Goal: Information Seeking & Learning: Learn about a topic

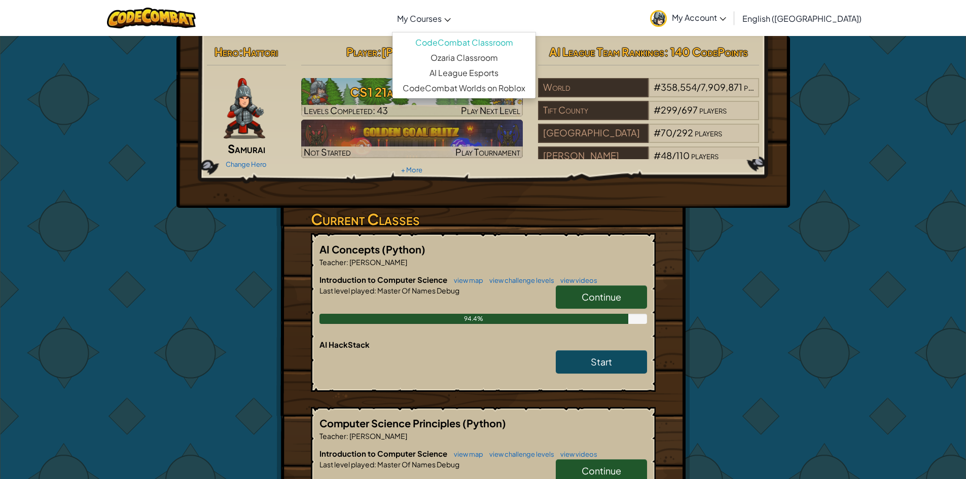
click at [442, 20] on span "My Courses" at bounding box center [419, 18] width 45 height 11
click at [230, 111] on img at bounding box center [245, 108] width 42 height 61
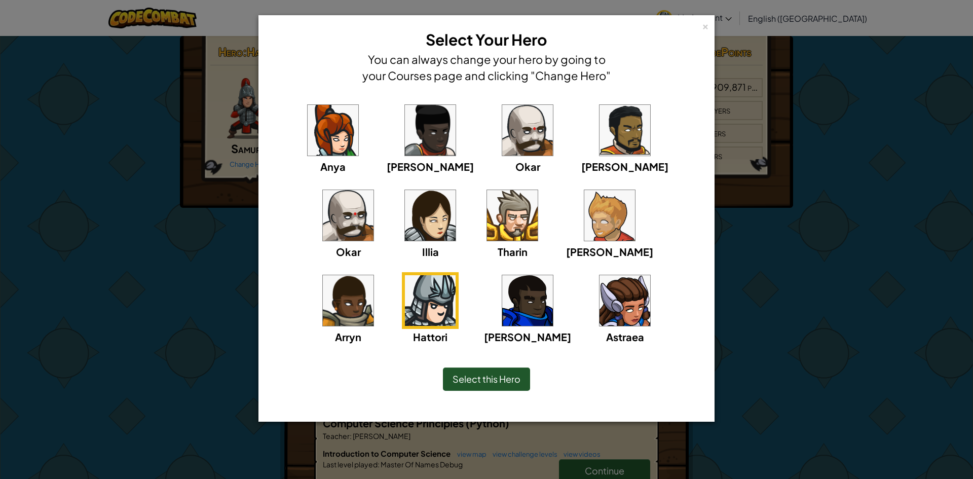
click at [150, 176] on div "× Select Your Hero You can always change your hero by going to your Courses pag…" at bounding box center [486, 239] width 973 height 479
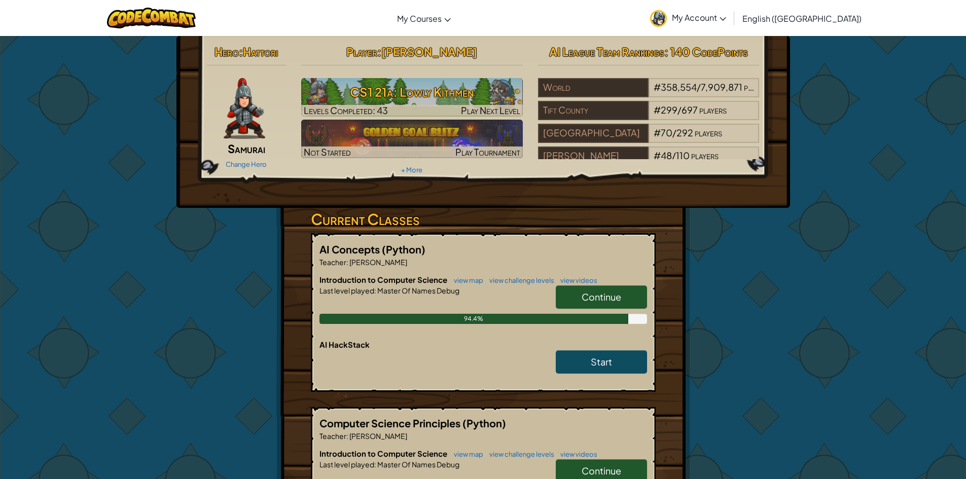
click at [242, 148] on span "Samurai" at bounding box center [247, 148] width 38 height 14
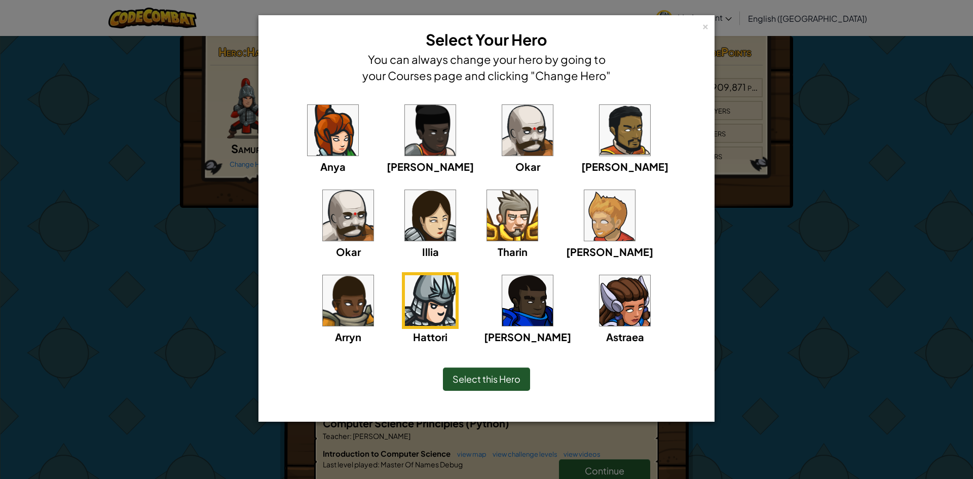
drag, startPoint x: 653, startPoint y: 268, endPoint x: 551, endPoint y: 283, distance: 102.5
drag, startPoint x: 551, startPoint y: 283, endPoint x: 619, endPoint y: 380, distance: 117.6
click at [619, 380] on div "Select this Hero" at bounding box center [486, 379] width 415 height 44
click at [816, 347] on div "× Select Your Hero You can always change your hero by going to your Courses pag…" at bounding box center [486, 239] width 973 height 479
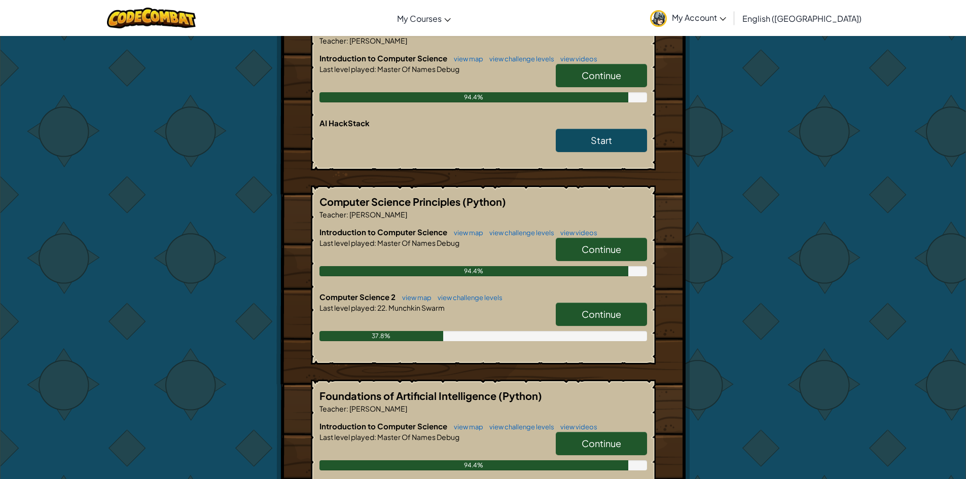
scroll to position [203, 0]
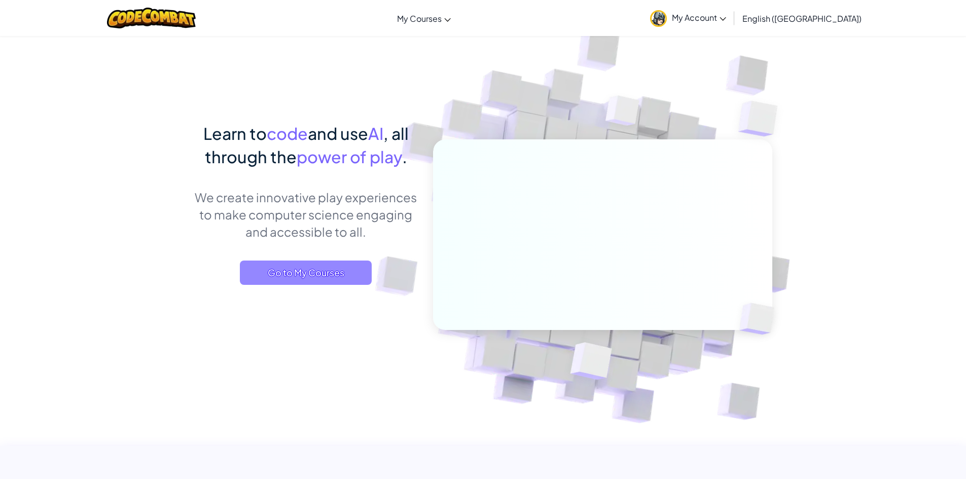
click at [294, 268] on span "Go to My Courses" at bounding box center [306, 273] width 132 height 24
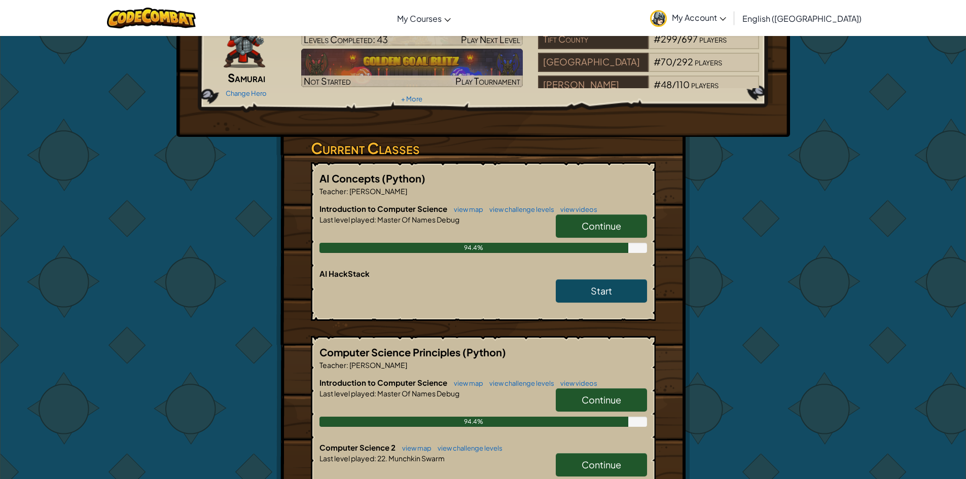
scroll to position [101, 0]
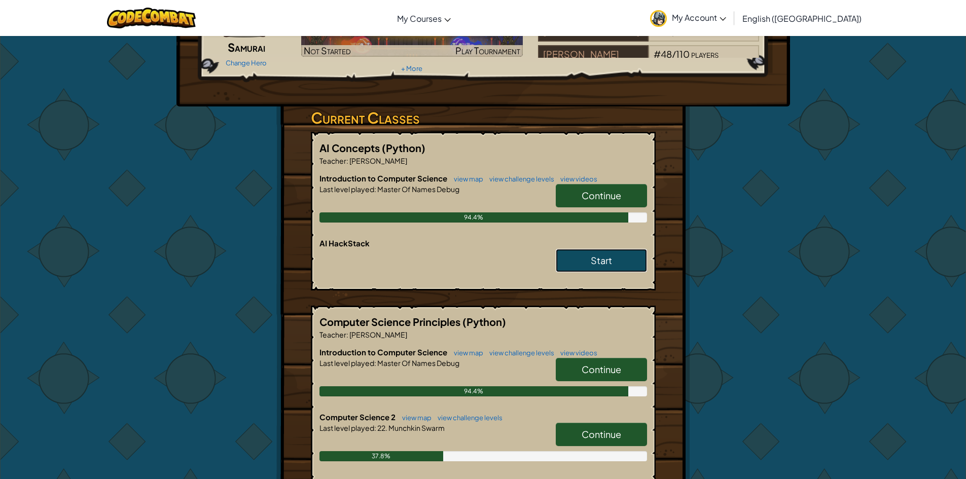
click at [627, 258] on link "Start" at bounding box center [601, 260] width 91 height 23
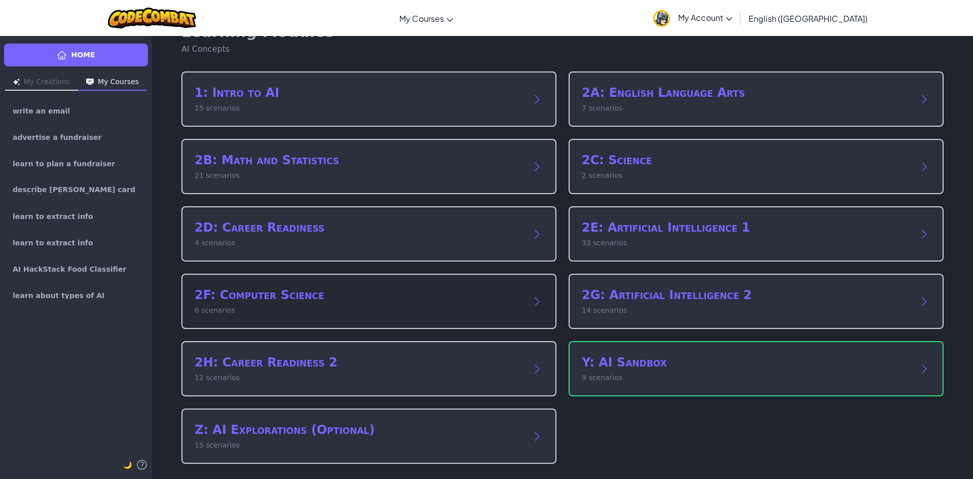
scroll to position [30, 0]
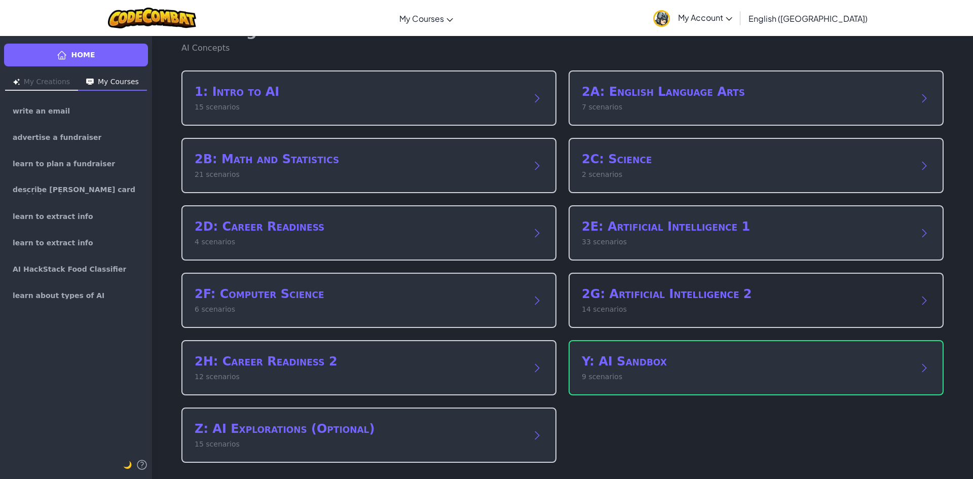
click at [674, 311] on p "14 scenarios" at bounding box center [746, 309] width 329 height 11
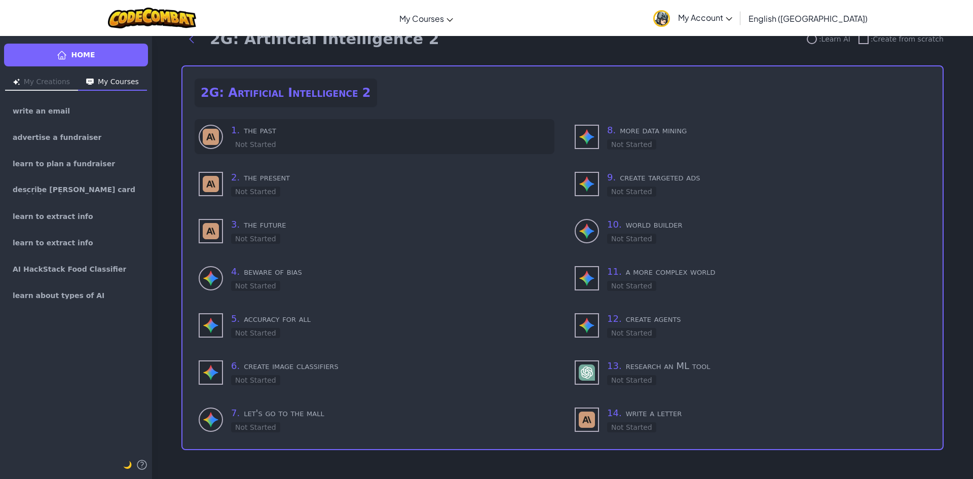
click at [283, 138] on div "1 . the past Not Started" at bounding box center [390, 136] width 319 height 27
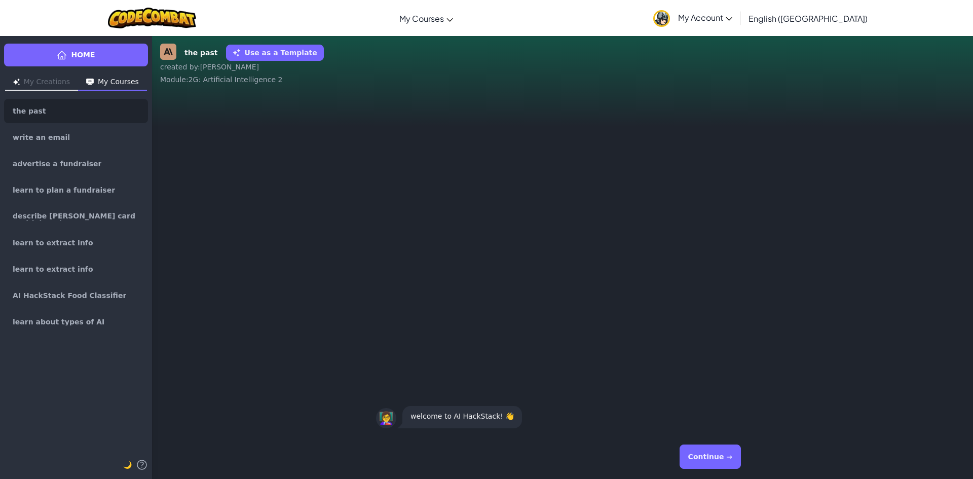
drag, startPoint x: 313, startPoint y: 72, endPoint x: 209, endPoint y: 158, distance: 135.1
click at [209, 158] on div "👩‍🏫 welcome to AI HackStack! 👋" at bounding box center [562, 264] width 821 height 342
click at [717, 446] on button "Continue →" at bounding box center [710, 457] width 61 height 24
click at [717, 446] on div "Continue →" at bounding box center [562, 457] width 373 height 37
click at [715, 458] on button "Continue →" at bounding box center [710, 457] width 61 height 24
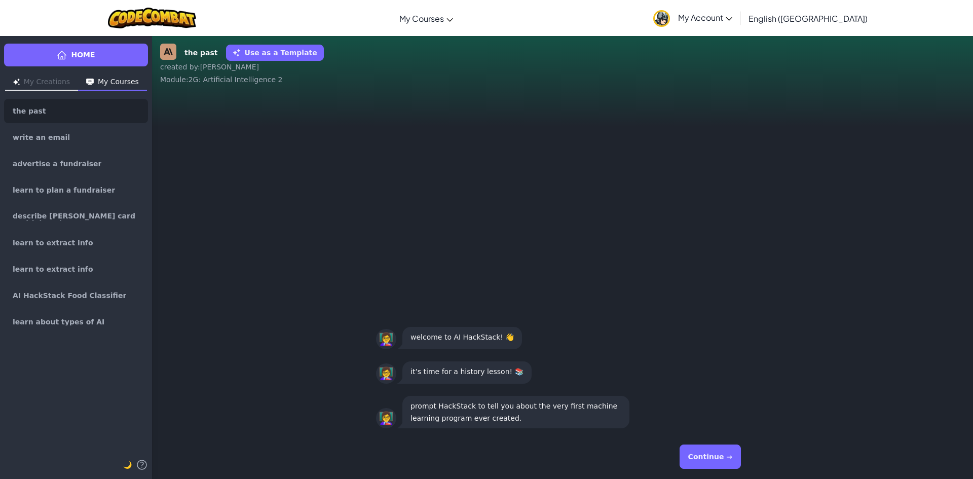
click at [714, 455] on button "Continue →" at bounding box center [710, 457] width 61 height 24
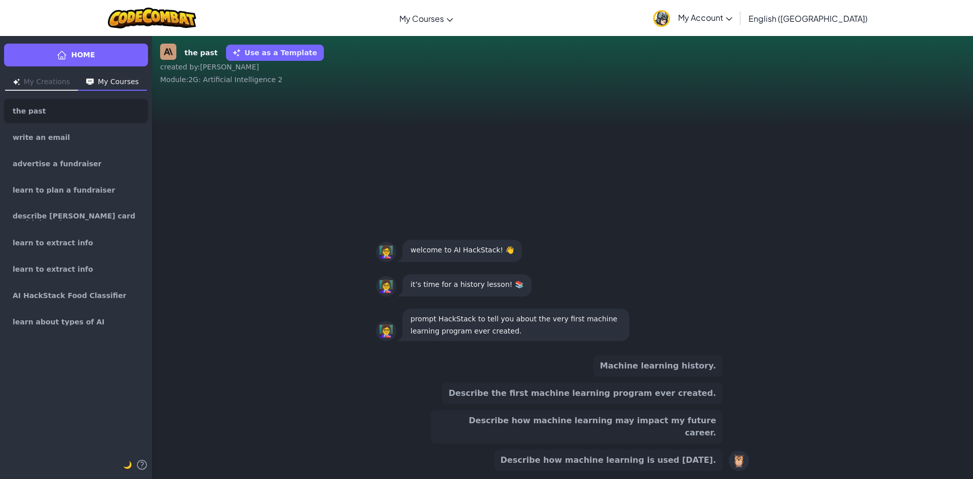
click at [695, 404] on button "Describe the first machine learning program ever created." at bounding box center [582, 393] width 281 height 21
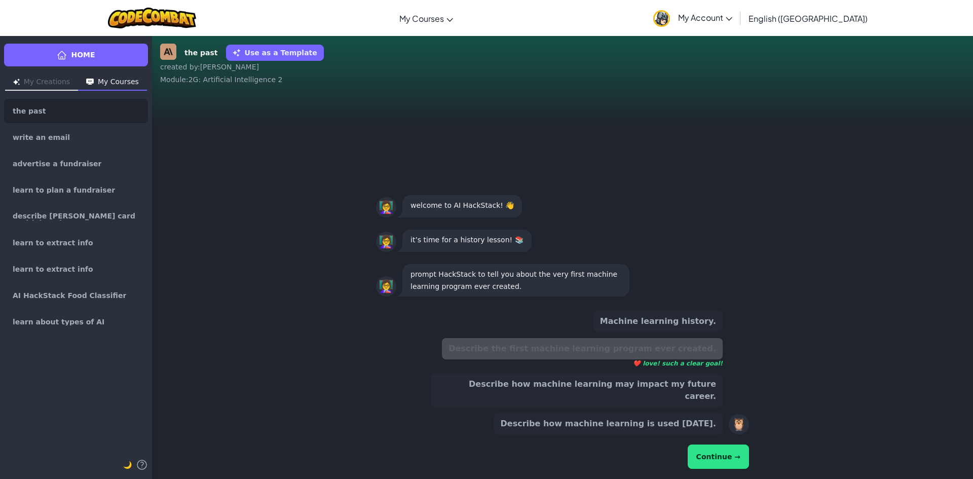
drag, startPoint x: 694, startPoint y: 405, endPoint x: 845, endPoint y: 415, distance: 151.4
click at [842, 413] on div "Machine learning history. Describe the first machine learning program ever crea…" at bounding box center [562, 391] width 821 height 176
click at [741, 448] on button "Continue →" at bounding box center [718, 457] width 61 height 24
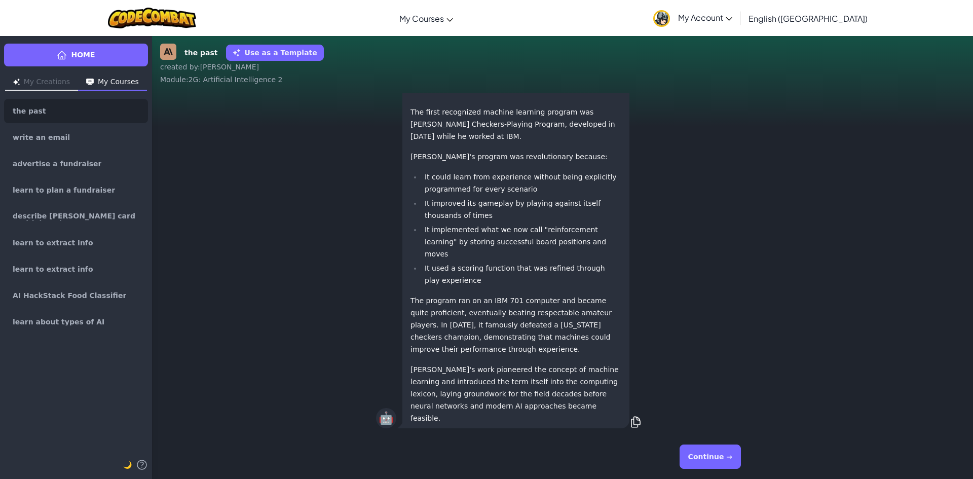
drag, startPoint x: 710, startPoint y: 453, endPoint x: 703, endPoint y: 446, distance: 10.0
click at [708, 452] on button "Continue →" at bounding box center [710, 457] width 61 height 24
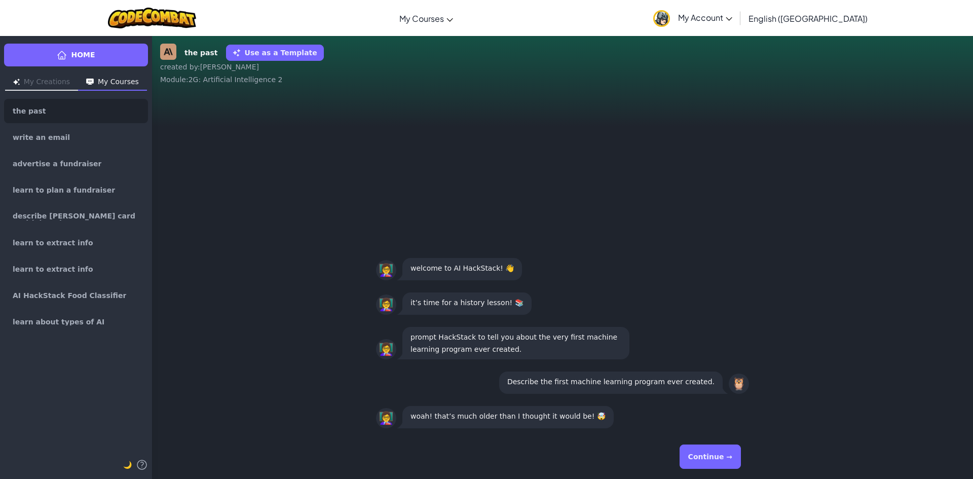
scroll to position [1, 0]
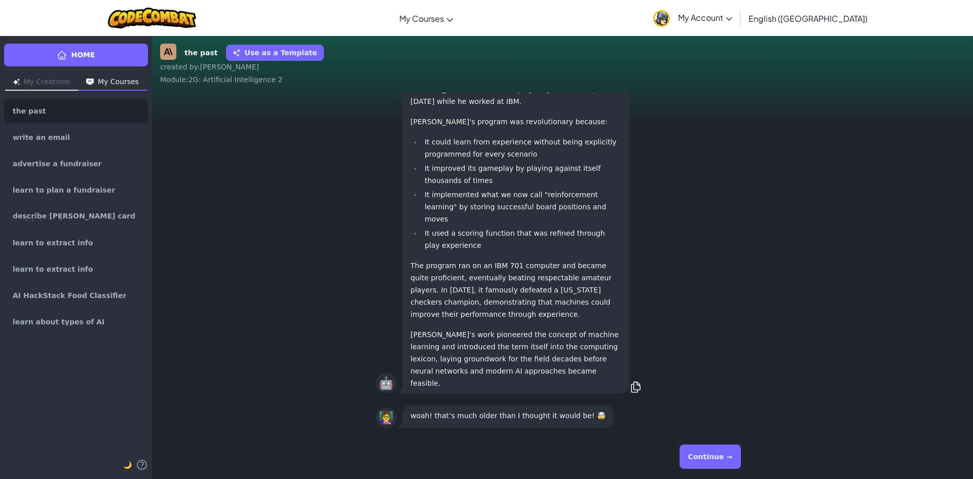
click at [728, 459] on button "Continue →" at bounding box center [710, 457] width 61 height 24
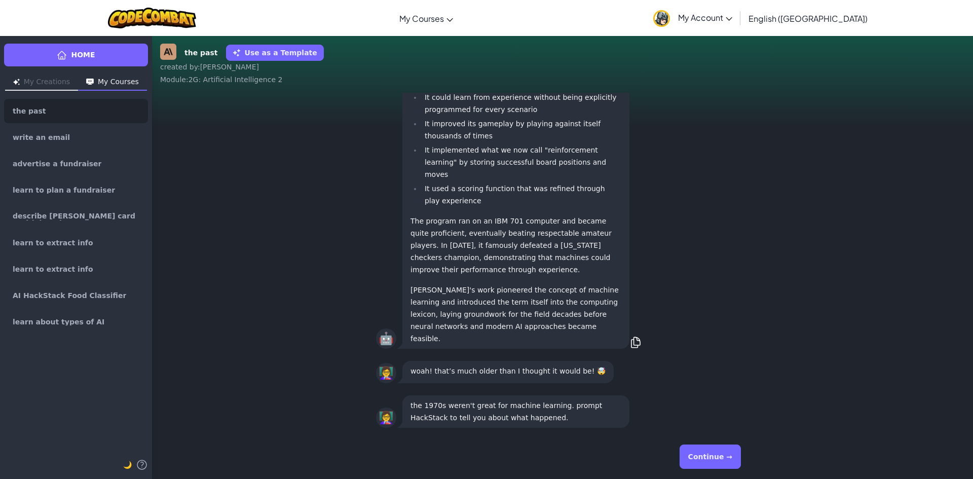
click at [729, 458] on button "Continue →" at bounding box center [710, 457] width 61 height 24
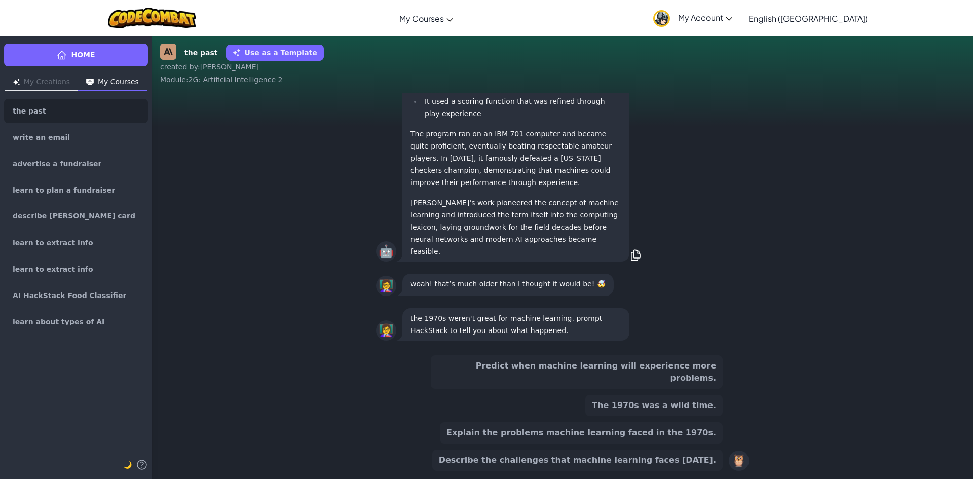
click at [588, 435] on button "Explain the problems machine learning faced in the 1970s." at bounding box center [581, 432] width 283 height 21
click at [588, 435] on div "Predict when machine learning will experience more problems. The 1970s was a wi…" at bounding box center [562, 413] width 373 height 124
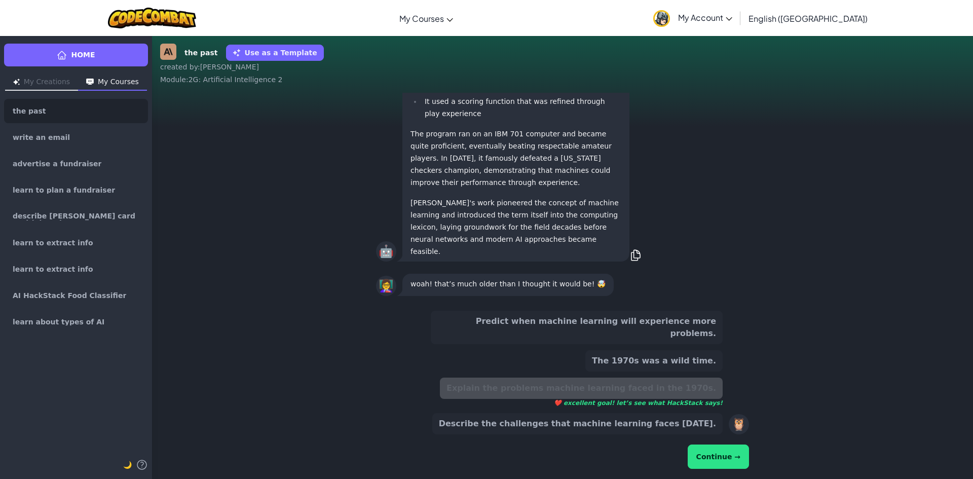
click at [711, 450] on button "Continue →" at bounding box center [718, 457] width 61 height 24
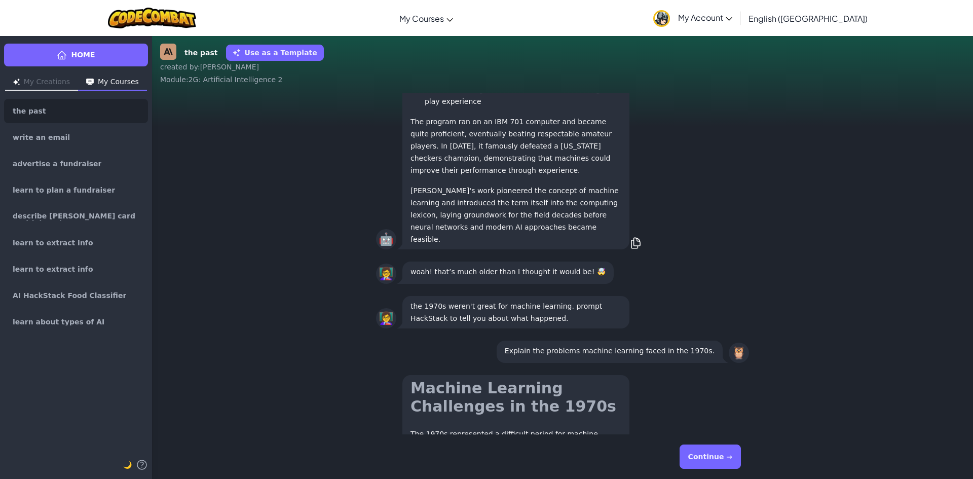
click at [701, 460] on button "Continue →" at bounding box center [710, 457] width 61 height 24
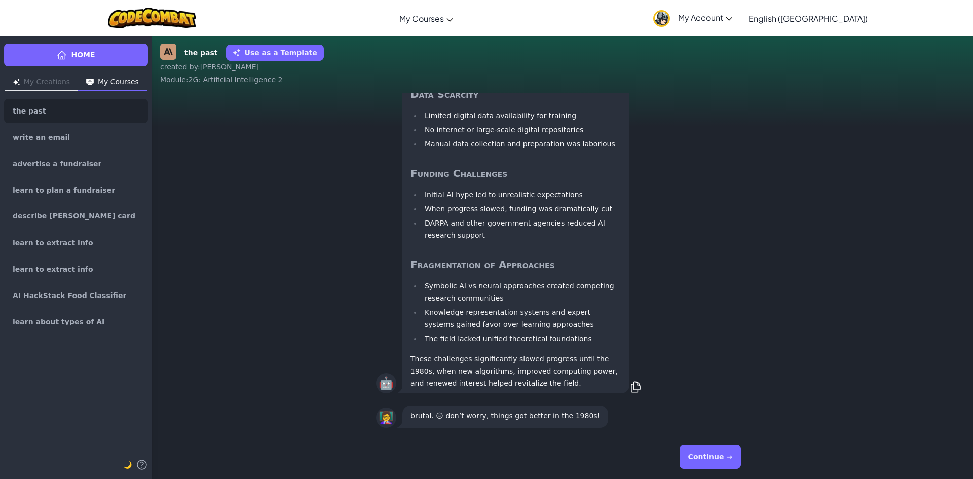
click at [711, 451] on button "Continue →" at bounding box center [710, 457] width 61 height 24
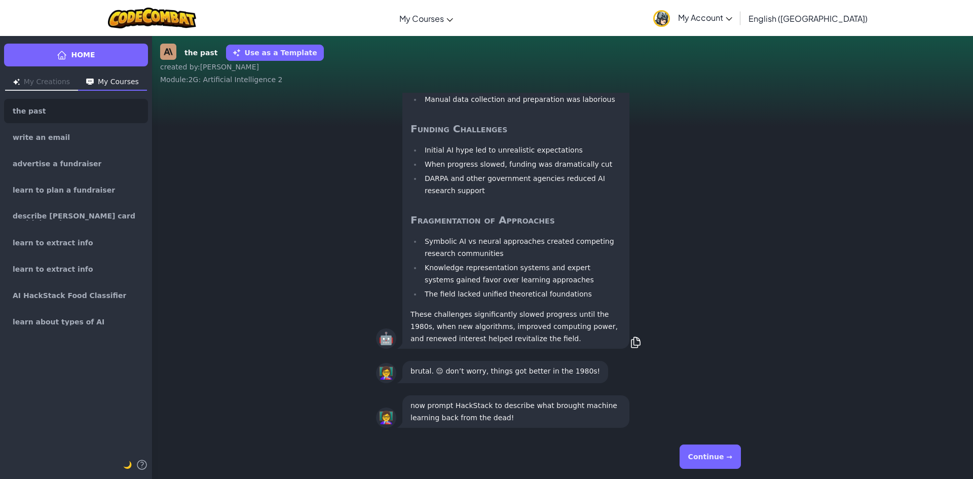
click at [703, 458] on button "Continue →" at bounding box center [710, 457] width 61 height 24
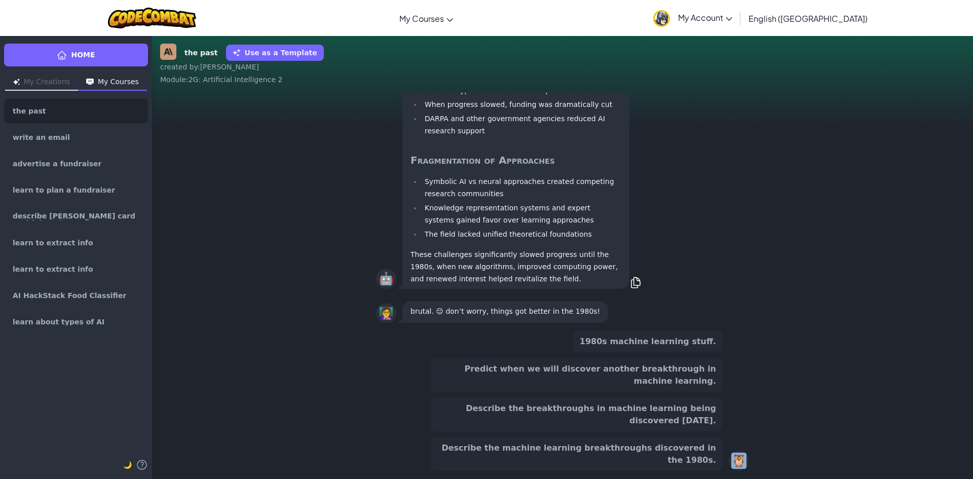
scroll to position [1, 0]
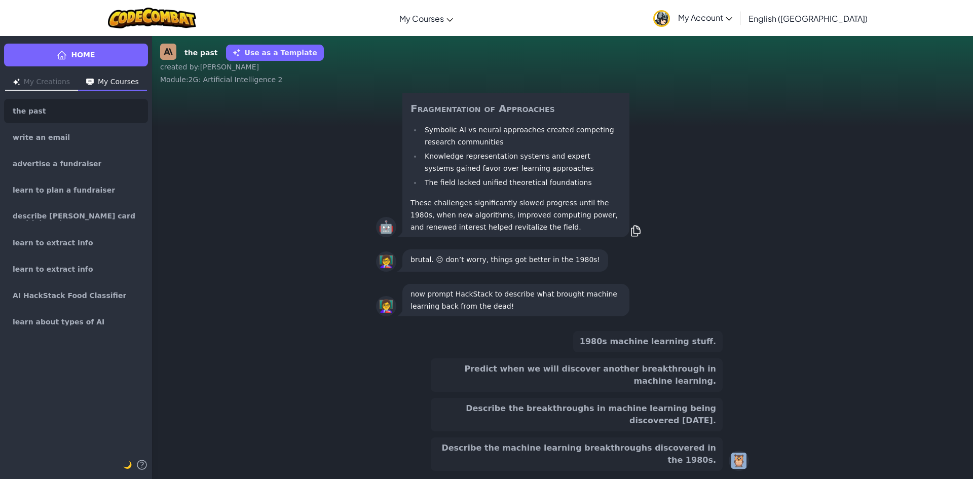
click at [528, 458] on button "Describe the machine learning breakthroughs discovered in the 1980s." at bounding box center [577, 454] width 292 height 33
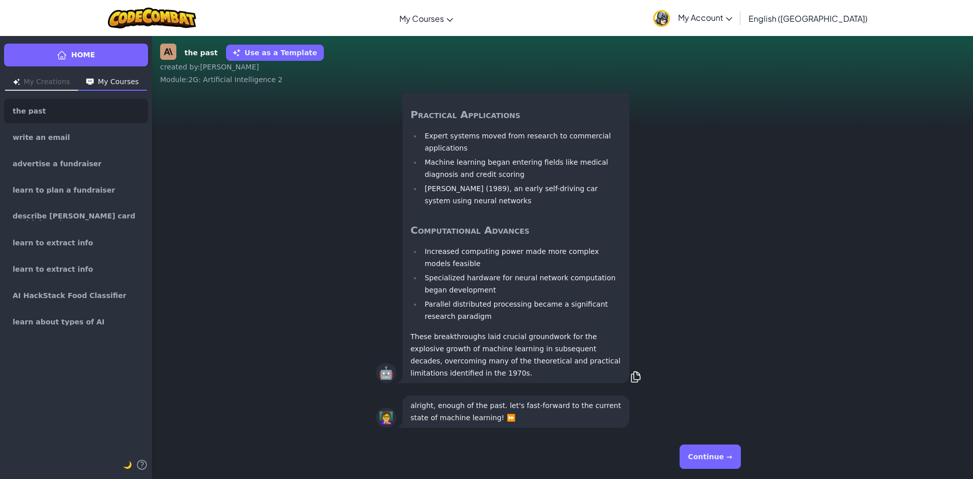
click at [707, 458] on button "Continue →" at bounding box center [710, 457] width 61 height 24
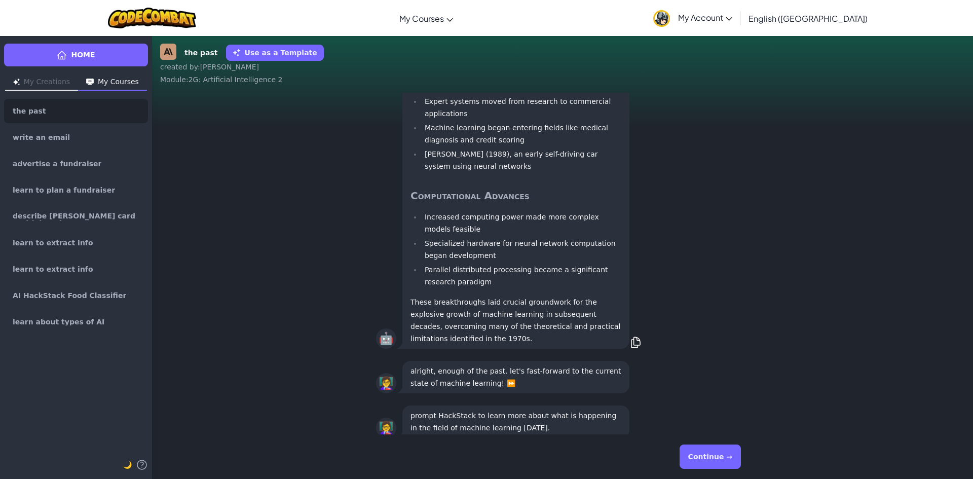
click at [722, 462] on button "Continue →" at bounding box center [710, 457] width 61 height 24
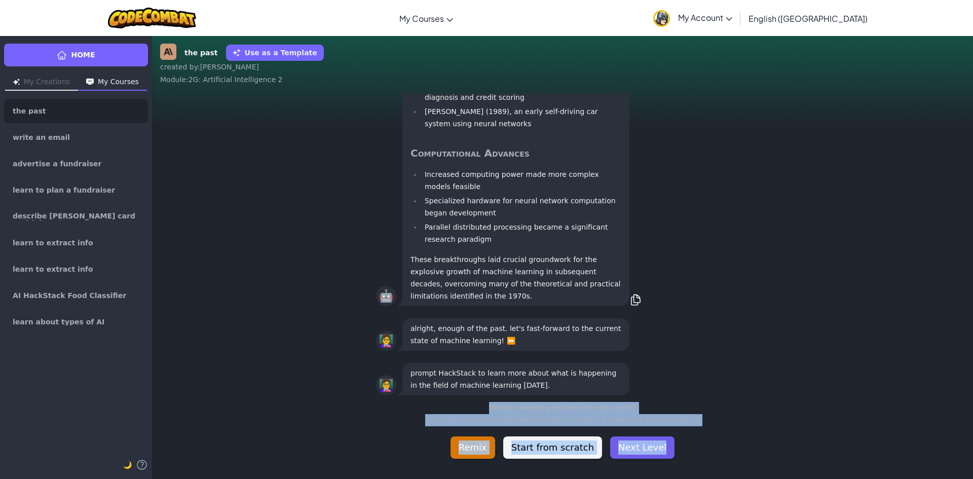
click at [628, 444] on button "Next Level" at bounding box center [642, 448] width 64 height 22
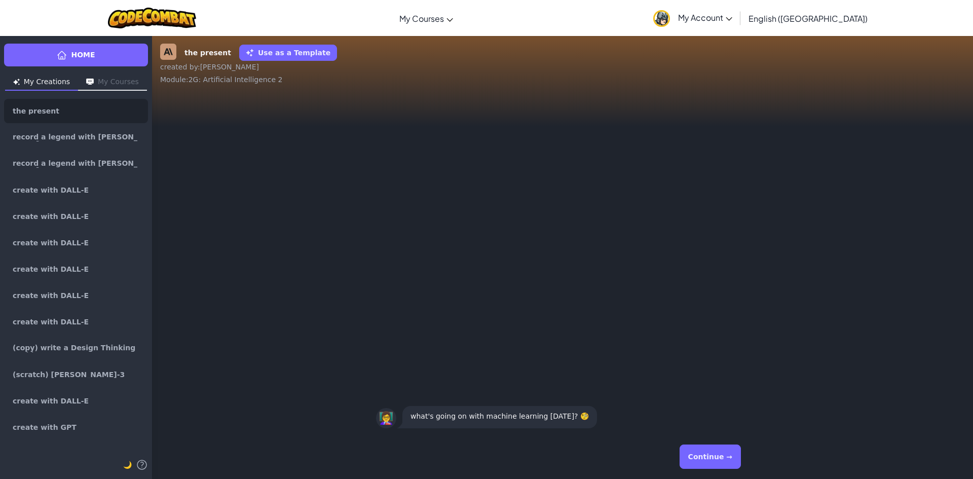
click at [704, 458] on button "Continue →" at bounding box center [710, 457] width 61 height 24
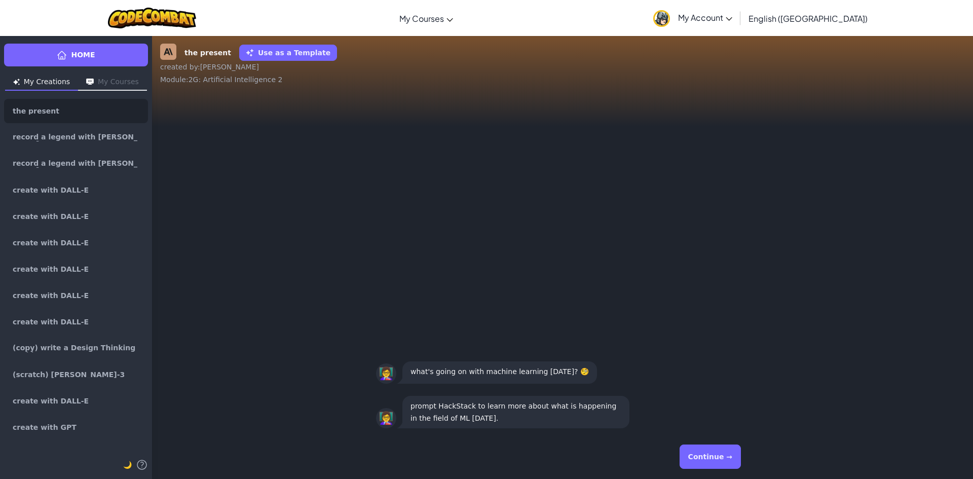
click at [696, 453] on button "Continue →" at bounding box center [710, 457] width 61 height 24
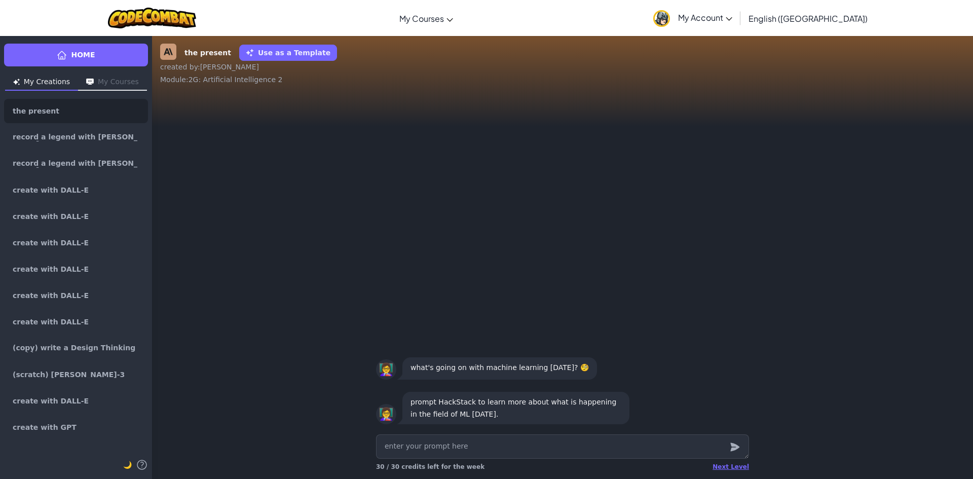
click at [474, 443] on textarea at bounding box center [562, 447] width 373 height 24
drag, startPoint x: 477, startPoint y: 404, endPoint x: 474, endPoint y: 413, distance: 10.0
click at [474, 413] on p "prompt HackStack to learn more about what is happening in the field of ML today." at bounding box center [516, 408] width 211 height 24
copy p "learn more about what is happening in the field of ML today."
click at [446, 448] on textarea at bounding box center [562, 447] width 373 height 24
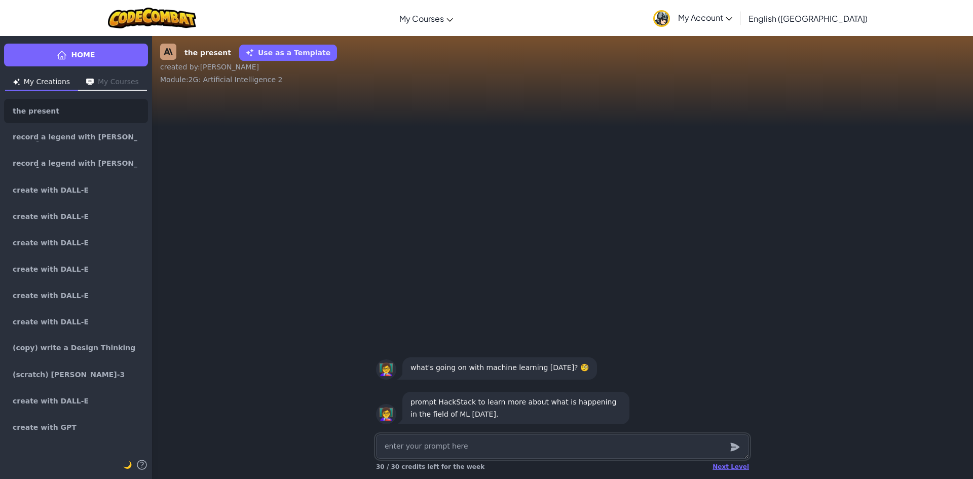
paste textarea "learn more about what is happening in the field of ML today."
type textarea "x"
type textarea "learn more about what is happening in the field of ML today."
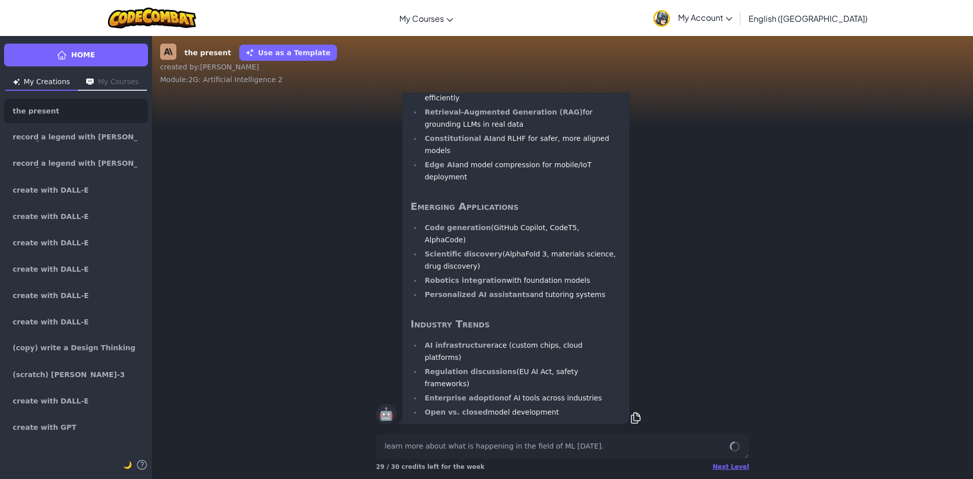
scroll to position [1, 0]
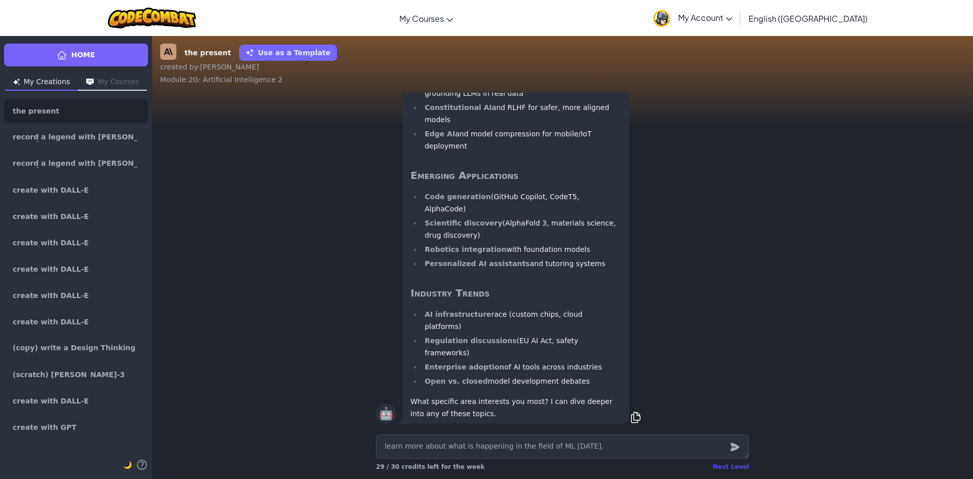
click at [735, 467] on div "Next Level" at bounding box center [731, 467] width 37 height 8
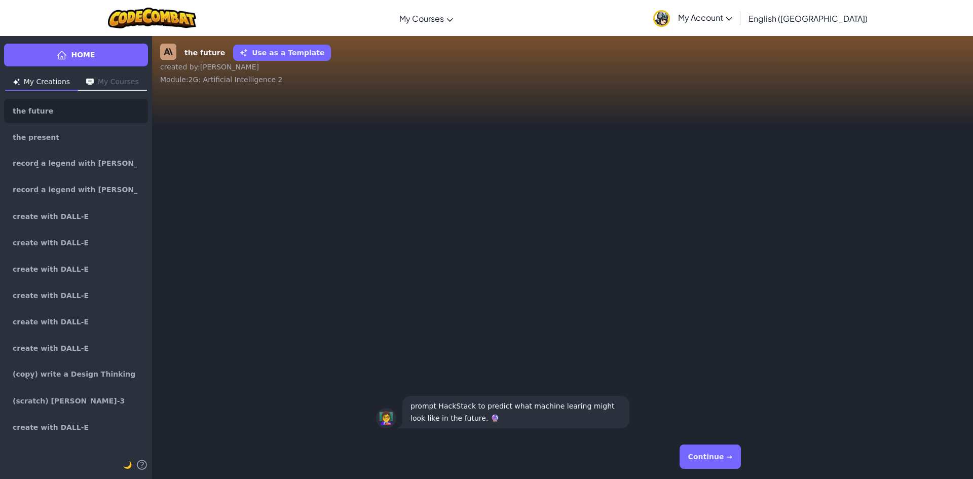
click at [726, 455] on button "Continue →" at bounding box center [710, 457] width 61 height 24
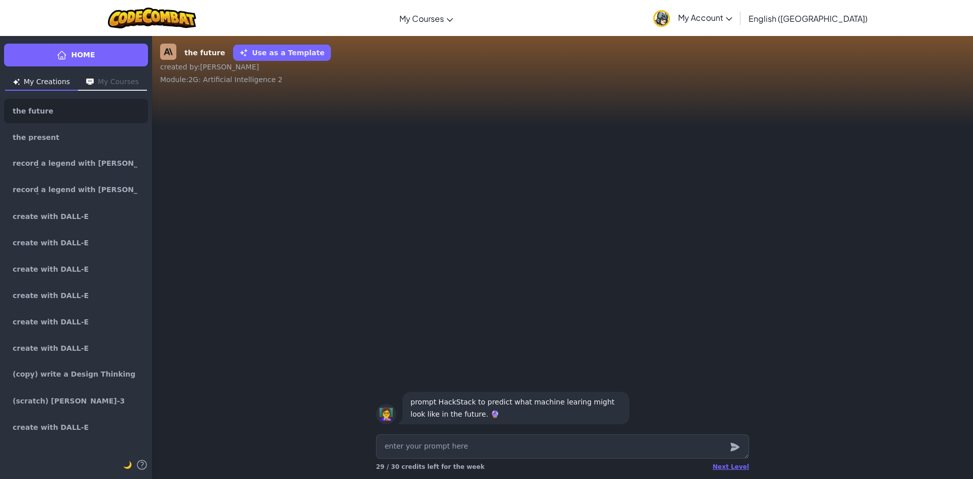
click at [479, 402] on p "prompt HackStack to predict what machine learing might look like in the future.…" at bounding box center [516, 408] width 211 height 24
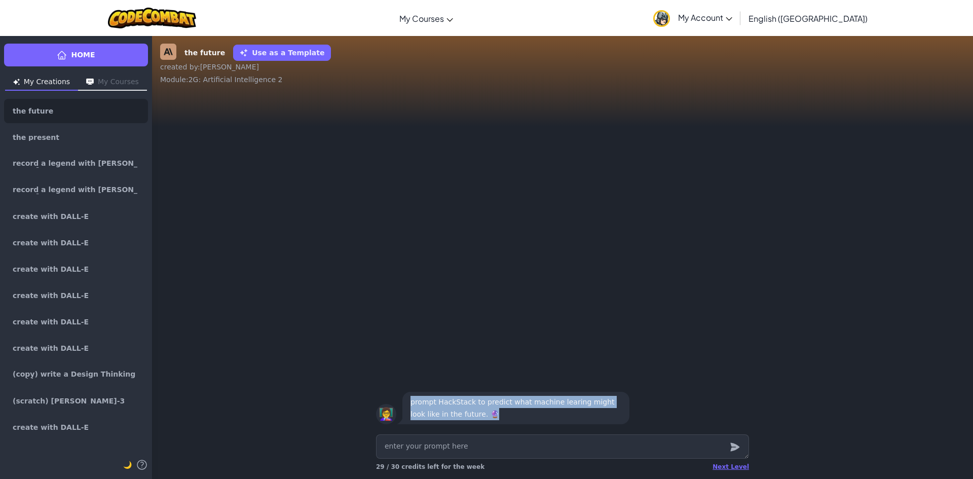
drag, startPoint x: 502, startPoint y: 414, endPoint x: 518, endPoint y: 418, distance: 15.9
click at [522, 419] on p "prompt HackStack to predict what machine learing might look like in the future.…" at bounding box center [516, 408] width 211 height 24
click at [482, 402] on p "prompt HackStack to predict what machine learing might look like in the future.…" at bounding box center [516, 408] width 211 height 24
drag, startPoint x: 477, startPoint y: 403, endPoint x: 449, endPoint y: 418, distance: 32.5
click at [449, 418] on p "prompt HackStack to predict what machine learing might look like in the future.…" at bounding box center [516, 408] width 211 height 24
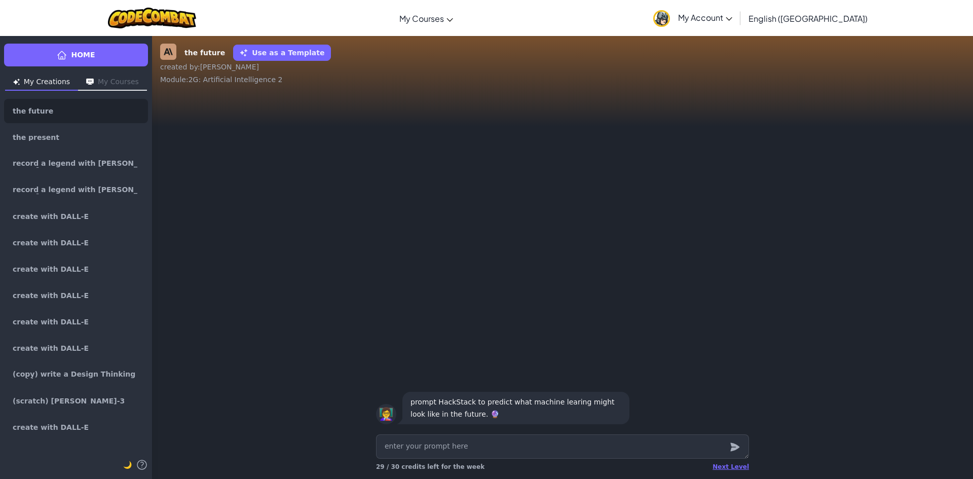
click at [452, 416] on p "prompt HackStack to predict what machine learing might look like in the future.…" at bounding box center [516, 408] width 211 height 24
drag, startPoint x: 449, startPoint y: 415, endPoint x: 478, endPoint y: 401, distance: 32.2
click at [478, 401] on p "prompt HackStack to predict what machine learing might look like in the future.…" at bounding box center [516, 408] width 211 height 24
copy p "predict what machine learing might look like in the future."
click at [493, 447] on textarea at bounding box center [562, 447] width 373 height 24
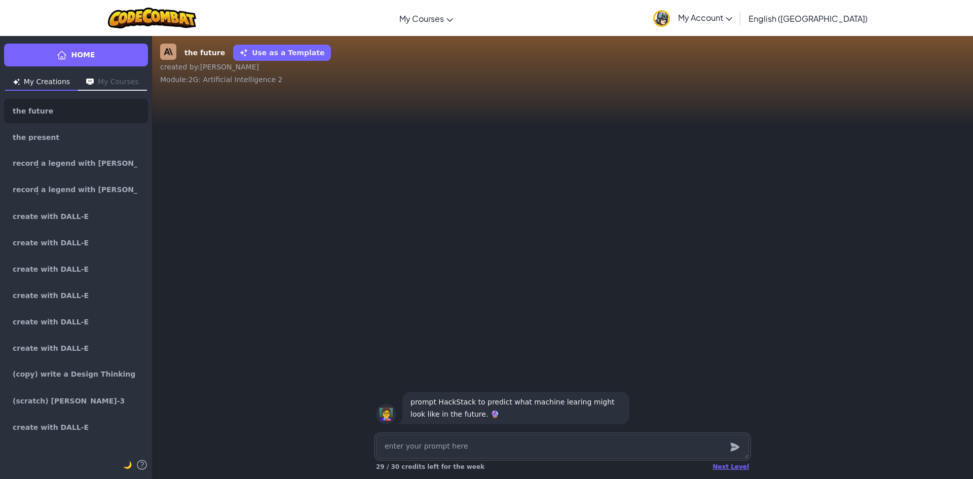
paste textarea "predict what machine learing might look like in the future."
type textarea "x"
type textarea "predict what machine learing might look like in the future."
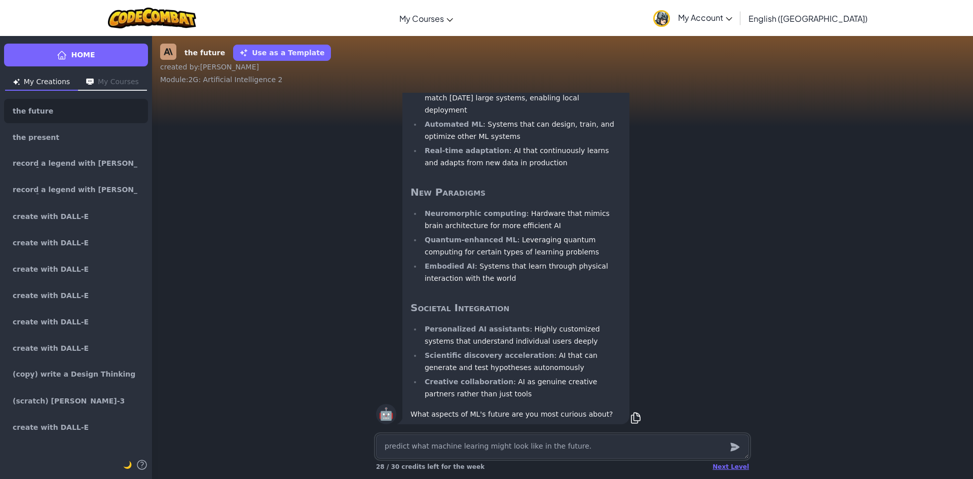
scroll to position [1, 0]
click at [742, 469] on div "Next Level" at bounding box center [731, 467] width 37 height 8
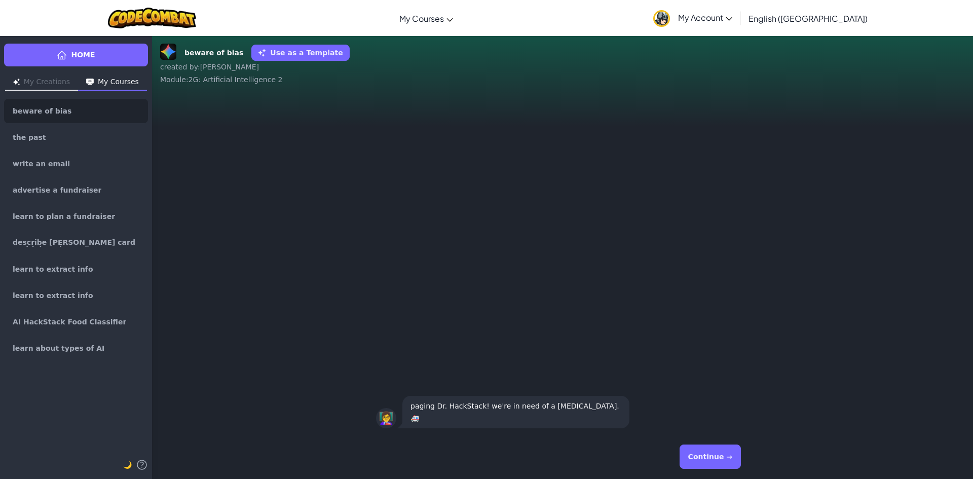
click at [714, 454] on button "Continue →" at bounding box center [710, 457] width 61 height 24
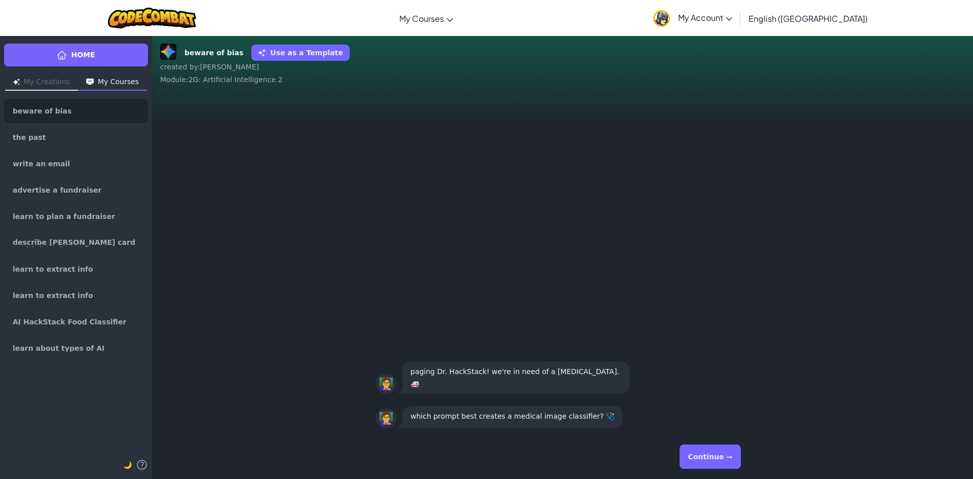
click at [714, 454] on button "Continue →" at bounding box center [710, 457] width 61 height 24
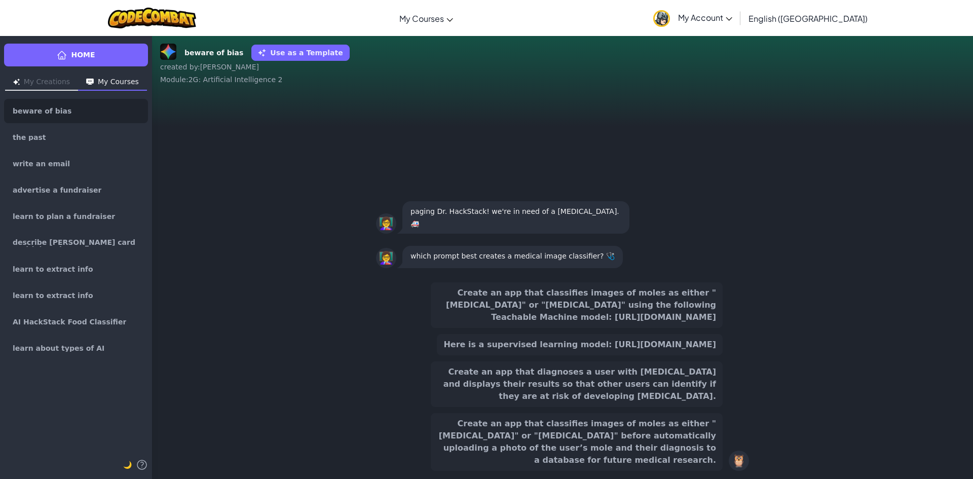
click at [585, 304] on button "Create an app that classifies images of moles as either "Benign" or "Melanoma" …" at bounding box center [577, 305] width 292 height 46
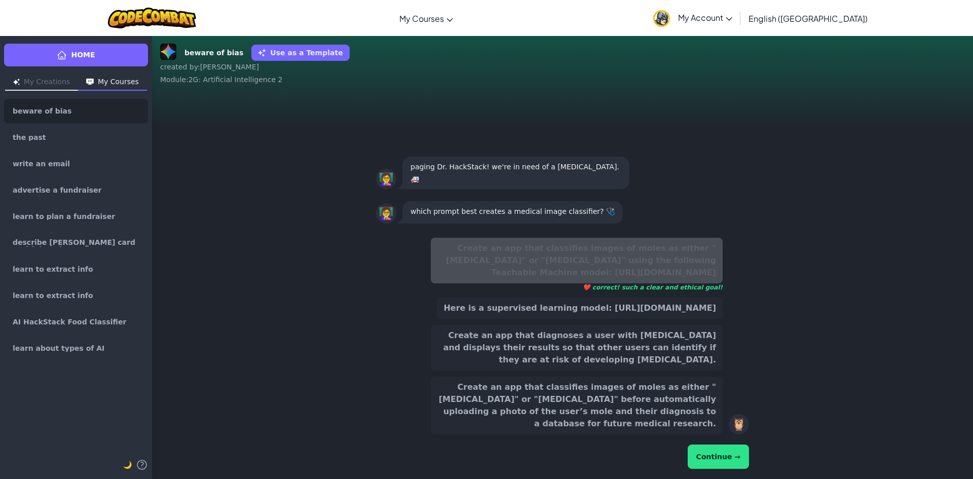
click at [727, 461] on button "Continue →" at bounding box center [718, 457] width 61 height 24
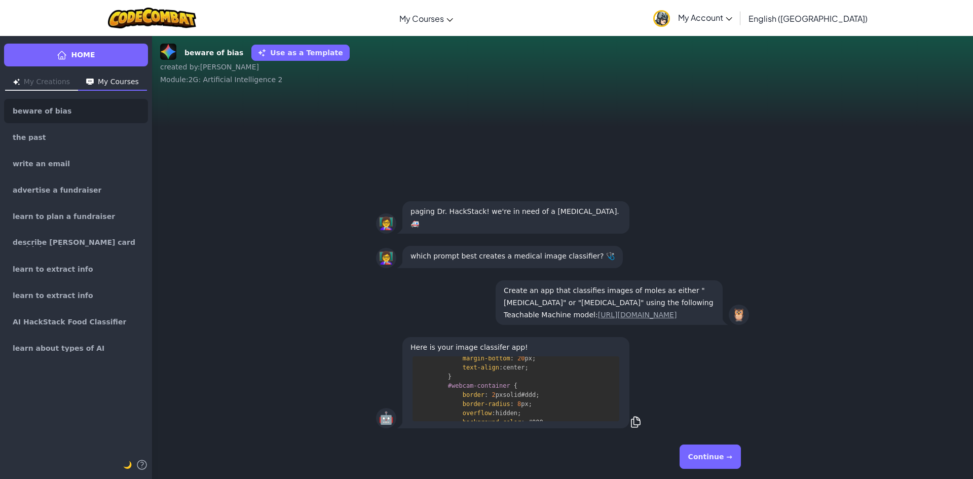
scroll to position [233, 0]
drag, startPoint x: 606, startPoint y: 444, endPoint x: 609, endPoint y: 409, distance: 35.2
click at [606, 440] on div "Continue →" at bounding box center [562, 457] width 373 height 37
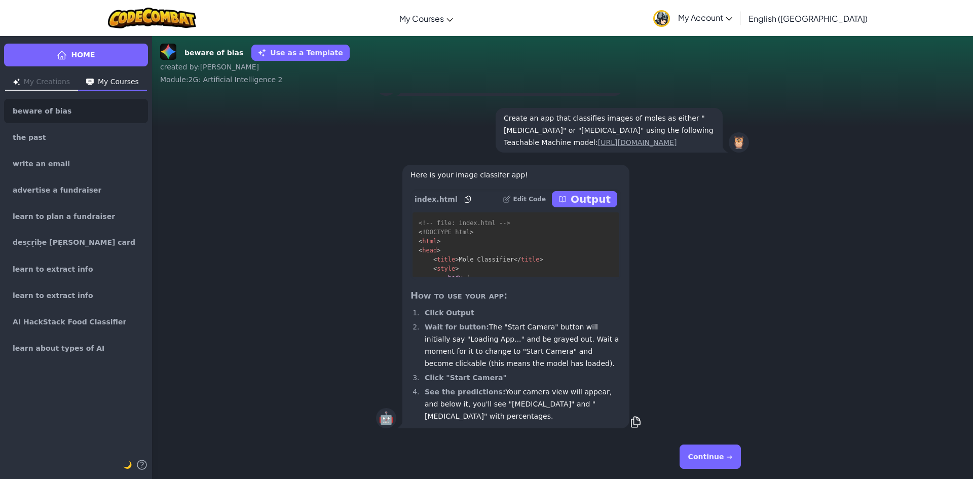
drag, startPoint x: 616, startPoint y: 375, endPoint x: 620, endPoint y: 396, distance: 21.1
click at [620, 395] on div "Here is your image classifer app! index.html Edit Code Output <!-- file: index.…" at bounding box center [516, 297] width 227 height 264
drag, startPoint x: 724, startPoint y: 464, endPoint x: 713, endPoint y: 468, distance: 11.9
click at [716, 466] on button "Continue →" at bounding box center [710, 457] width 61 height 24
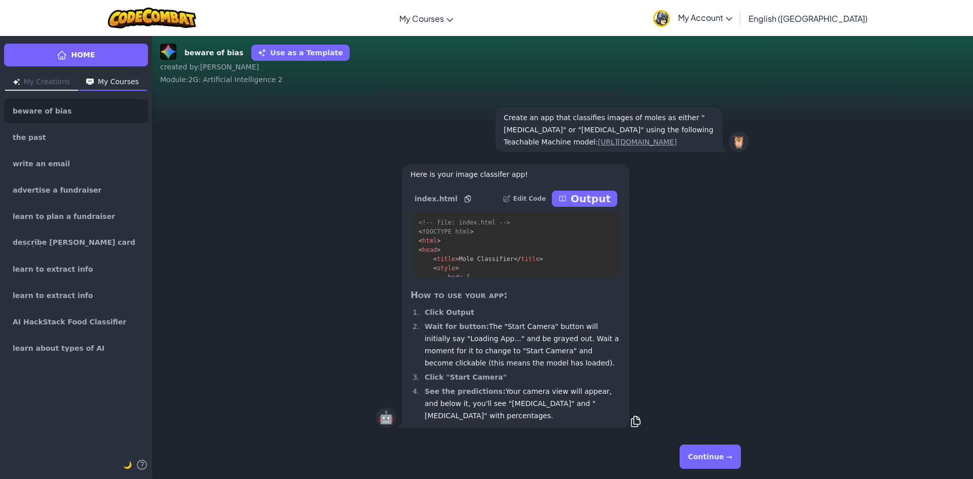
scroll to position [0, 0]
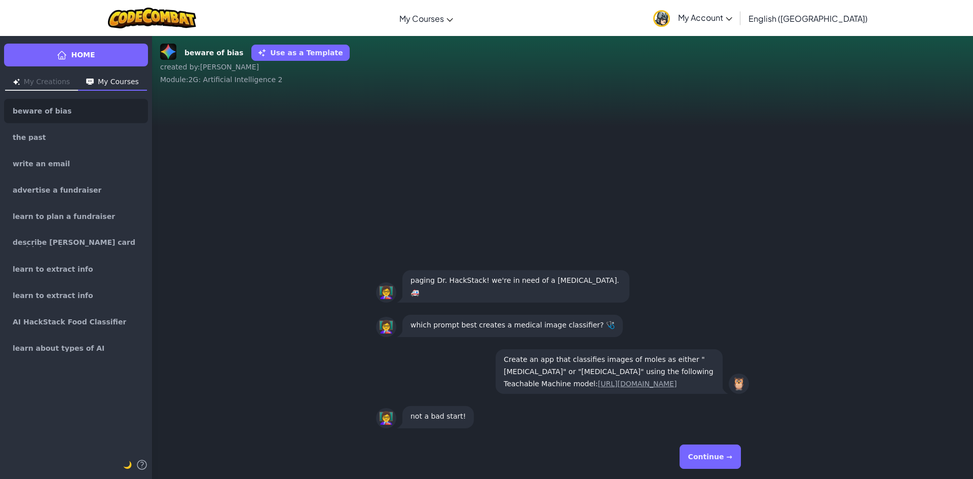
click at [726, 457] on button "Continue →" at bounding box center [710, 457] width 61 height 24
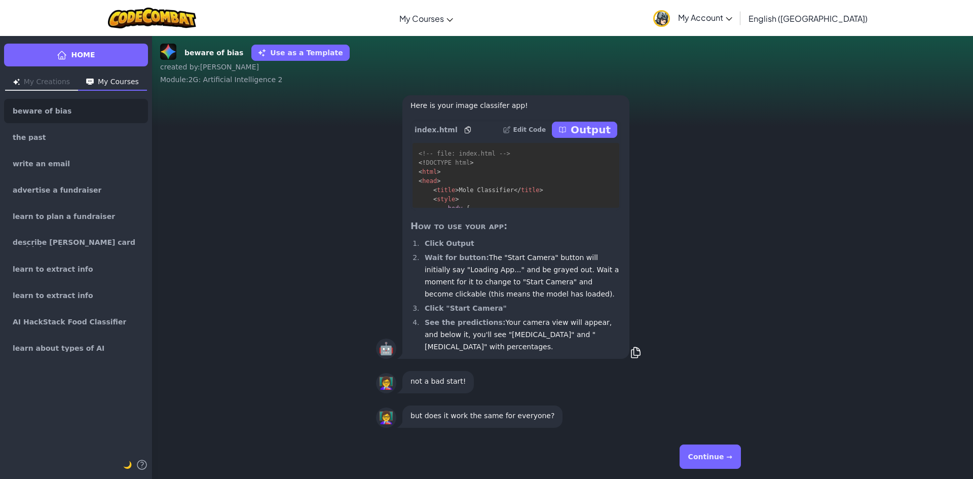
click at [711, 451] on button "Continue →" at bounding box center [710, 457] width 61 height 24
click at [710, 451] on button "Continue →" at bounding box center [710, 457] width 61 height 24
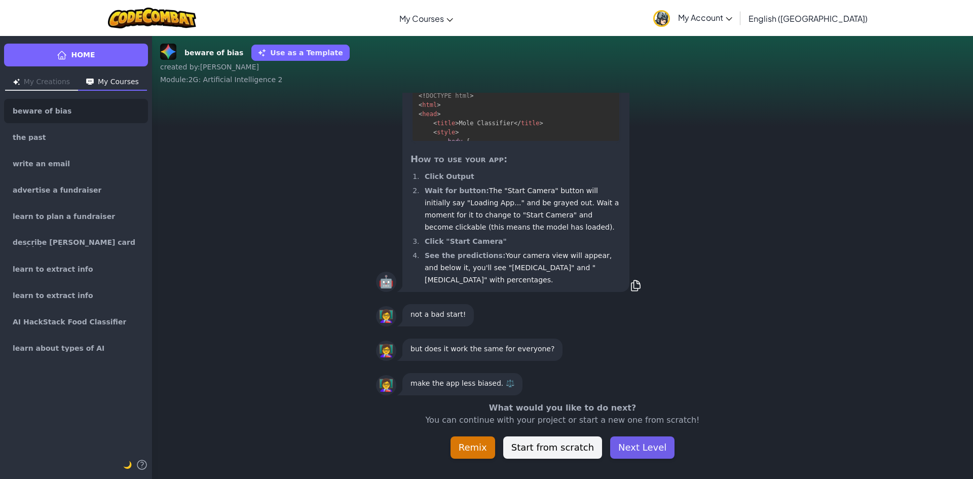
click at [649, 448] on button "Next Level" at bounding box center [642, 448] width 64 height 22
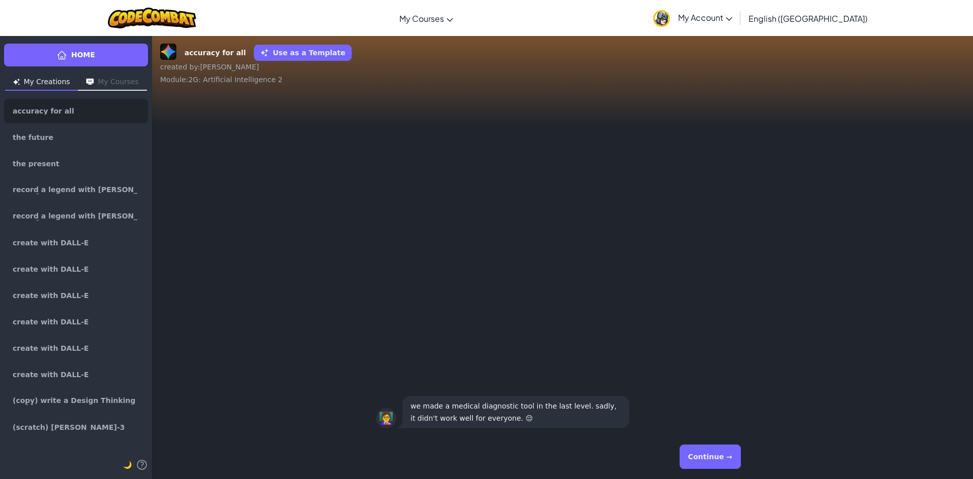
click at [716, 454] on button "Continue →" at bounding box center [710, 457] width 61 height 24
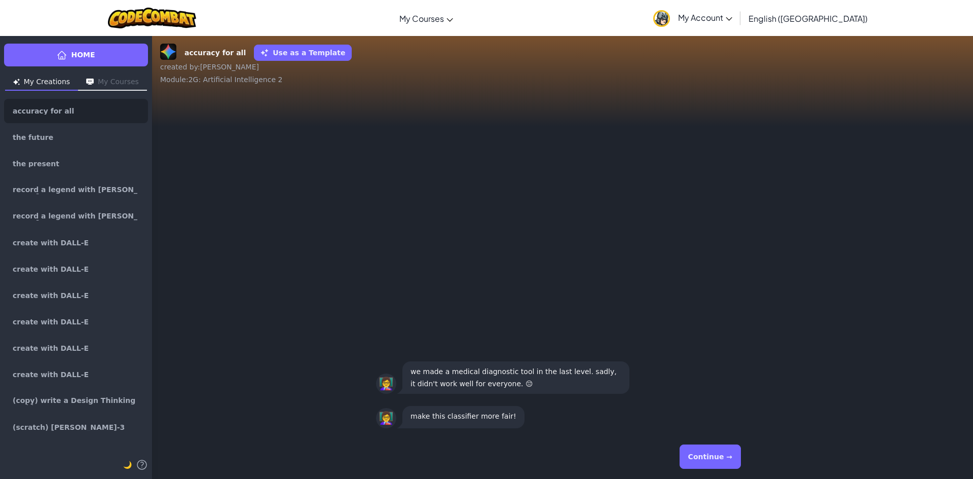
click at [716, 454] on button "Continue →" at bounding box center [710, 457] width 61 height 24
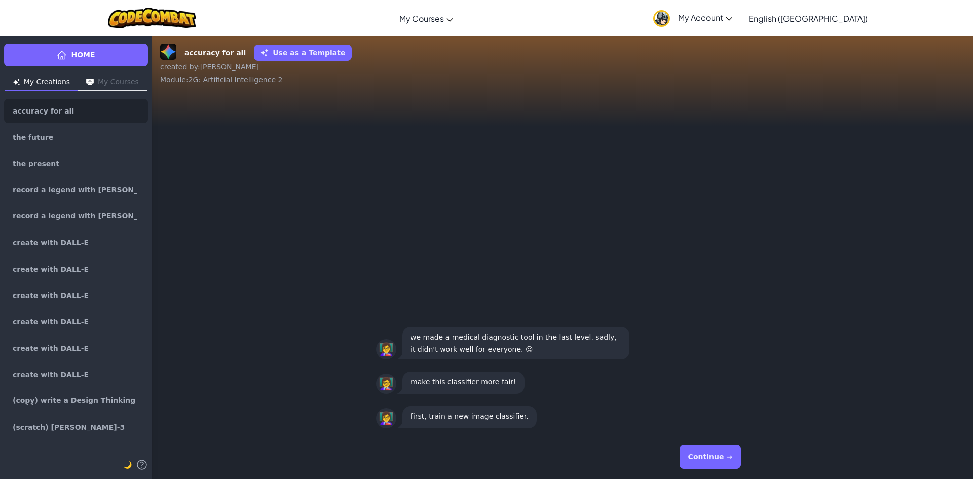
click at [716, 454] on button "Continue →" at bounding box center [710, 457] width 61 height 24
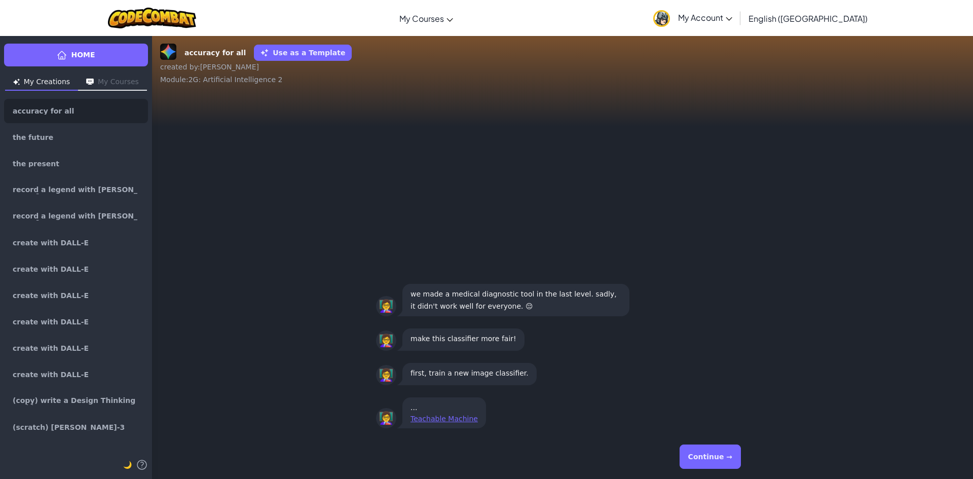
click at [706, 457] on button "Continue →" at bounding box center [710, 457] width 61 height 24
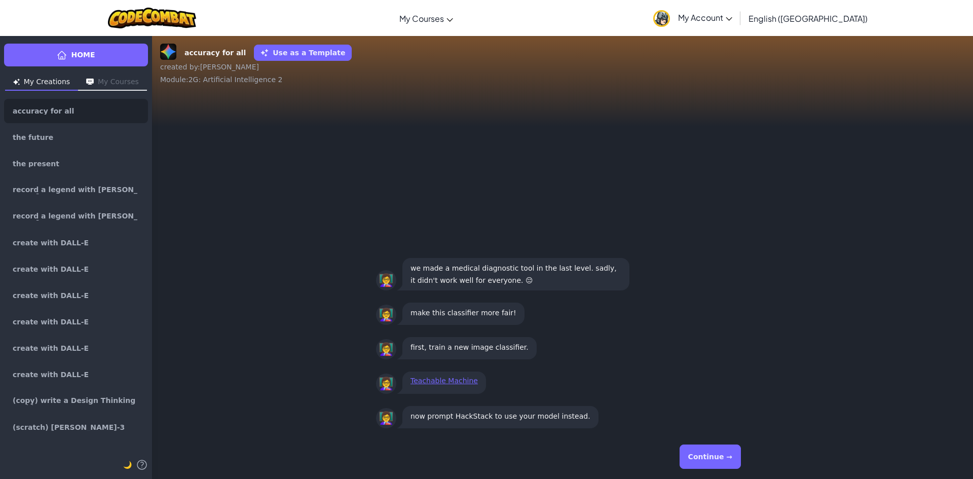
click at [705, 457] on button "Continue →" at bounding box center [710, 457] width 61 height 24
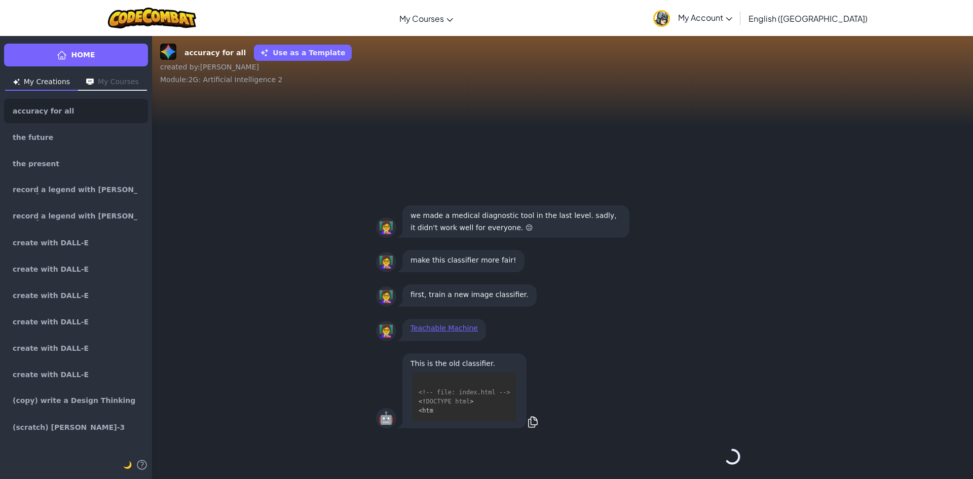
scroll to position [55, 0]
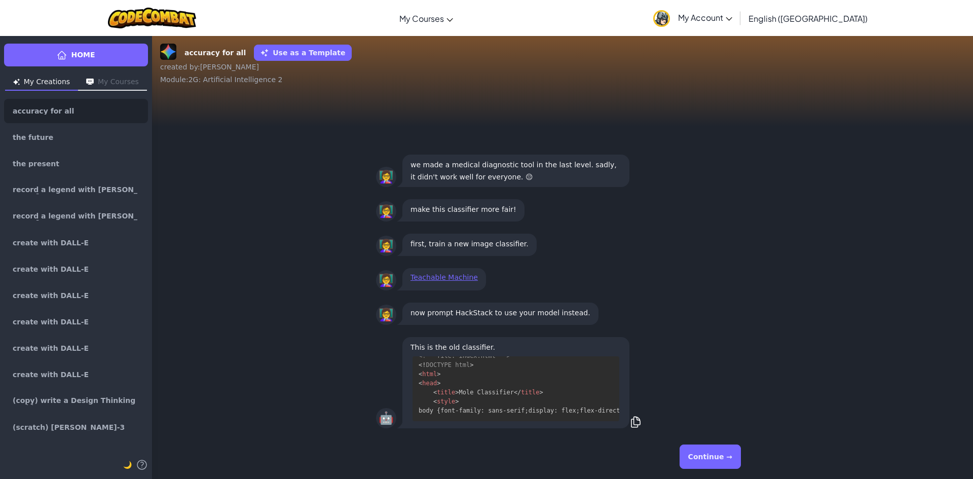
click at [706, 453] on button "Continue →" at bounding box center [710, 457] width 61 height 24
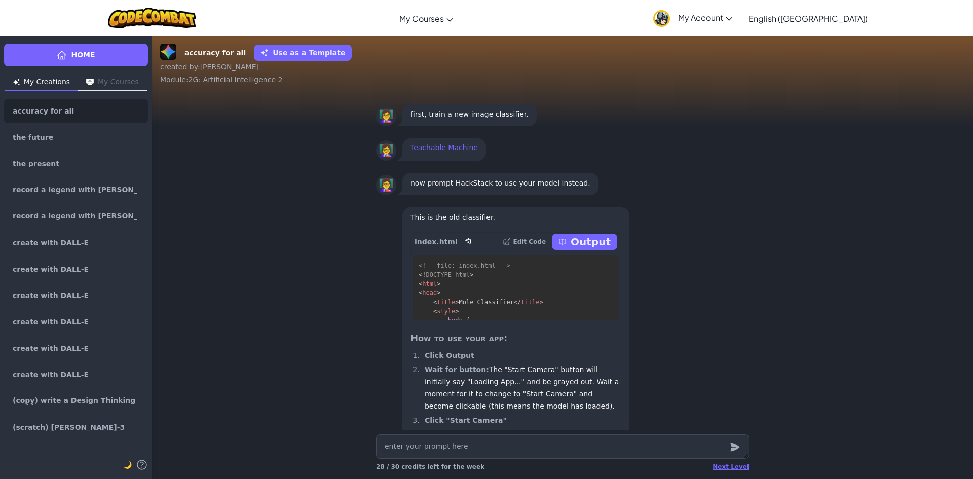
scroll to position [1, 0]
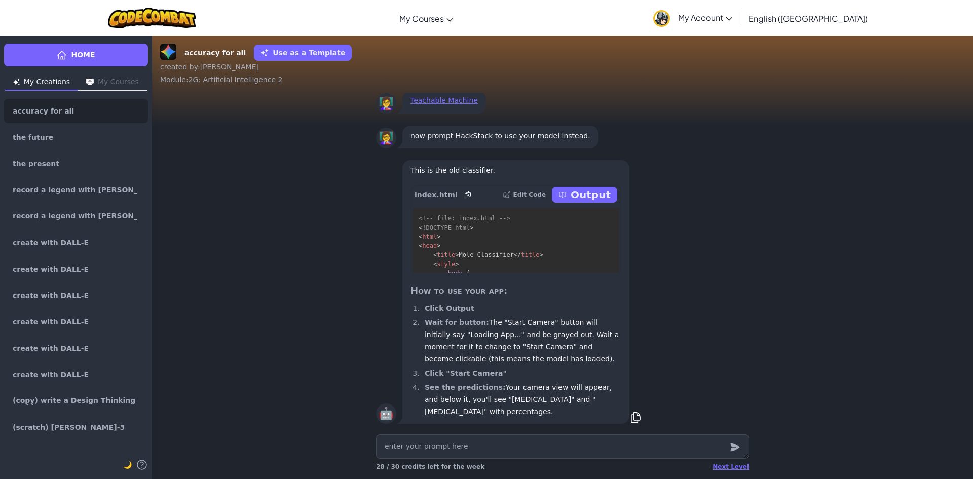
type textarea "x"
type textarea "U"
type textarea "x"
type textarea "Us"
type textarea "x"
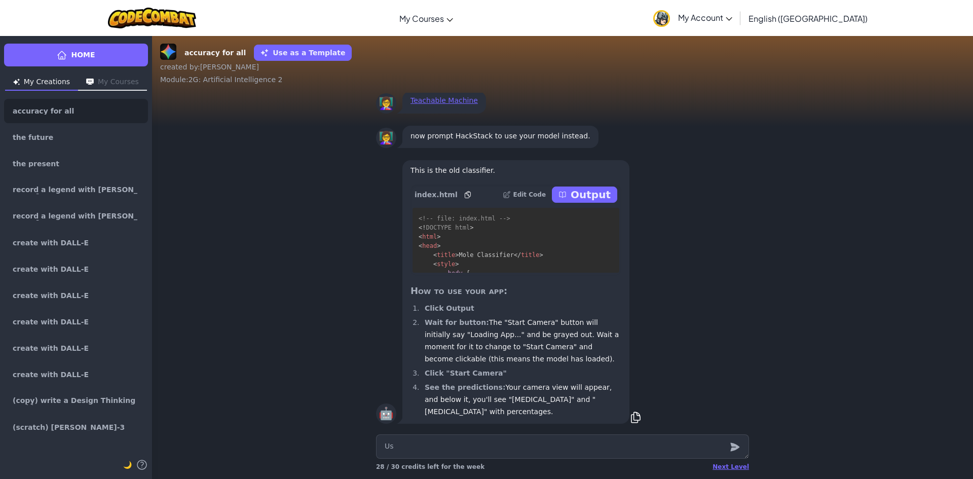
type textarea "Use"
type textarea "x"
type textarea "Use"
type textarea "x"
type textarea "Use m"
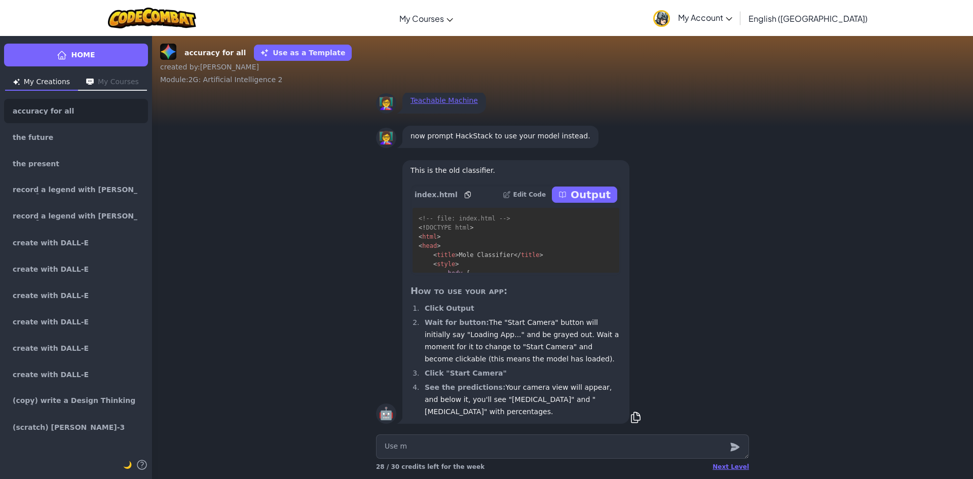
type textarea "x"
type textarea "Use my"
type textarea "x"
type textarea "Use my"
type textarea "x"
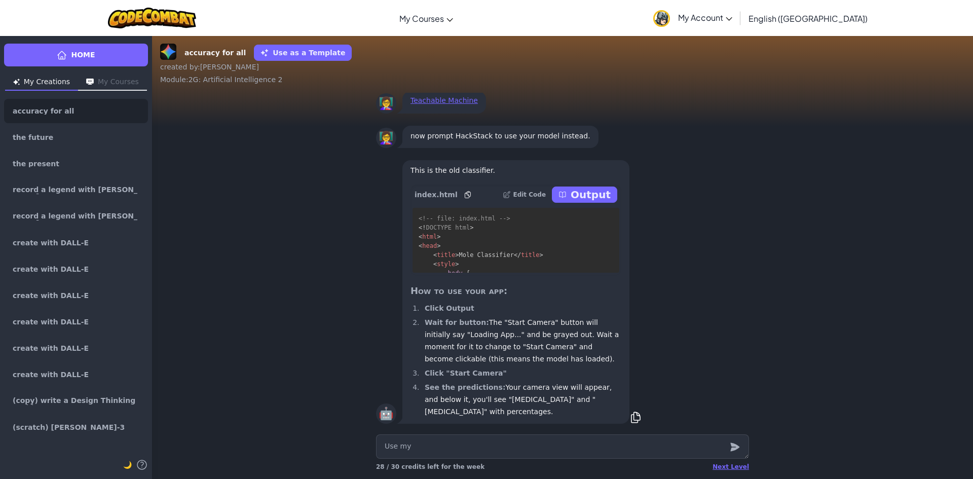
type textarea "Use my m"
type textarea "x"
type textarea "Use my mo"
type textarea "x"
type textarea "Use my mod"
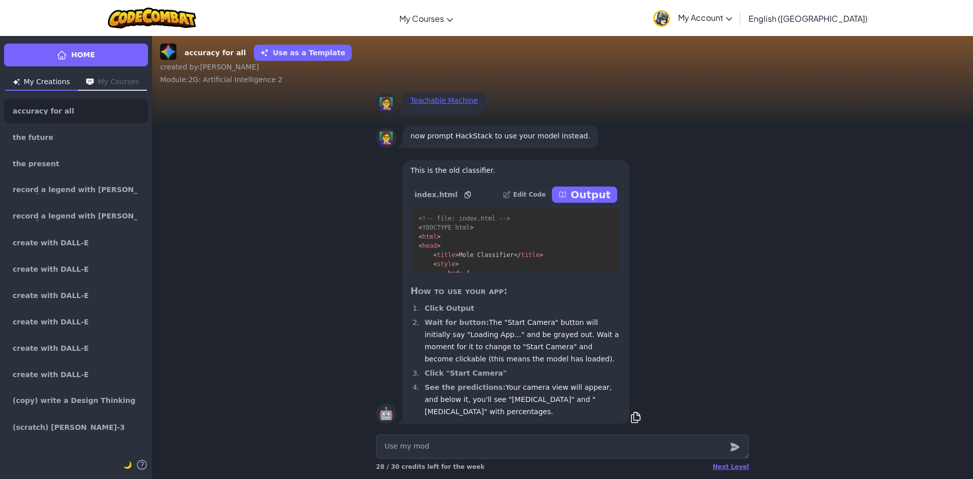
type textarea "x"
type textarea "Use my mode"
type textarea "x"
type textarea "Use my model"
type textarea "x"
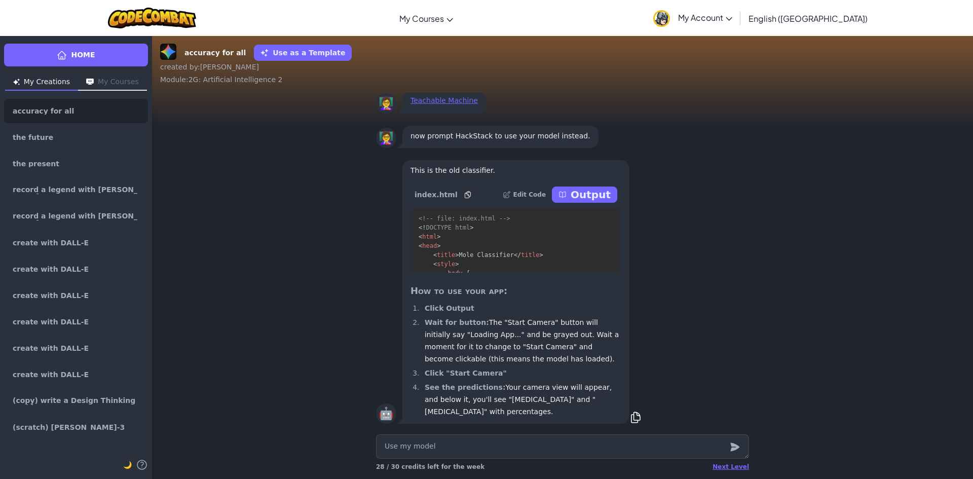
type textarea "Use my model"
type textarea "x"
type textarea "Use my model i"
type textarea "x"
type textarea "Use my model in"
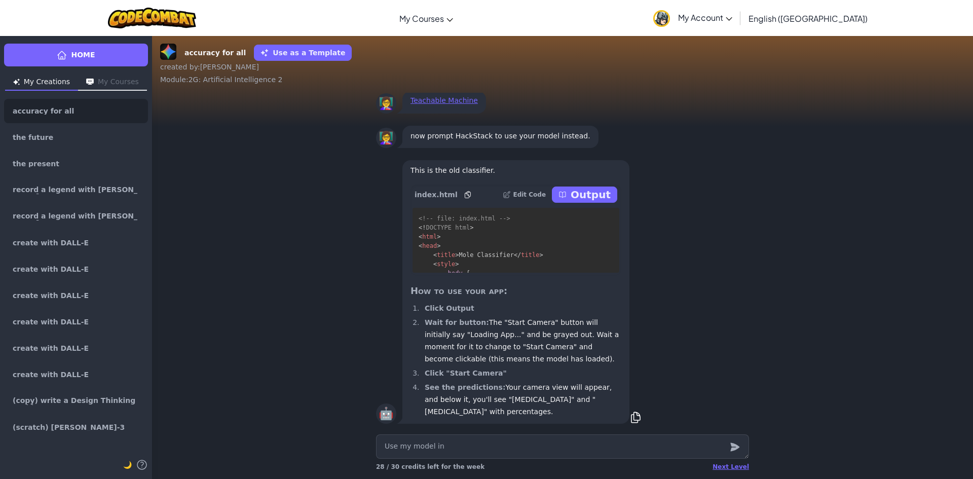
type textarea "x"
type textarea "Use my model ins"
type textarea "x"
type textarea "Use my model inst"
type textarea "x"
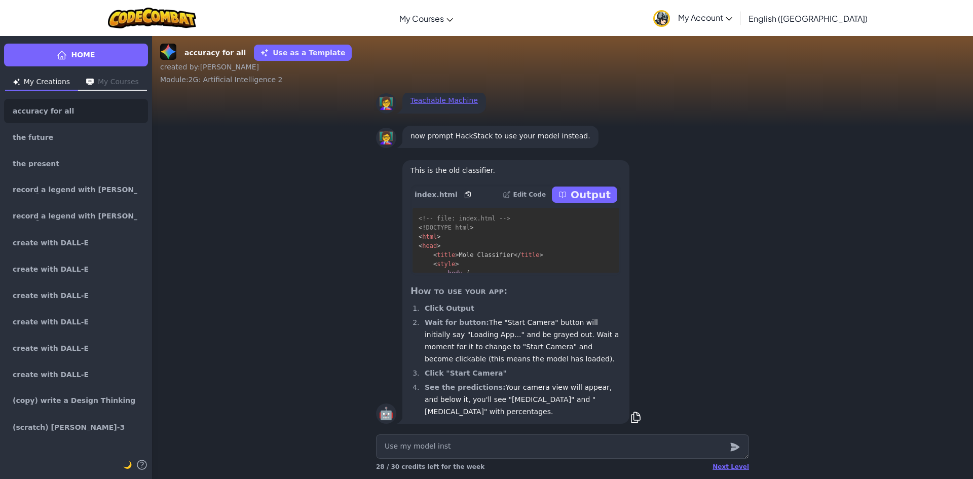
type textarea "Use my model inste"
type textarea "x"
type textarea "Use my model instea"
type textarea "x"
type textarea "Use my model instead"
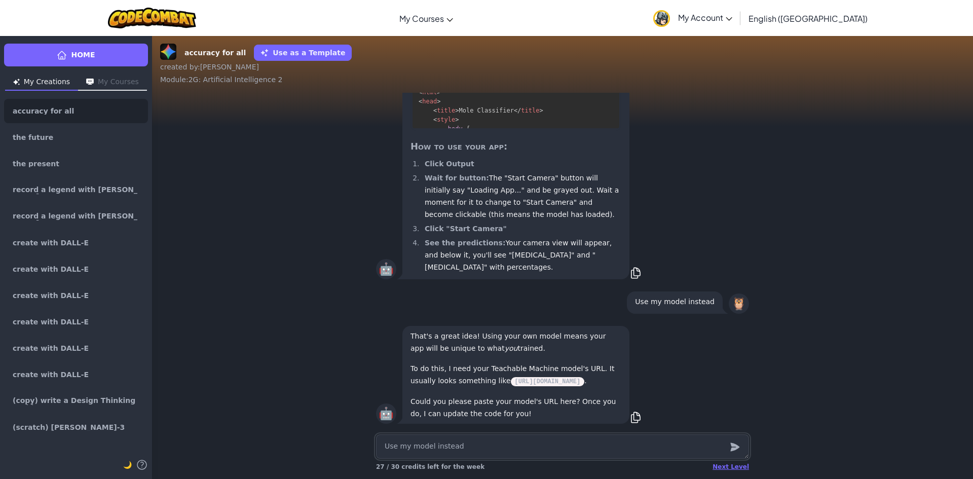
type textarea "x"
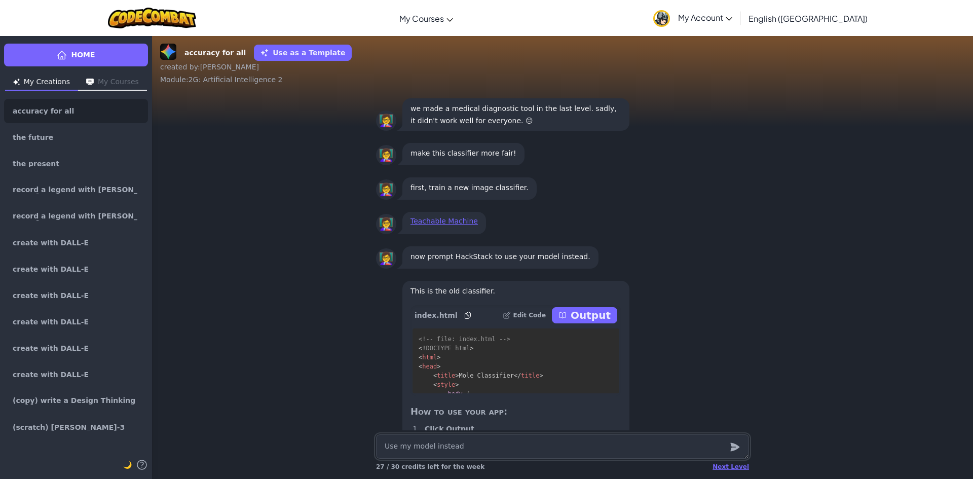
scroll to position [-276, 0]
drag, startPoint x: 421, startPoint y: 222, endPoint x: 403, endPoint y: 209, distance: 21.8
click at [393, 208] on div "👩‍🏫 Teachable Machine" at bounding box center [562, 223] width 389 height 34
click at [432, 219] on link "Teachable Machine" at bounding box center [444, 221] width 67 height 8
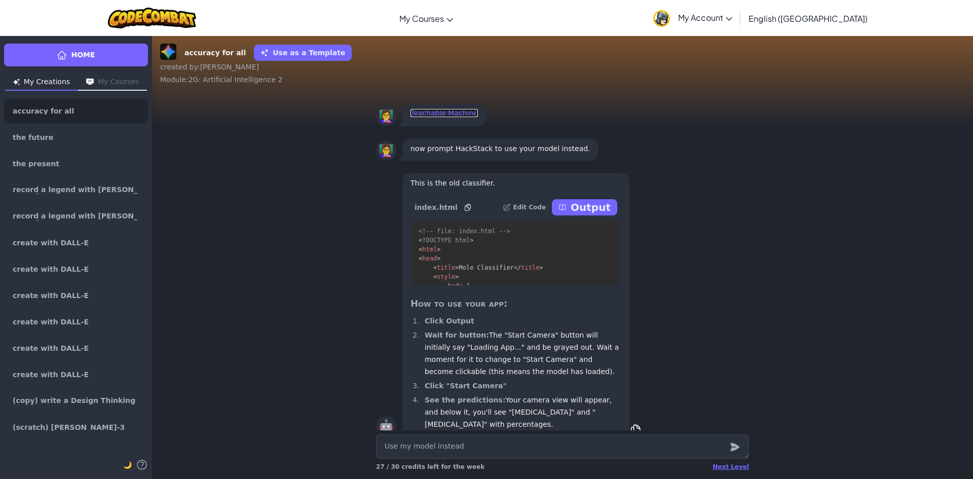
scroll to position [1, 0]
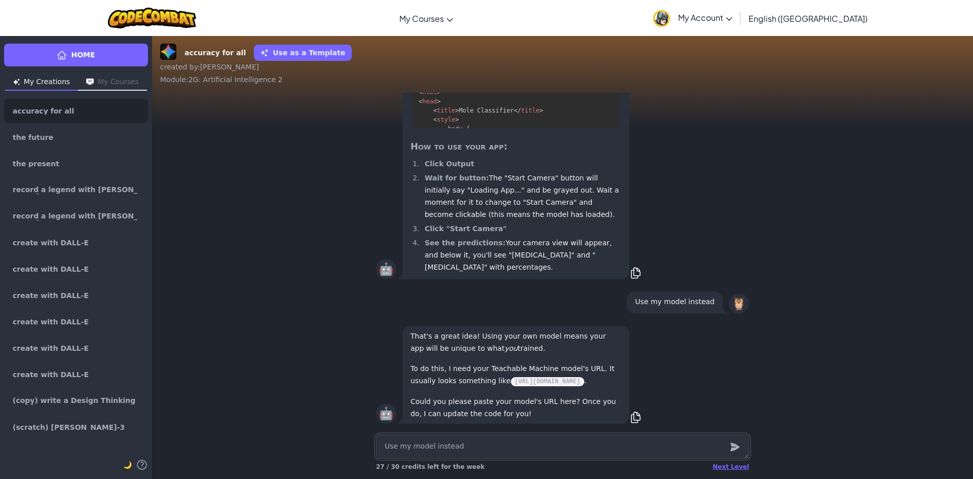
click at [443, 443] on textarea "Use my model instead" at bounding box center [562, 447] width 373 height 24
paste textarea "https://teachablemachine.withgoogle.com/"
type textarea "x"
type textarea "https://teachablemachine.withgoogle.com/"
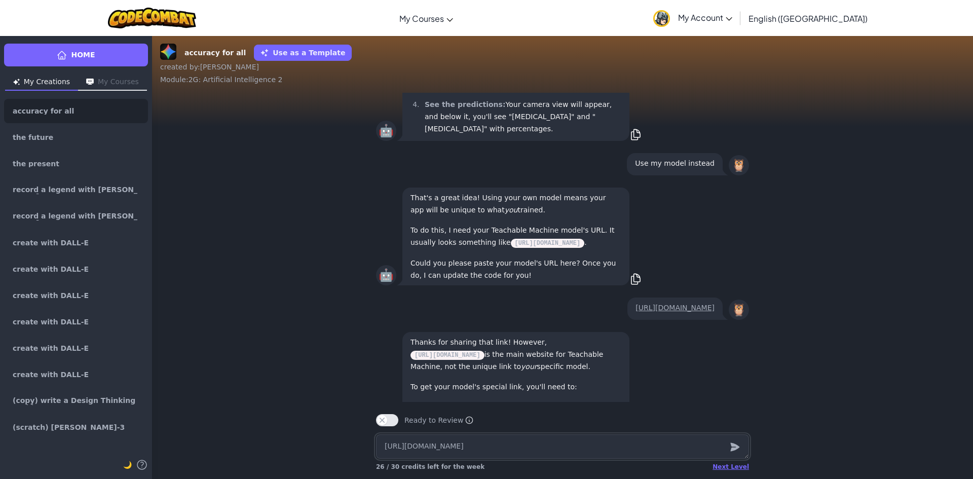
scroll to position [-152, 0]
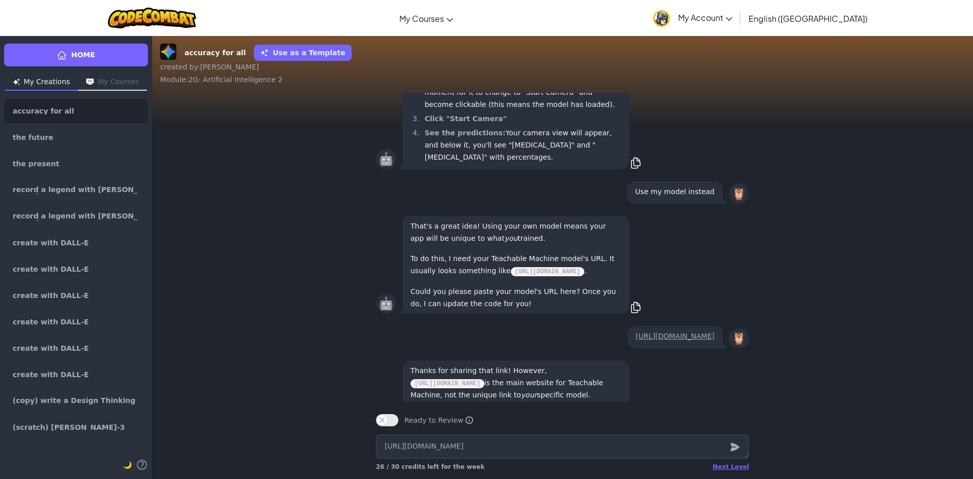
click at [240, 320] on div "🦉 https://teachablemachine.withgoogle.com/" at bounding box center [562, 337] width 821 height 34
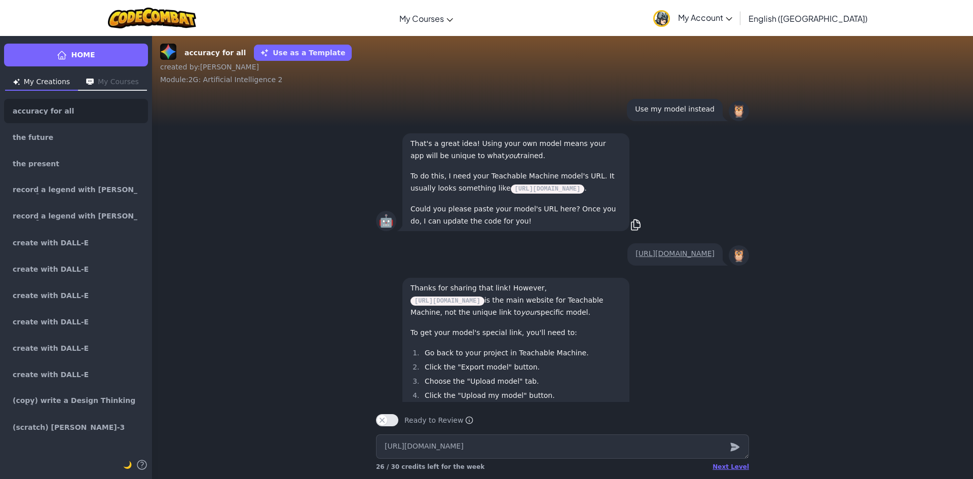
scroll to position [1, 0]
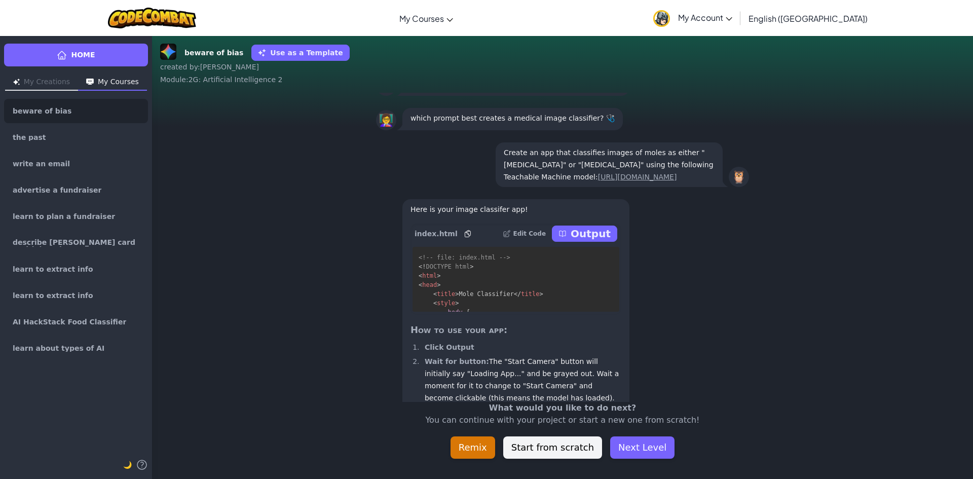
scroll to position [-183, 0]
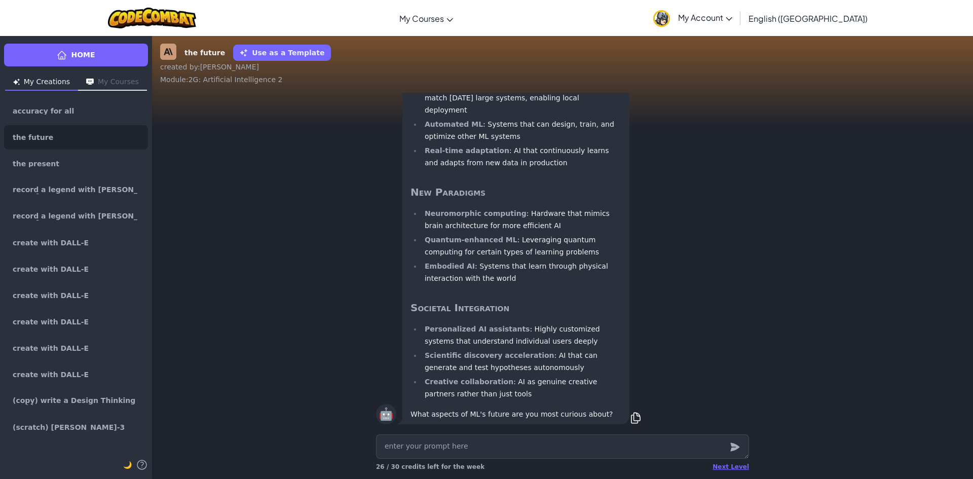
scroll to position [1, 0]
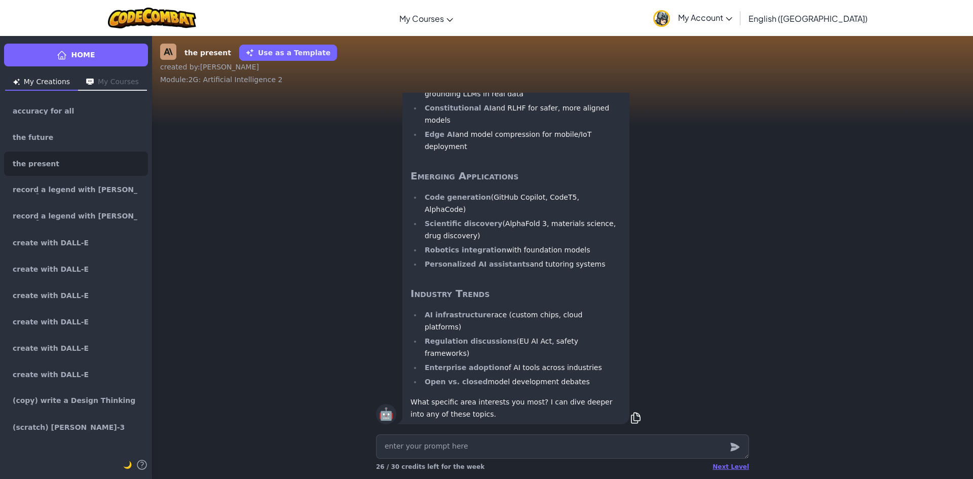
scroll to position [1, 0]
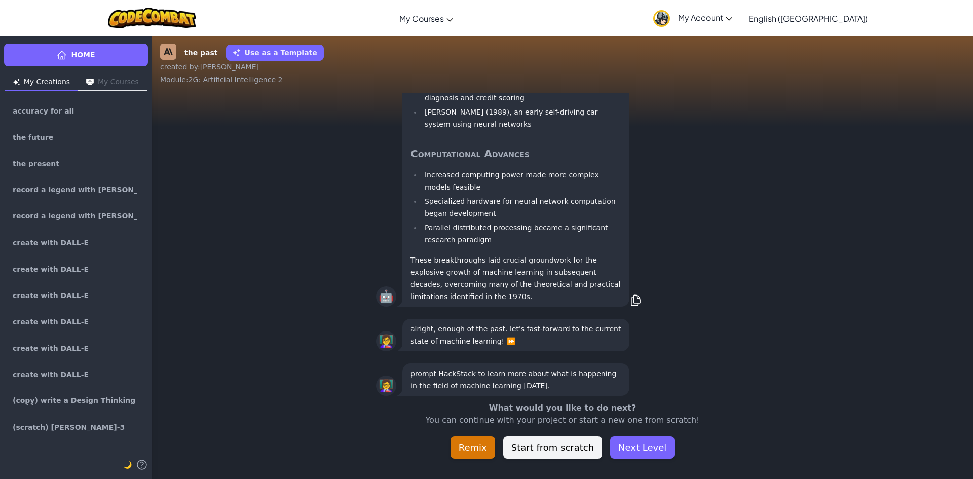
scroll to position [1, 0]
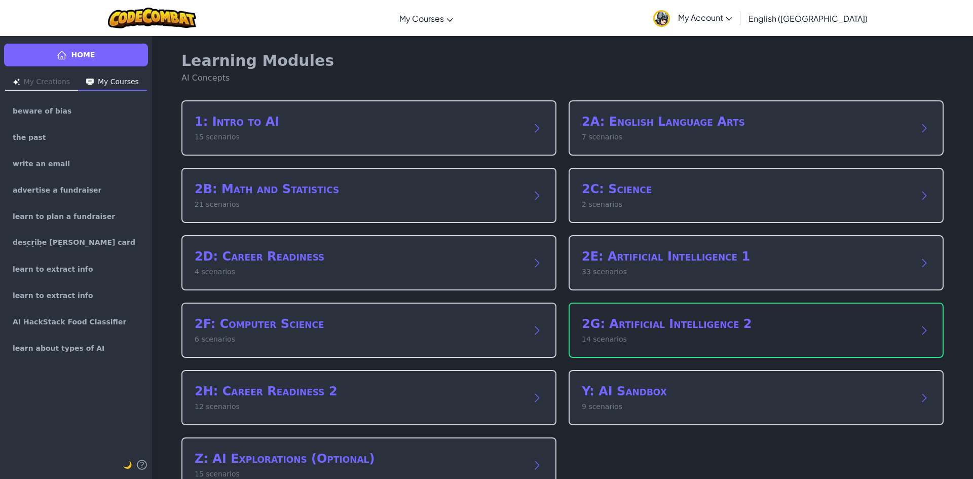
click at [692, 336] on p "14 scenarios" at bounding box center [746, 339] width 329 height 11
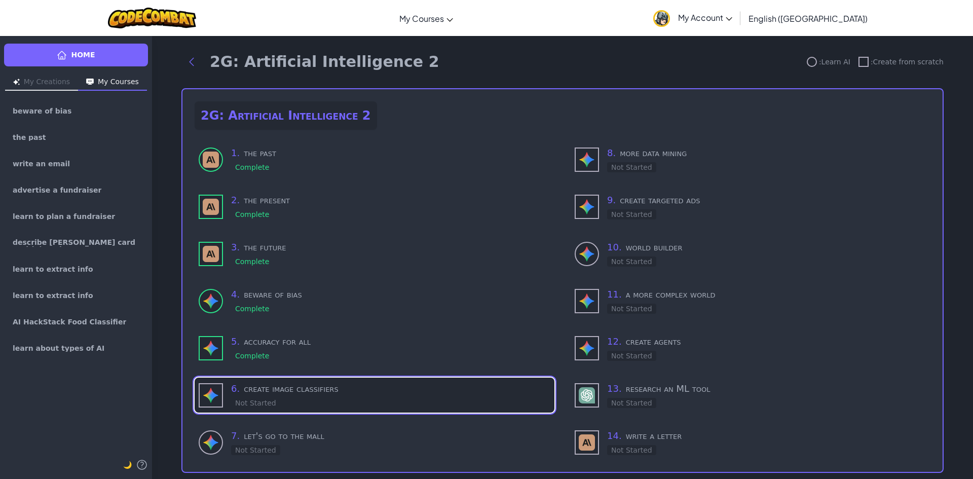
click at [344, 394] on div "6 . create image classifiers Not Started" at bounding box center [390, 395] width 319 height 27
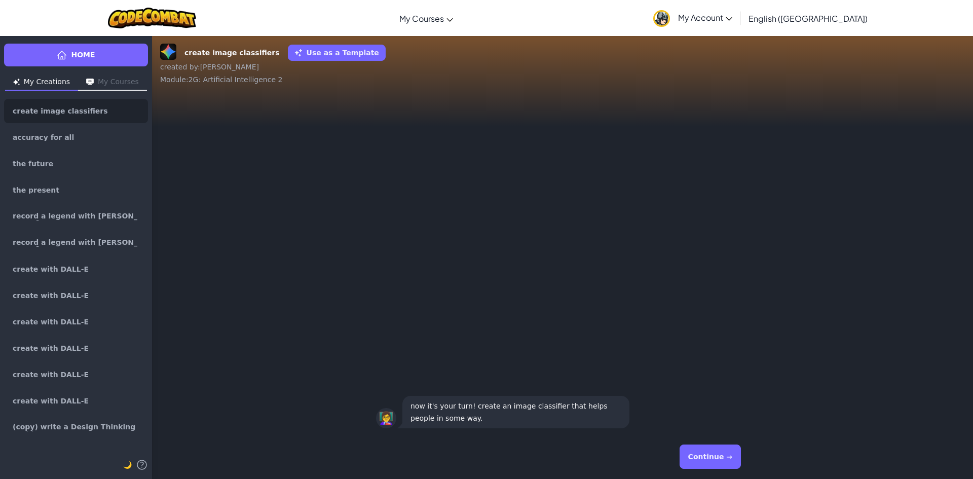
drag, startPoint x: 705, startPoint y: 449, endPoint x: 701, endPoint y: 445, distance: 5.7
click at [705, 448] on button "Continue →" at bounding box center [710, 457] width 61 height 24
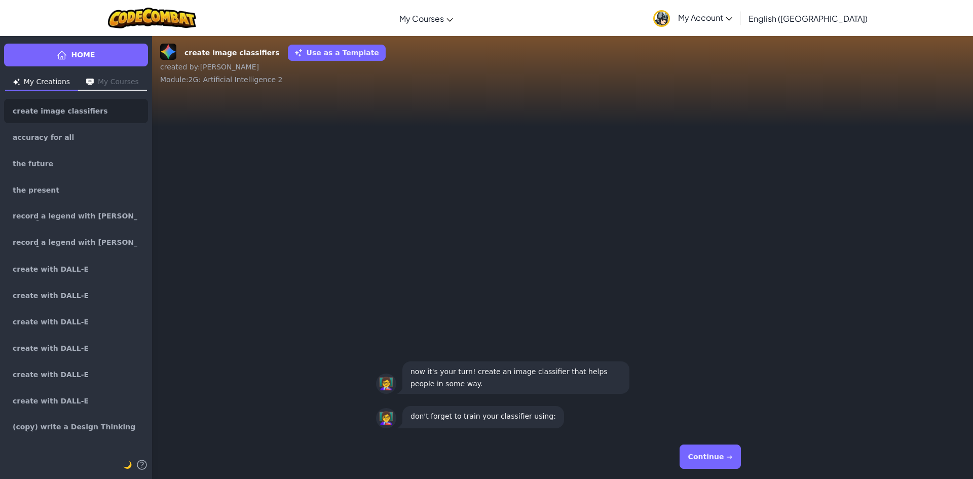
click at [715, 455] on button "Continue →" at bounding box center [710, 457] width 61 height 24
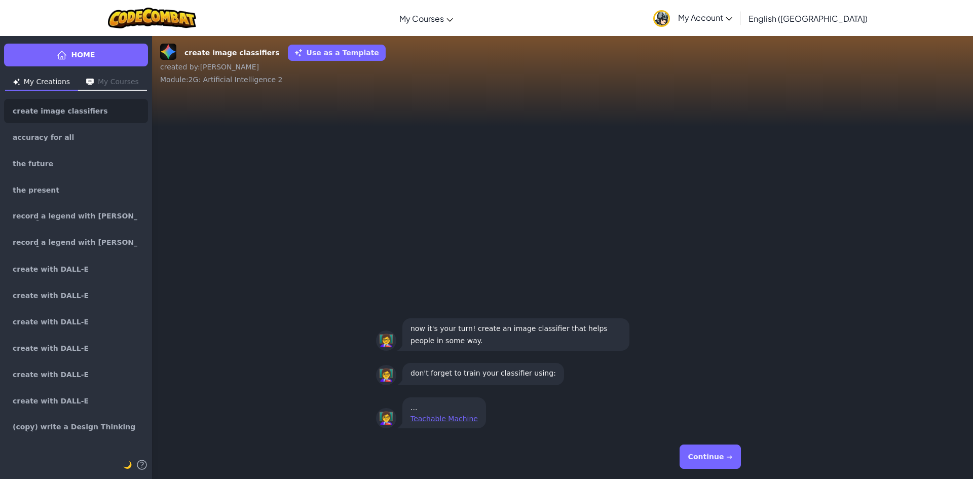
click at [706, 457] on button "Continue →" at bounding box center [710, 457] width 61 height 24
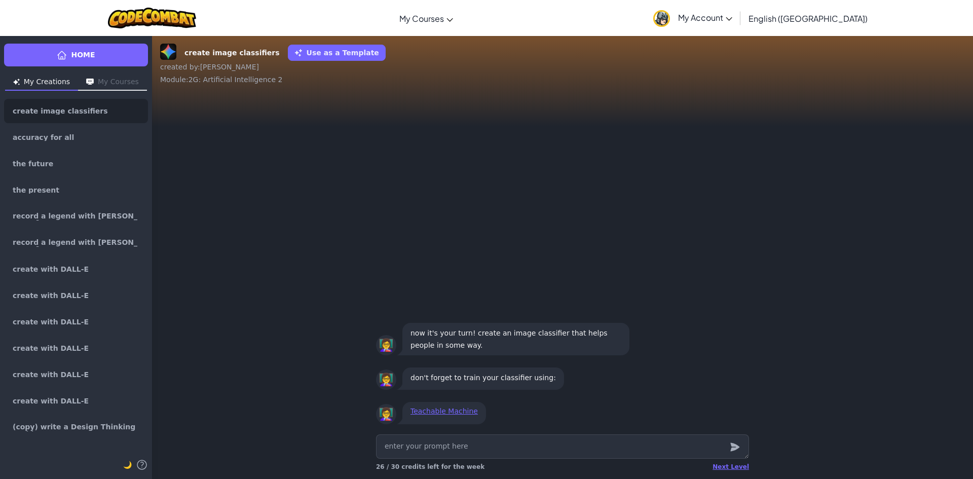
click at [436, 451] on textarea at bounding box center [562, 447] width 373 height 24
drag, startPoint x: 469, startPoint y: 333, endPoint x: 441, endPoint y: 344, distance: 30.7
click at [441, 344] on p "now it's your turn! create an image classifier that helps people in some way." at bounding box center [516, 339] width 211 height 24
copy p "create an image classifier that helps people in some way"
click at [461, 445] on textarea at bounding box center [562, 447] width 373 height 24
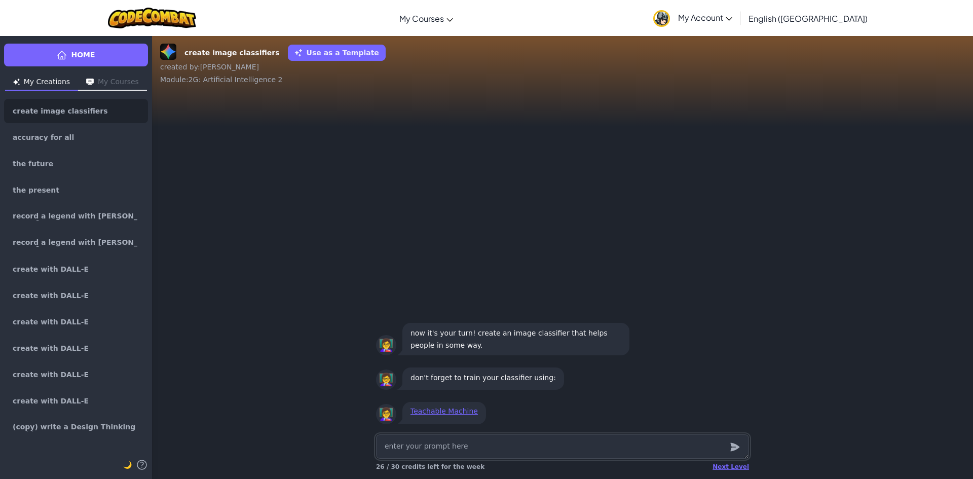
paste textarea "create an image classifier that helps people in some way"
type textarea "x"
type textarea "create an image classifier that helps people in some way"
type textarea "x"
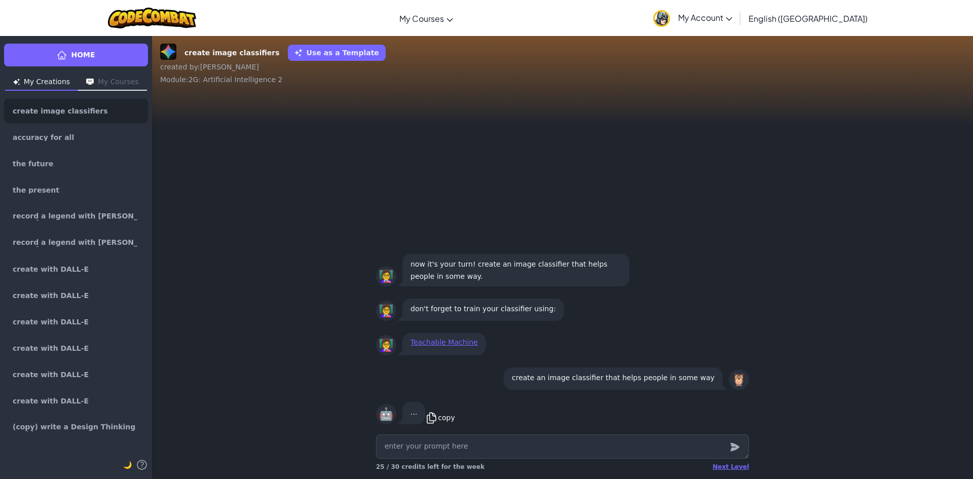
click at [429, 420] on icon at bounding box center [431, 418] width 9 height 10
click at [466, 439] on textarea at bounding box center [562, 447] width 373 height 24
drag, startPoint x: 539, startPoint y: 377, endPoint x: 621, endPoint y: 384, distance: 81.4
click at [621, 384] on div "create an image classifier that helps people in some way" at bounding box center [613, 379] width 219 height 22
copy p "create an image classifier"
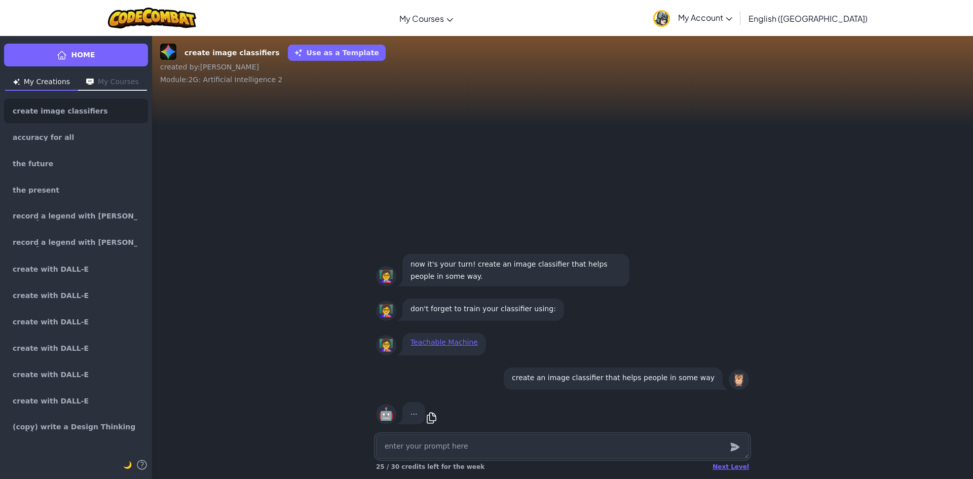
click at [435, 439] on textarea at bounding box center [562, 447] width 373 height 24
paste textarea "create an image classifier"
type textarea "x"
type textarea "create an image classifier"
type textarea "x"
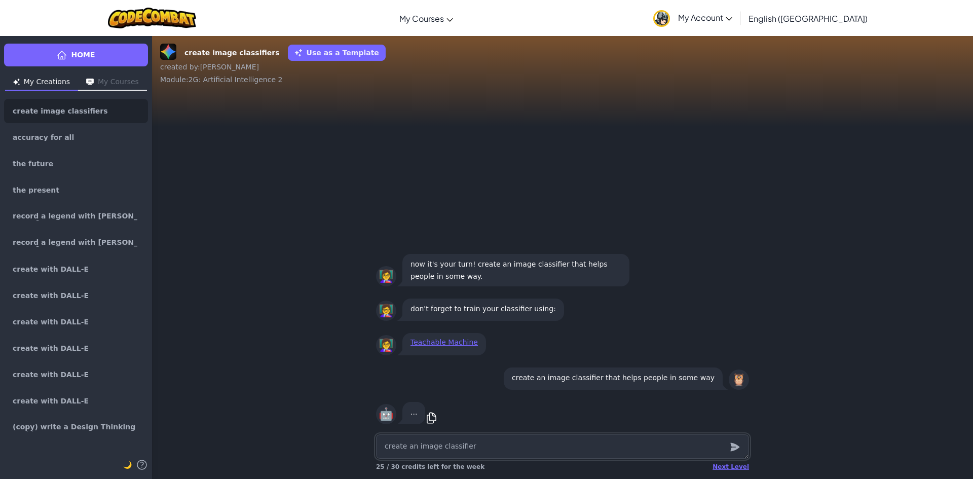
type textarea "create an image classifier t"
type textarea "x"
type textarea "create an image classifier th"
type textarea "x"
type textarea "create an image classifier tha"
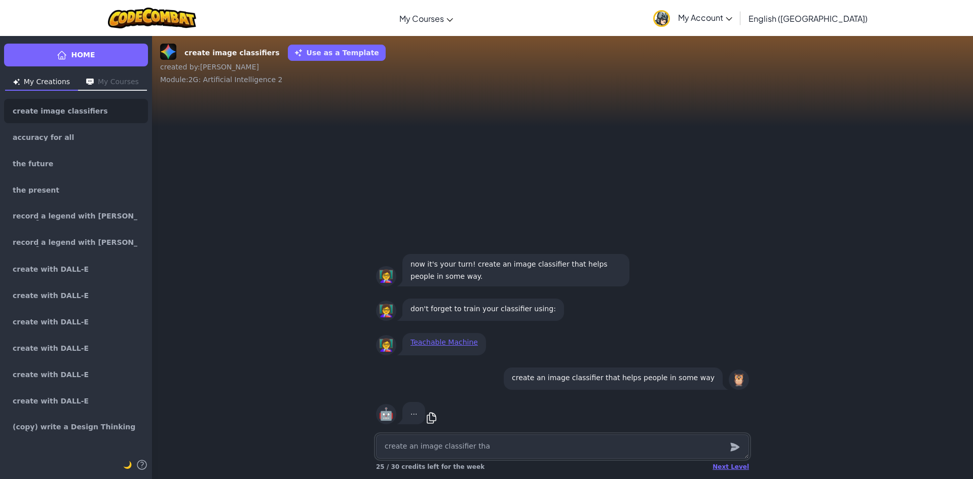
type textarea "x"
type textarea "create an image classifier that"
type textarea "x"
type textarea "create an image classifier that"
type textarea "x"
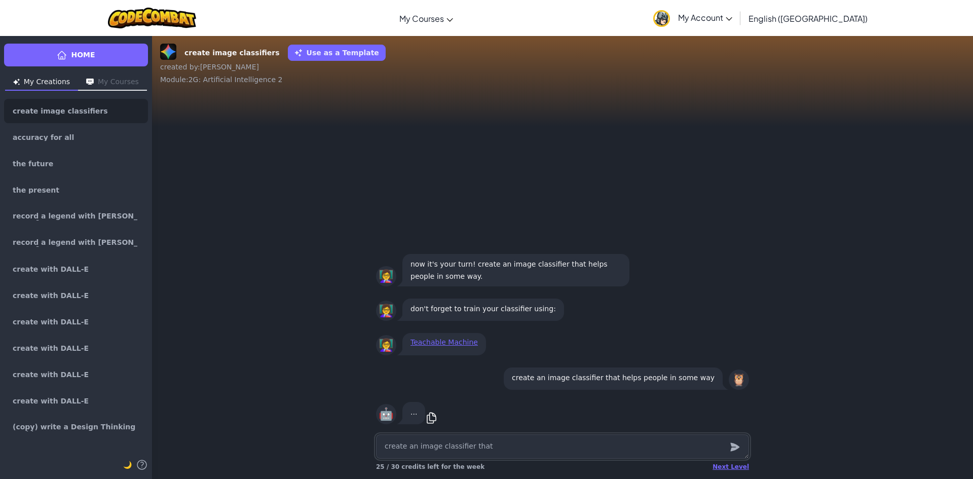
type textarea "create an image classifier that h"
type textarea "x"
type textarea "create an image classifier that he"
type textarea "x"
type textarea "create an image classifier that hel"
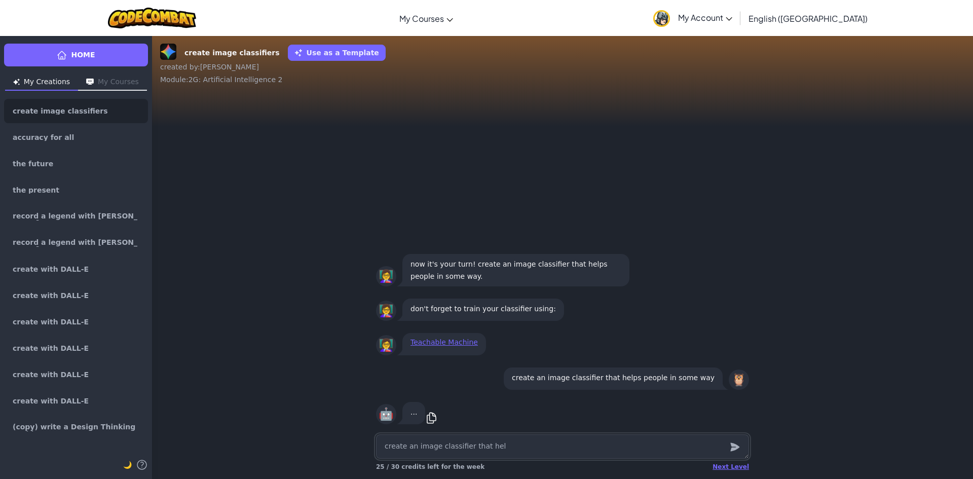
type textarea "x"
type textarea "create an image classifier that [PERSON_NAME]["
type textarea "x"
type textarea "create an image classifier that hel[s"
type textarea "x"
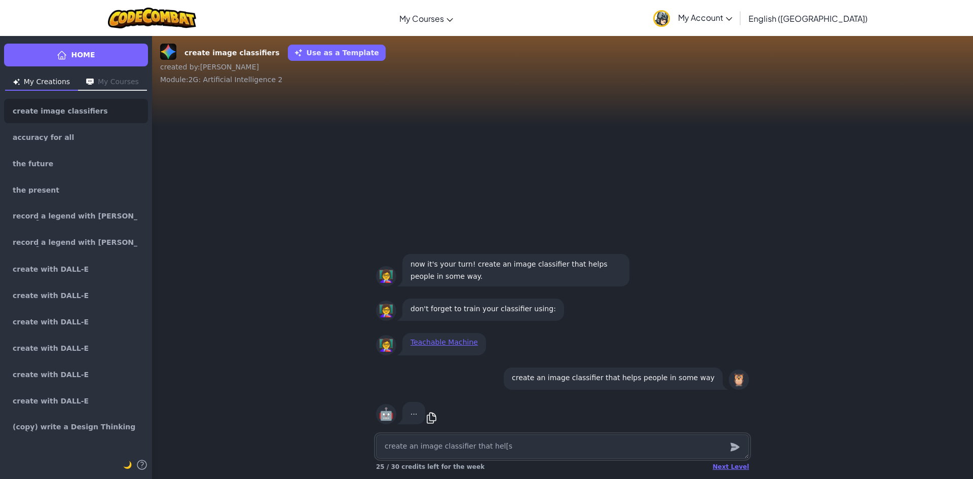
type textarea "create an image classifier that hel[s"
type textarea "x"
type textarea "create an image classifier that hel[s"
type textarea "x"
type textarea "create an image classifier that [PERSON_NAME]["
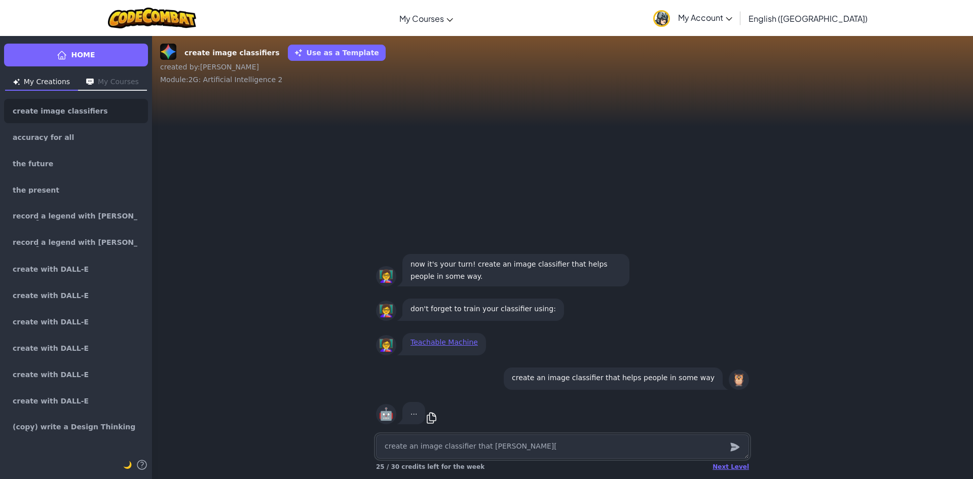
type textarea "x"
type textarea "create an image classifier that hel"
type textarea "x"
type textarea "create an image classifier that help"
type textarea "x"
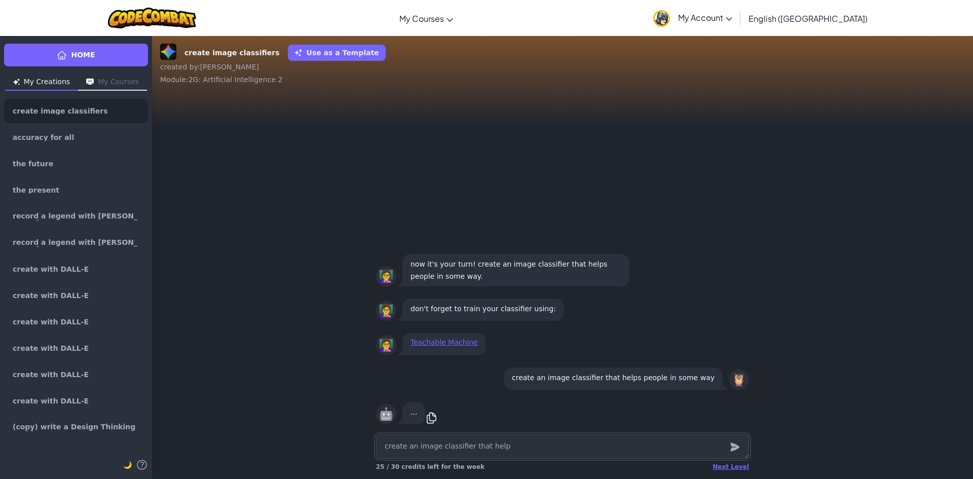
type textarea "create an image classifier that helps"
type textarea "x"
type textarea "create an image classifier that helps"
type textarea "x"
type textarea "create an image classifier that helps p"
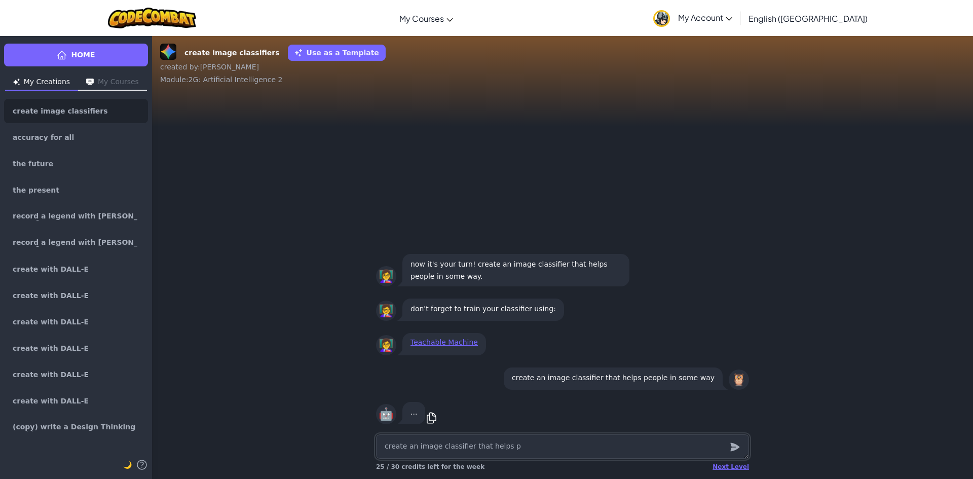
type textarea "x"
type textarea "create an image classifier that helps pe"
type textarea "x"
type textarea "create an image classifier that helps peo"
type textarea "x"
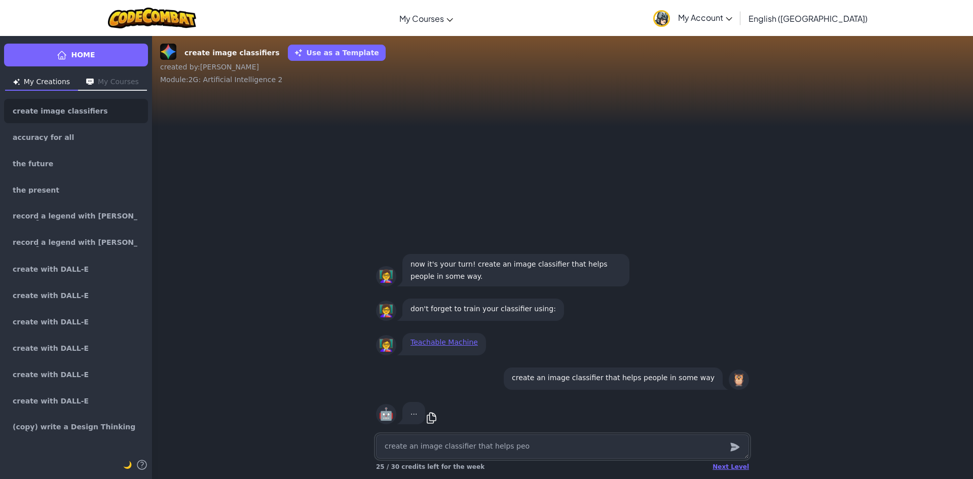
type textarea "create an image classifier that helps peop"
type textarea "x"
type textarea "create an image classifier that helps [PERSON_NAME]"
type textarea "x"
type textarea "create an image classifier that helps people"
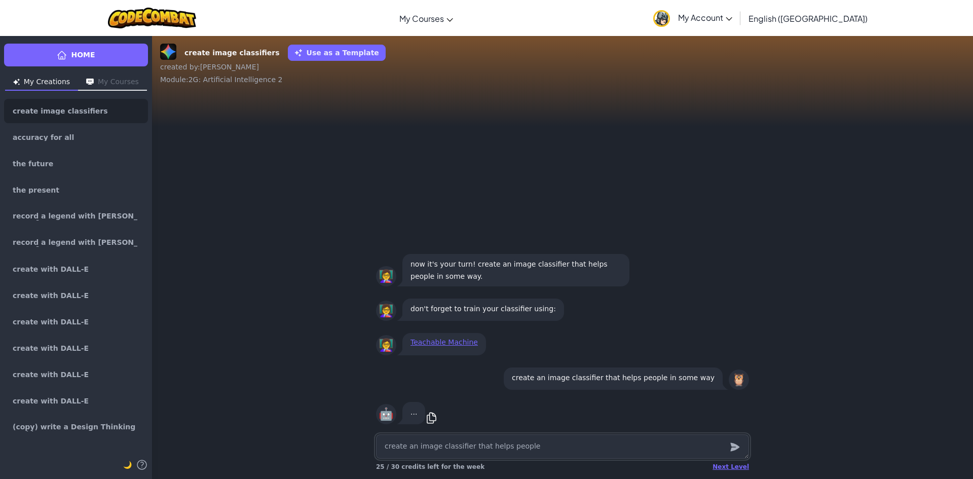
type textarea "x"
type textarea "create an image classifier that helps people"
type textarea "x"
type textarea "create an image classifier that helps people c"
type textarea "x"
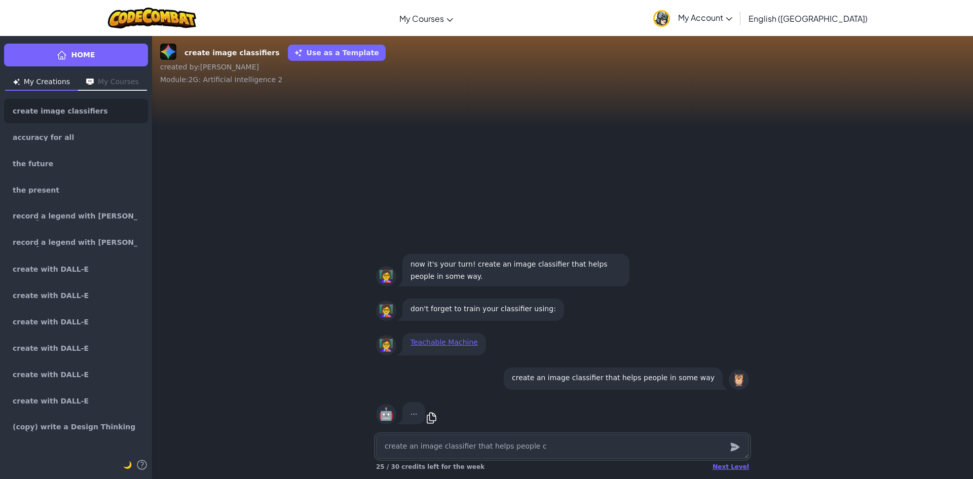
type textarea "create an image classifier that helps people cl"
type textarea "x"
type textarea "create an image classifier that helps people cla"
type textarea "x"
type textarea "create an image classifier that helps people clas"
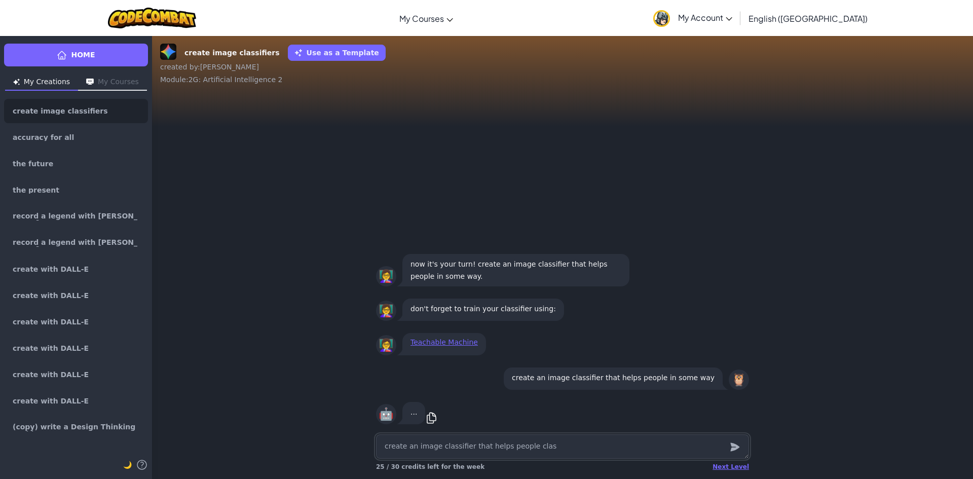
type textarea "x"
type textarea "create an image classifier that helps people class"
type textarea "x"
type textarea "create an image classifier that helps people classs"
type textarea "x"
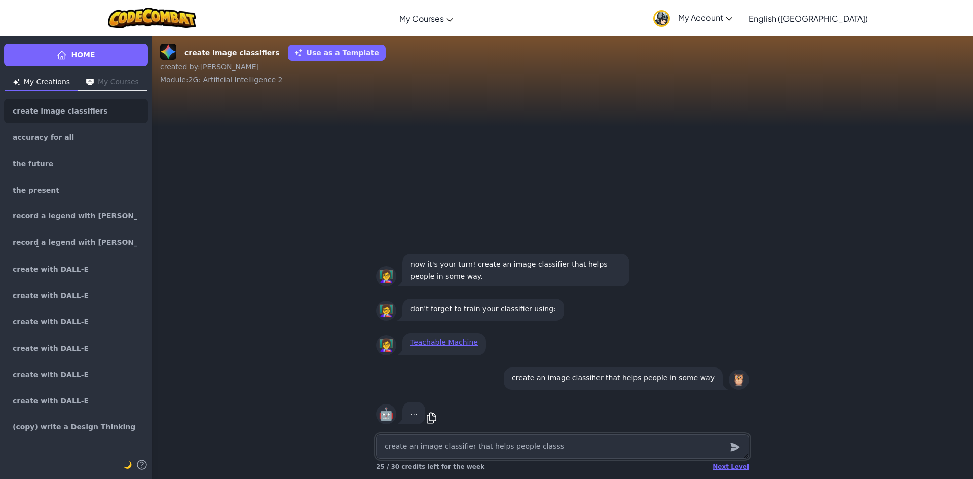
type textarea "create an image classifier that helps people classsi"
type textarea "x"
type textarea "create an image classifier that helps people classsif"
type textarea "x"
type textarea "create an image classifier that helps people classsify"
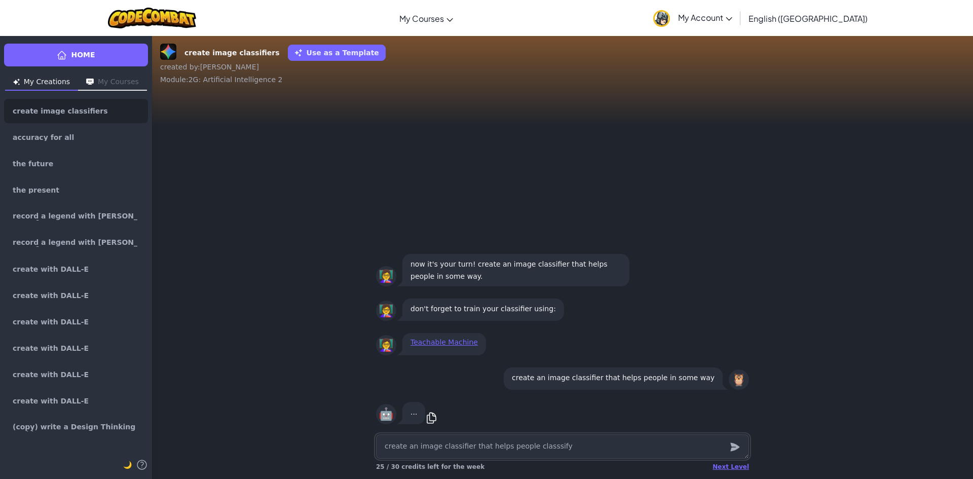
type textarea "x"
type textarea "create an image classifier that helps people classsify"
type textarea "x"
type textarea "create an image classifier that helps people classsify h"
type textarea "x"
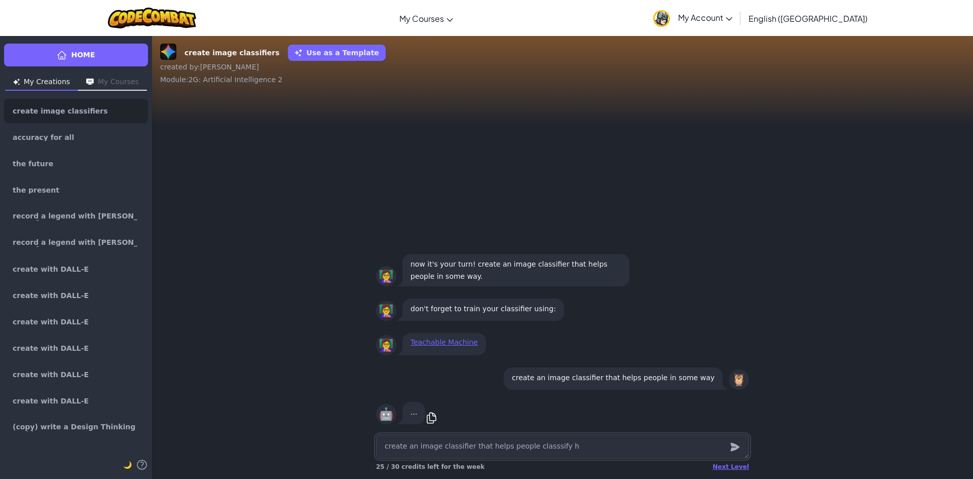
type textarea "create an image classifier that helps people classsify ho"
type textarea "x"
type textarea "create an image classifier that helps people classsify hot"
type textarea "x"
type textarea "create an image classifier that helps people classsify hot5"
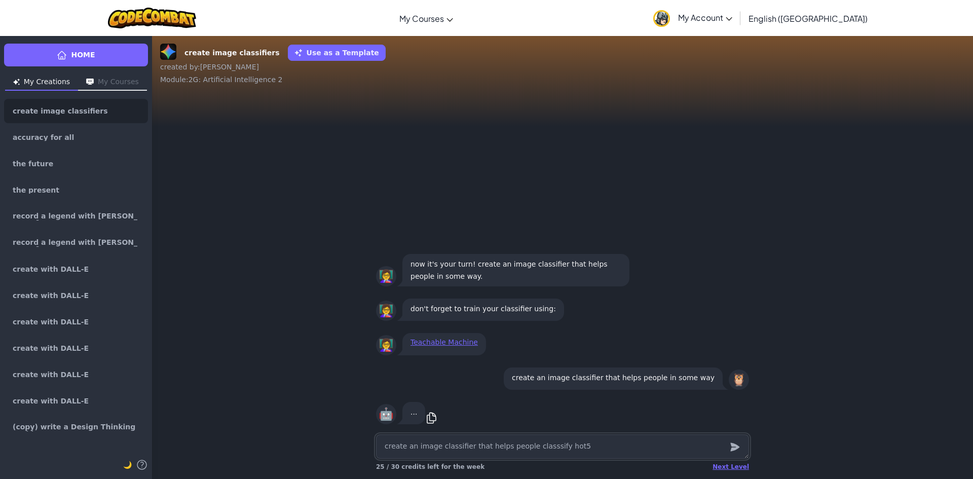
type textarea "x"
type textarea "create an image classifier that helps people classsify hot5d"
type textarea "x"
type textarea "create an image classifier that helps people classsify hot5do"
type textarea "x"
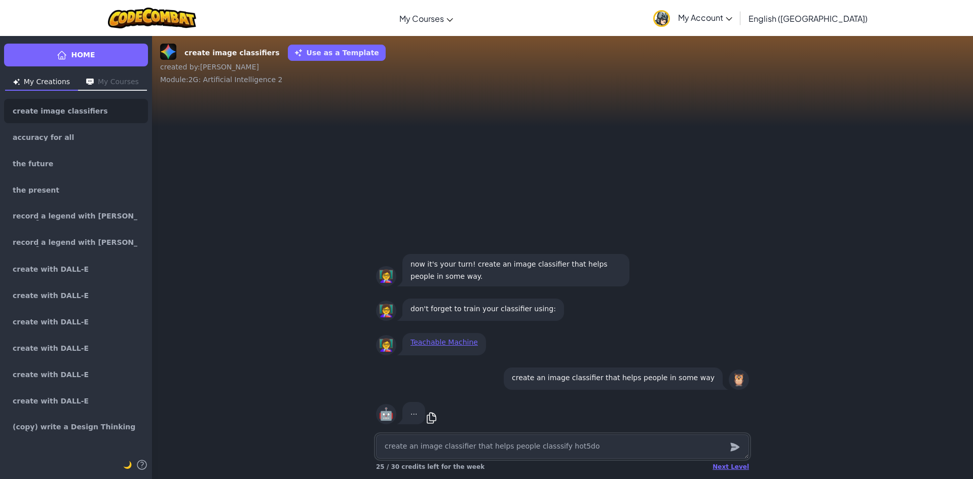
type textarea "create an image classifier that helps people classsify hot5dog"
type textarea "x"
type textarea "create an image classifier that helps people classsify hot5do"
type textarea "x"
type textarea "create an image classifier that helps people classsify hot5d"
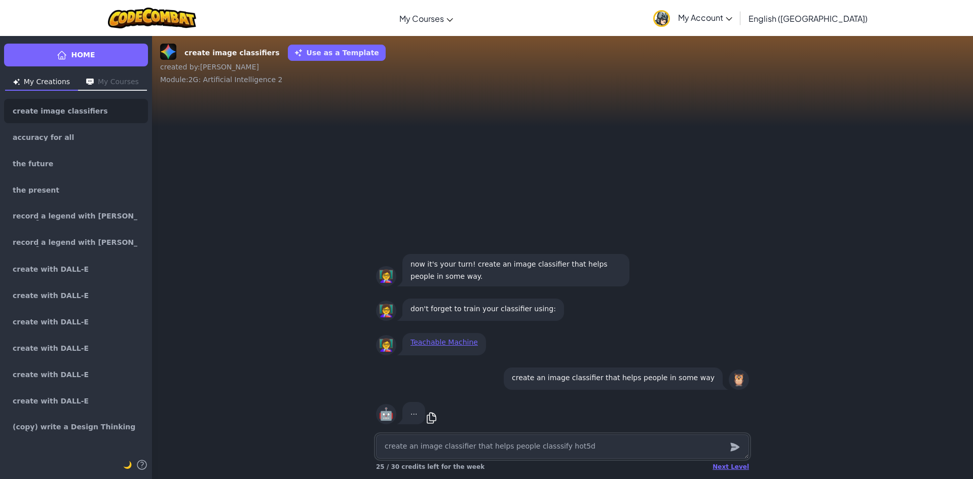
type textarea "x"
type textarea "create an image classifier that helps people classsify hot5"
type textarea "x"
type textarea "create an image classifier that helps people classsify hot"
type textarea "x"
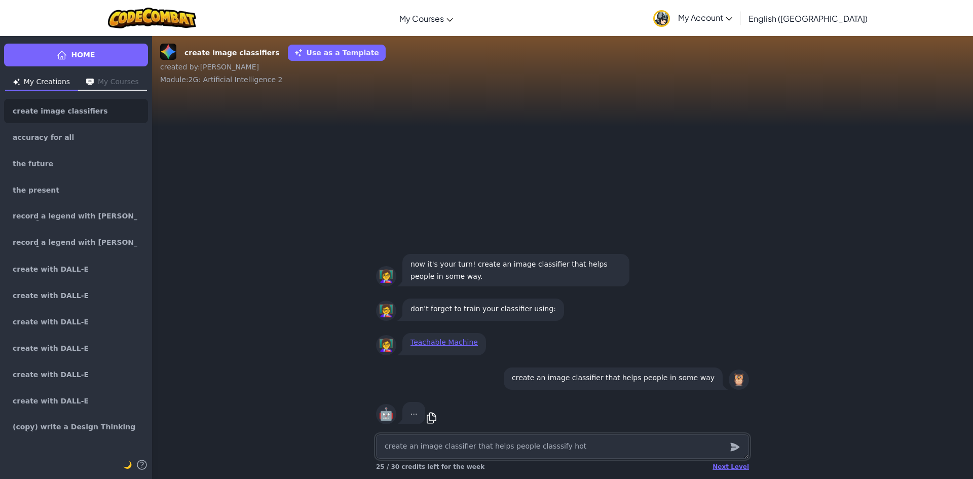
type textarea "create an image classifier that helps people classsify ho"
type textarea "x"
type textarea "create an image classifier that helps people classsify h"
type textarea "x"
type textarea "create an image classifier that helps people classsify"
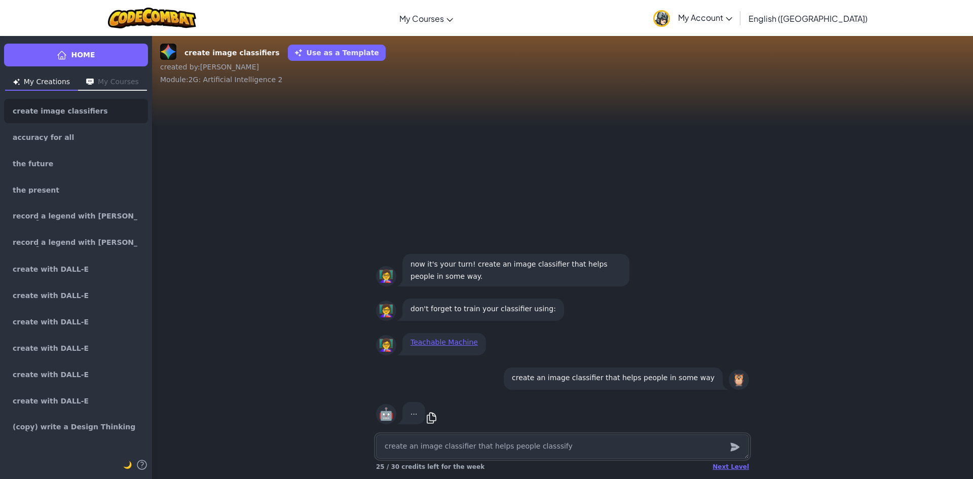
type textarea "x"
type textarea "create an image classifier that helps people classify"
type textarea "x"
type textarea "create an image classifier that helps people classify"
type textarea "x"
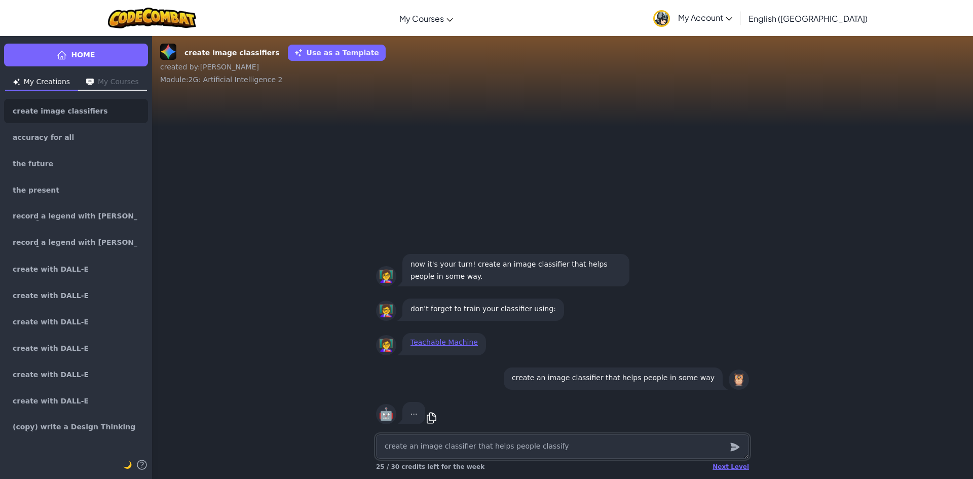
type textarea "create an image classifier that helps people classify h"
type textarea "x"
type textarea "create an image classifier that helps people classify"
type textarea "x"
type textarea "create an image classifier that helps people classify s"
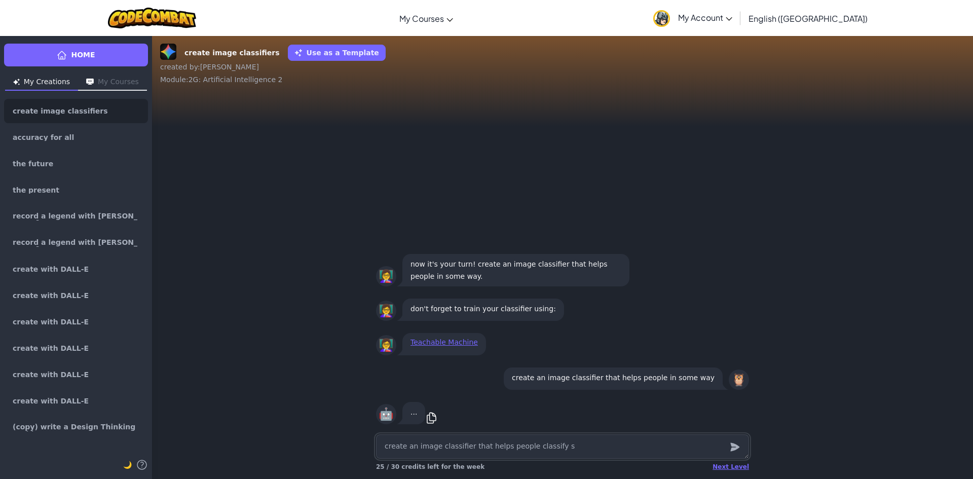
type textarea "x"
type textarea "create an image classifier that helps people classify sa"
type textarea "x"
type textarea "create an image classifier that helps people classify san"
type textarea "x"
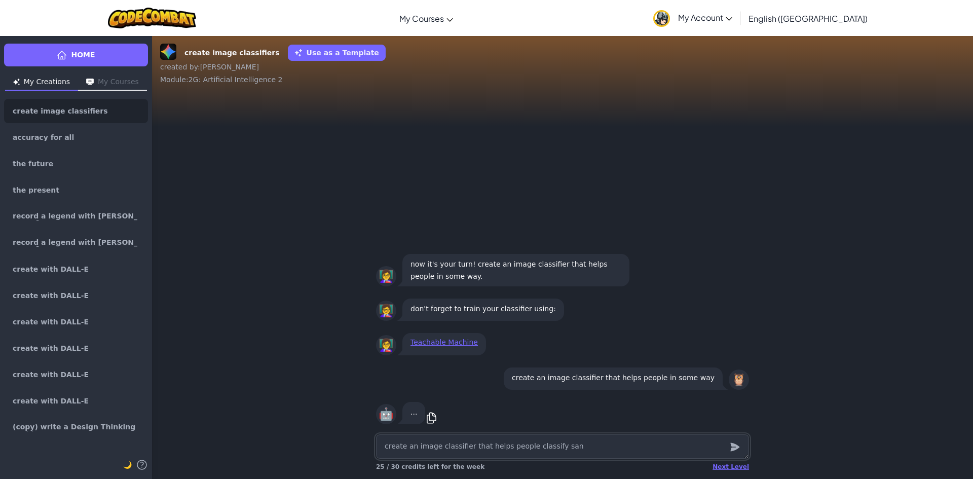
type textarea "create an image classifier that helps people classify sand"
type textarea "x"
type textarea "create an image classifier that helps people classify sandw"
type textarea "x"
type textarea "create an image classifier that helps people classify sandwh"
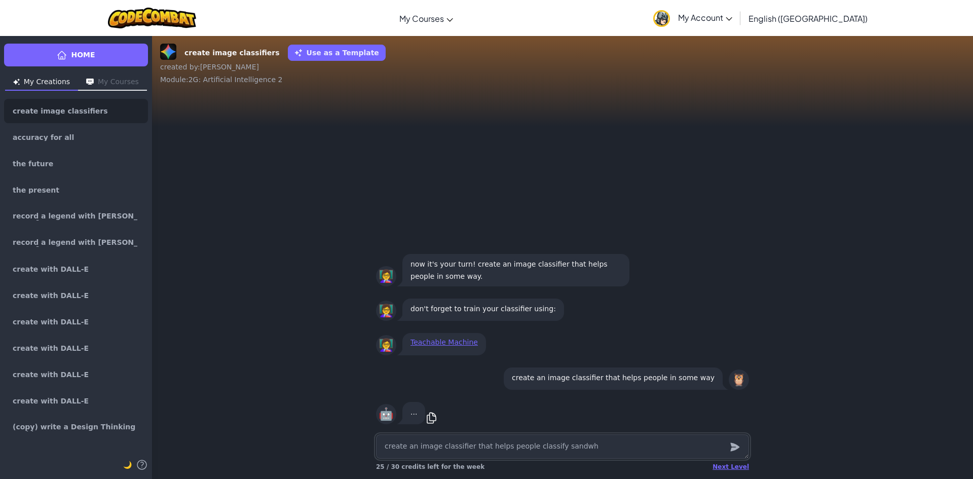
type textarea "x"
type textarea "create an image classifier that helps people classify sandwhi"
type textarea "x"
type textarea "create an image classifier that helps people classify sandwhic"
type textarea "x"
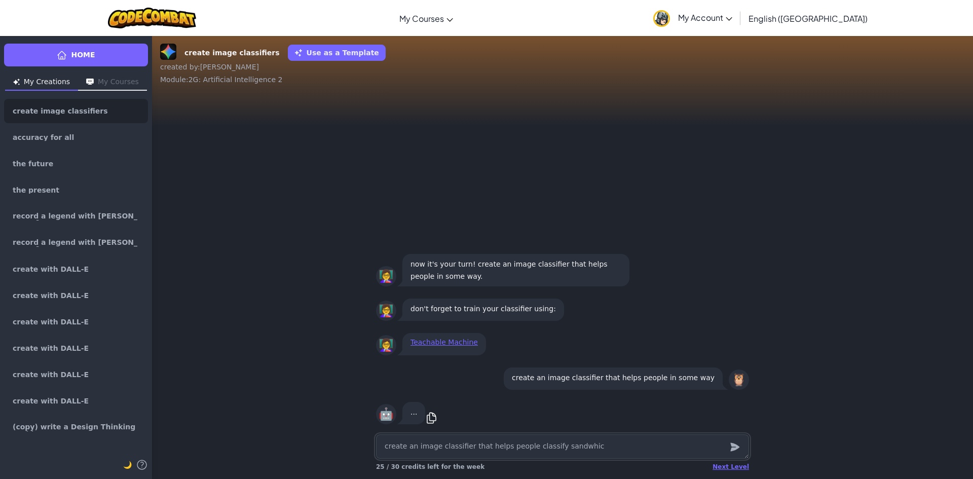
type textarea "create an image classifier that helps people classify sandwhich"
type textarea "x"
type textarea "create an image classifier that helps people classify sandwhiche"
type textarea "x"
type textarea "create an image classifier that helps people classify sandwhiches"
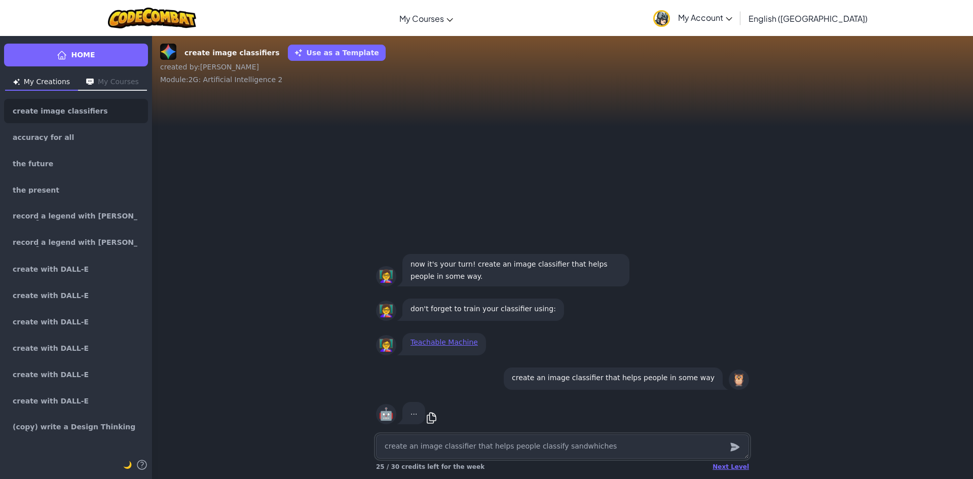
type textarea "x"
type textarea "create an image classifier that helps people classify sandwhiches"
type textarea "x"
type textarea "create an image classifier that helps people classify sandwhiches a"
type textarea "x"
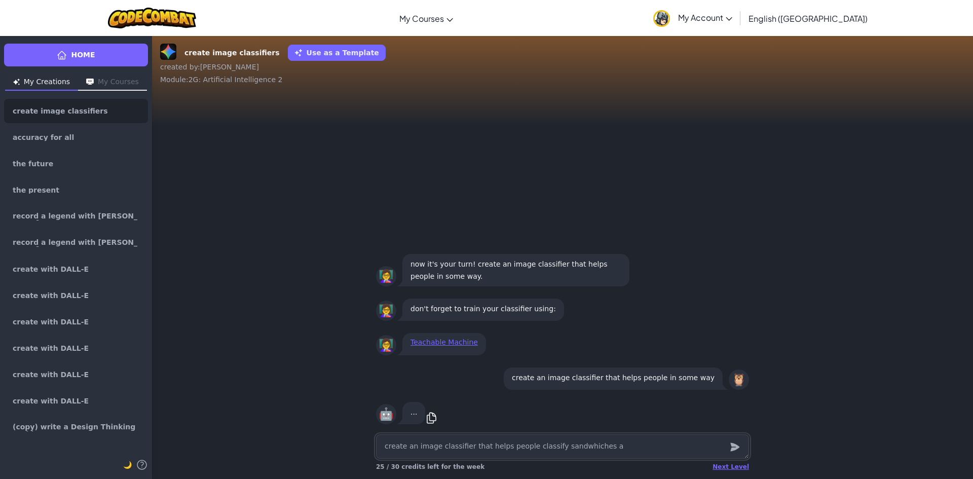
type textarea "create an image classifier that helps people classify sandwhiches an"
type textarea "x"
type textarea "create an image classifier that helps people classify sandwhiches and"
type textarea "x"
type textarea "create an image classifier that helps people classify sandwhiches and"
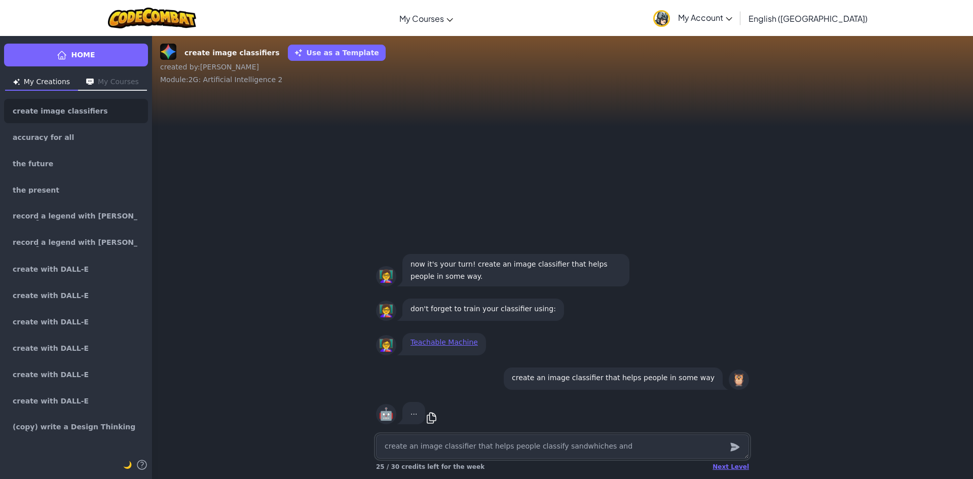
type textarea "x"
type textarea "create an image classifier that helps people classify sandwhiches and p"
type textarea "x"
type textarea "create an image classifier that helps people classify sandwhiches and pi"
type textarea "x"
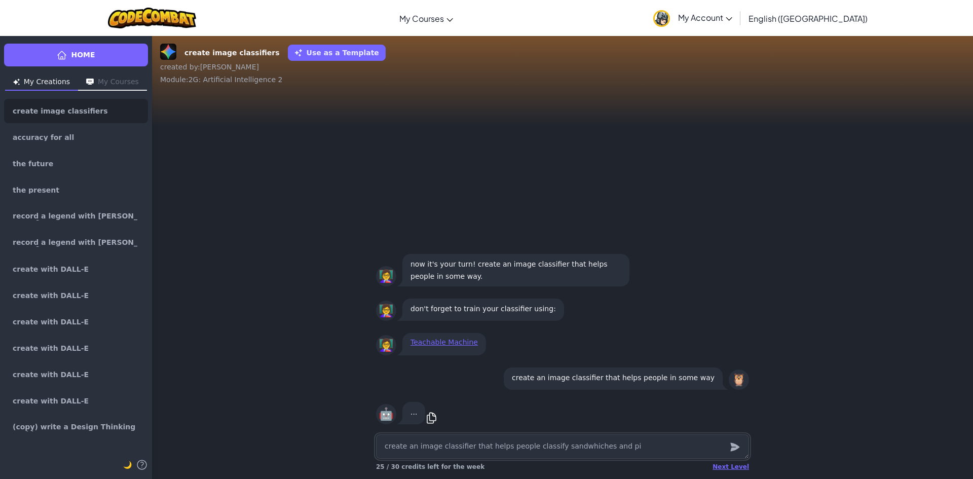
type textarea "create an image classifier that helps people classify sandwhiches and piz"
type textarea "x"
type textarea "create an image classifier that helps people classify sandwhiches and pizz"
type textarea "x"
type textarea "create an image classifier that helps people classify sandwhiches and pizza"
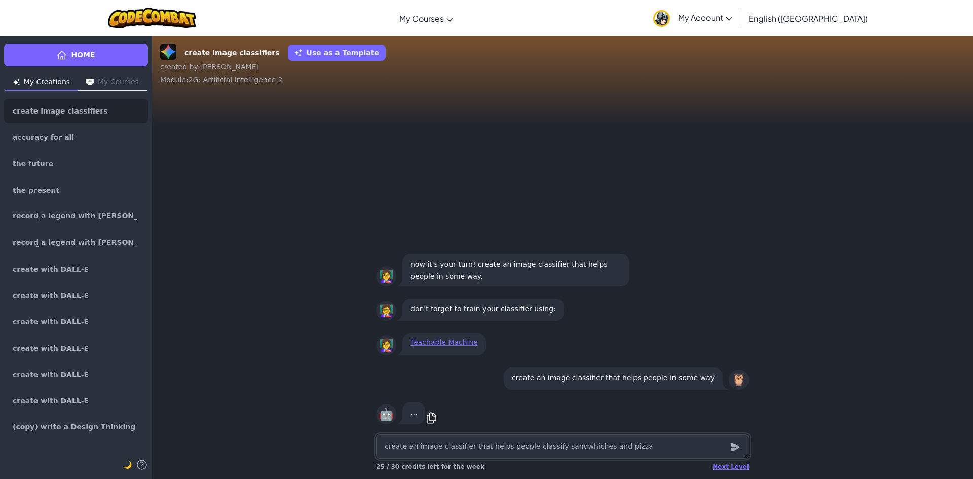
type textarea "x"
type textarea "create an image classifier that helps people classify sandwiches and pizza"
click at [809, 361] on div "👩‍🏫 Teachable Machine" at bounding box center [562, 344] width 821 height 34
click at [734, 444] on icon "submit" at bounding box center [735, 447] width 11 height 12
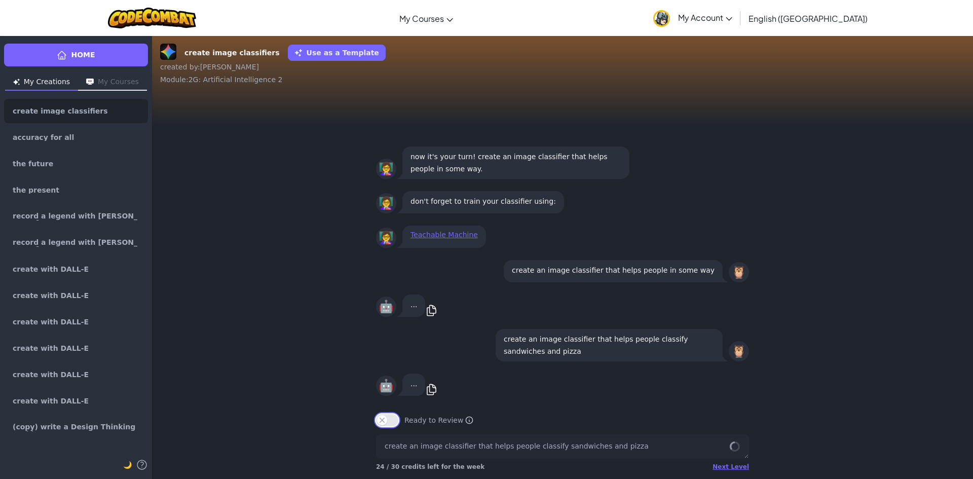
click at [394, 421] on button "Ready to Review" at bounding box center [387, 420] width 22 height 12
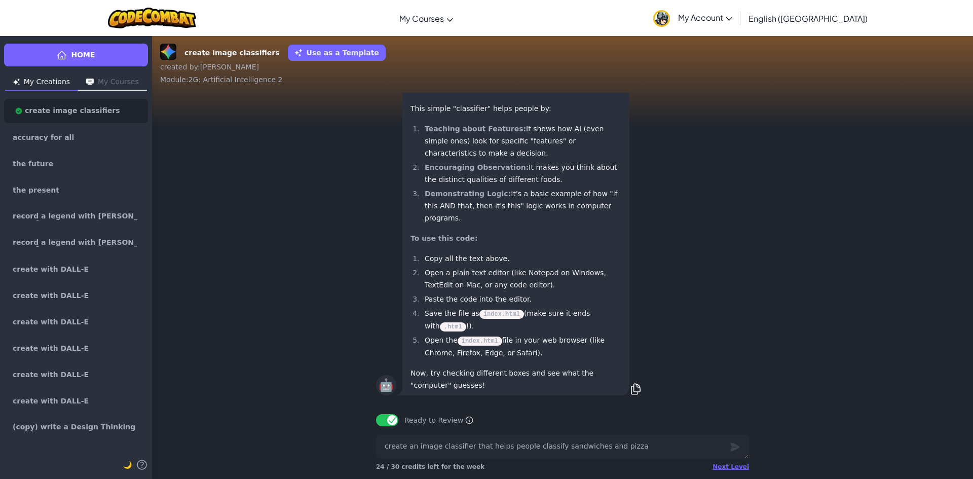
click at [450, 383] on p "Now, try checking different boxes and see what the "computer" guesses!" at bounding box center [516, 379] width 211 height 24
click at [698, 350] on div "🤖 That's a fun challenge! Trying to tell the difference between a delicious san…" at bounding box center [562, 74] width 373 height 648
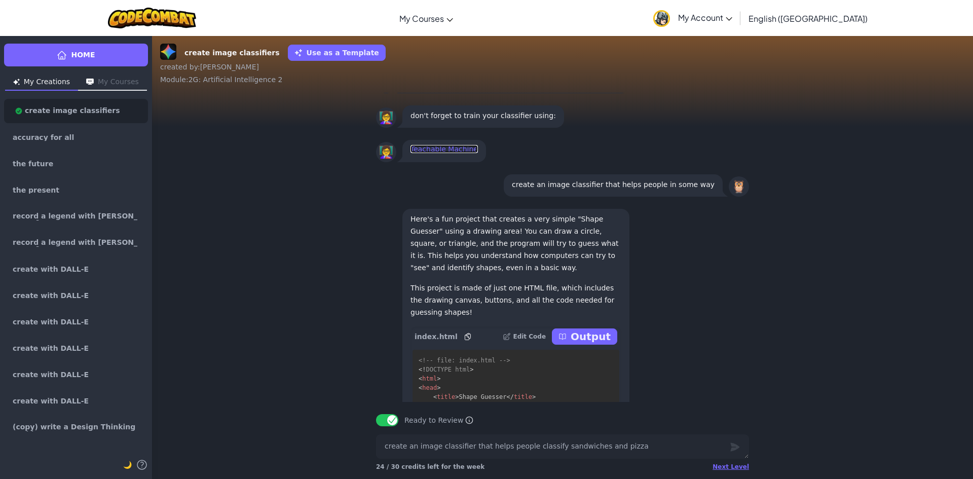
click at [441, 153] on link "Teachable Machine" at bounding box center [444, 149] width 67 height 8
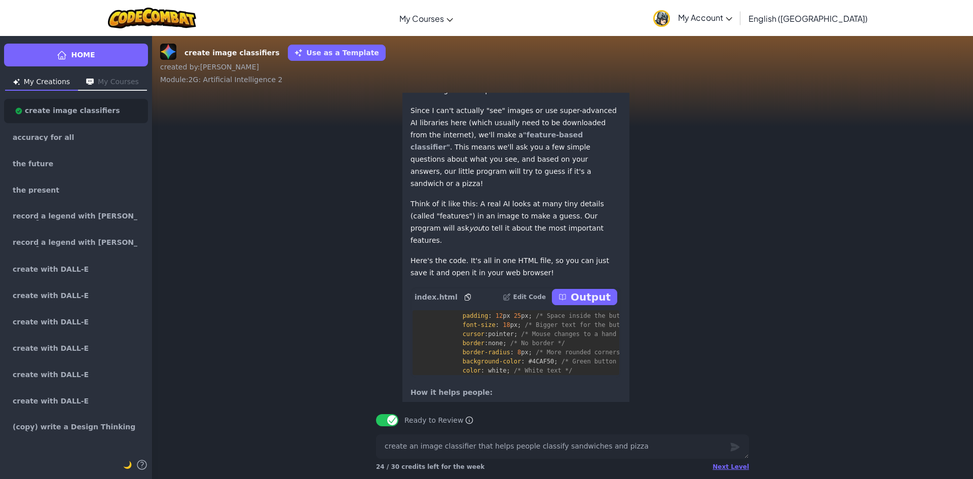
click at [581, 304] on p "Output" at bounding box center [591, 297] width 40 height 14
type textarea "x"
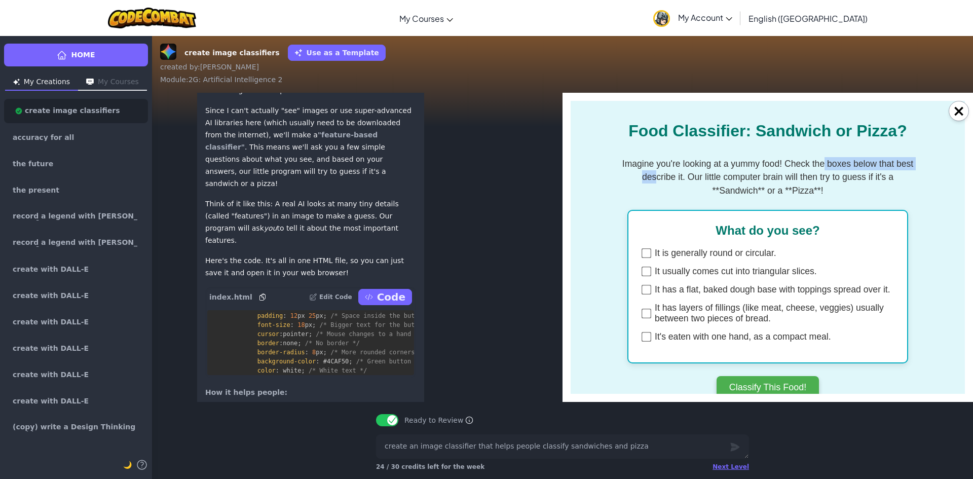
drag, startPoint x: 891, startPoint y: 154, endPoint x: 767, endPoint y: 198, distance: 131.6
click at [781, 174] on body "Food Classifier: Sandwich or Pizza? Imagine you're looking at a yummy food! Che…" at bounding box center [768, 280] width 394 height 358
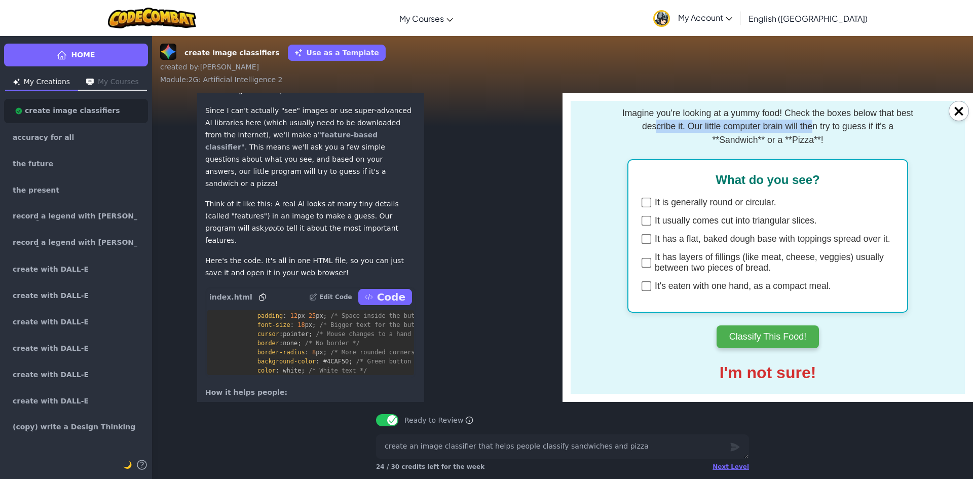
click at [643, 208] on input "It is generally round or circular." at bounding box center [647, 203] width 10 height 10
click at [573, 202] on body "Food Classifier: Sandwich or Pizza? Imagine you're looking at a yummy food! Che…" at bounding box center [768, 229] width 394 height 358
click at [635, 207] on div "What do you see? It is generally round or circular. It usually comes cut into t…" at bounding box center [768, 236] width 281 height 154
click at [642, 208] on input "It is generally round or circular." at bounding box center [647, 203] width 10 height 10
checkbox input "false"
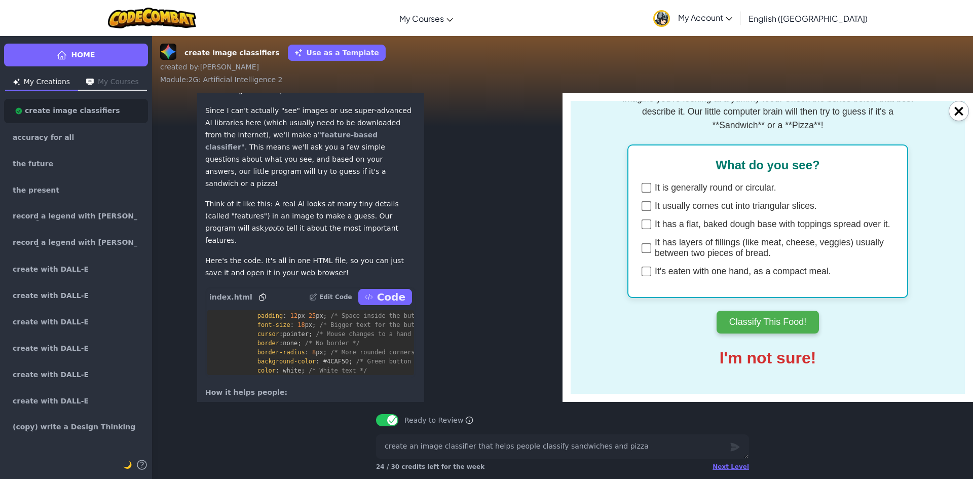
click at [644, 267] on input "It's eaten with one hand, as a compact meal." at bounding box center [647, 272] width 10 height 10
checkbox input "true"
click at [643, 248] on input "It has layers of fillings (like meat, cheese, veggies) usually between two piec…" at bounding box center [647, 248] width 10 height 10
checkbox input "true"
click at [643, 220] on input "It has a flat, baked dough base with toppings spread over it." at bounding box center [647, 225] width 10 height 10
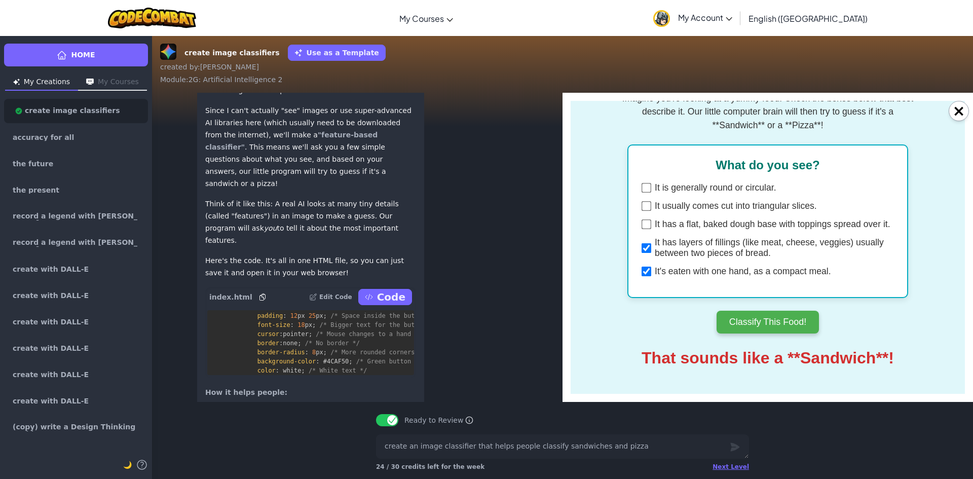
checkbox input "true"
click at [642, 203] on input "It usually comes cut into triangular slices." at bounding box center [647, 206] width 10 height 10
checkbox input "true"
click at [641, 183] on div "It is generally round or circular." at bounding box center [768, 188] width 254 height 11
click at [637, 176] on div "What do you see? It is generally round or circular. It usually comes cut into t…" at bounding box center [768, 221] width 281 height 154
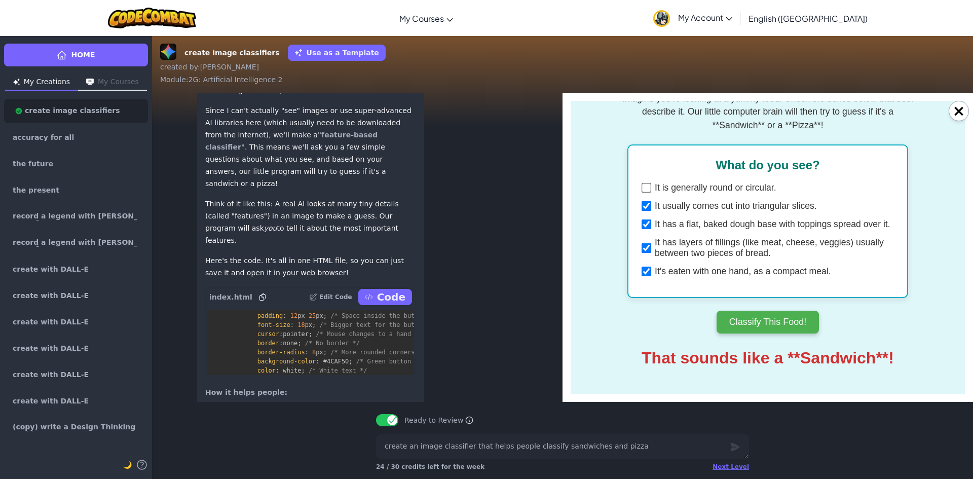
click at [642, 183] on input "It is generally round or circular." at bounding box center [647, 188] width 10 height 10
checkbox input "true"
click at [642, 201] on input "It usually comes cut into triangular slices." at bounding box center [647, 206] width 10 height 10
checkbox input "false"
click at [642, 220] on input "It has a flat, baked dough base with toppings spread over it." at bounding box center [647, 225] width 10 height 10
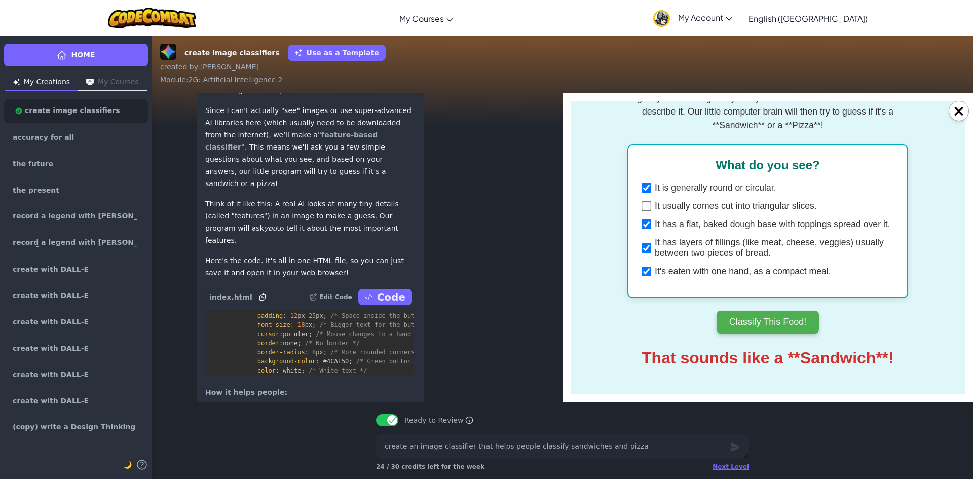
checkbox input "false"
click at [647, 243] on input "It has layers of fillings (like meat, cheese, veggies) usually between two piec…" at bounding box center [647, 248] width 10 height 10
checkbox input "false"
click at [646, 273] on input "It's eaten with one hand, as a compact meal." at bounding box center [647, 272] width 10 height 10
checkbox input "false"
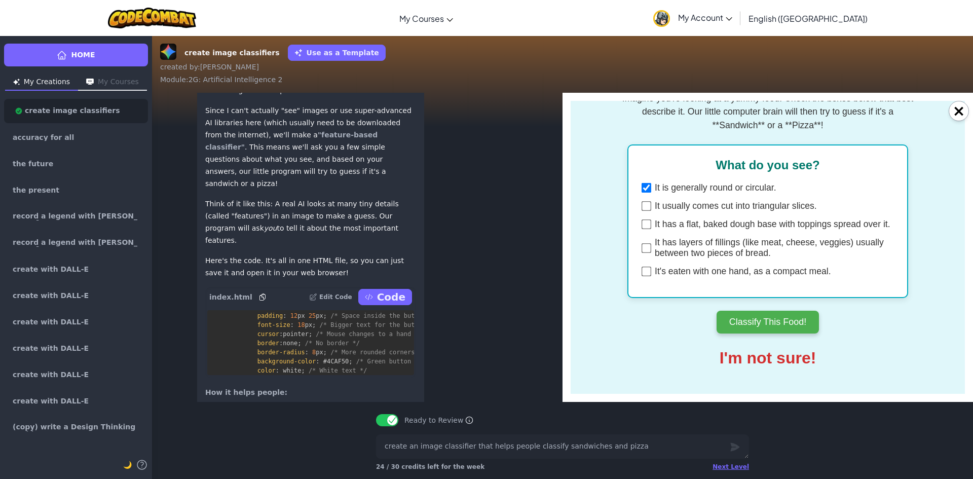
click at [644, 203] on input "It usually comes cut into triangular slices." at bounding box center [647, 206] width 10 height 10
checkbox input "true"
click at [643, 243] on input "It has layers of fillings (like meat, cheese, veggies) usually between two piec…" at bounding box center [647, 248] width 10 height 10
click at [642, 243] on input "It has layers of fillings (like meat, cheese, veggies) usually between two piec…" at bounding box center [647, 248] width 10 height 10
checkbox input "false"
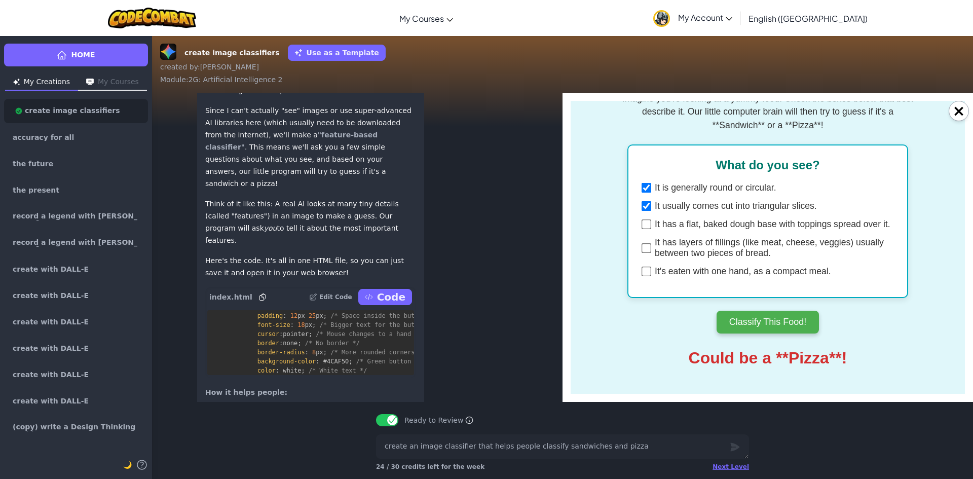
click at [647, 220] on input "It has a flat, baked dough base with toppings spread over it." at bounding box center [647, 225] width 10 height 10
checkbox input "true"
click at [642, 268] on input "It's eaten with one hand, as a compact meal." at bounding box center [647, 272] width 10 height 10
checkbox input "true"
click at [646, 223] on input "It has a flat, baked dough base with toppings spread over it." at bounding box center [647, 225] width 10 height 10
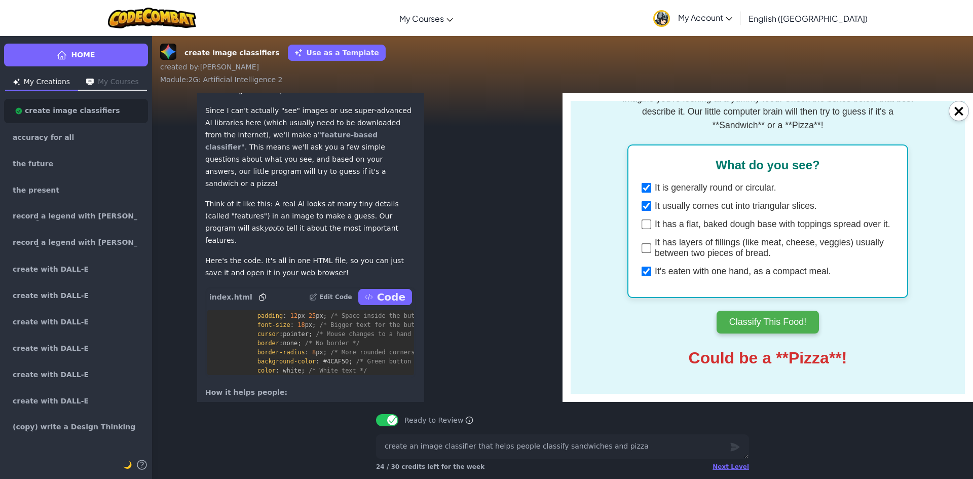
click at [644, 220] on input "It has a flat, baked dough base with toppings spread over it." at bounding box center [647, 225] width 10 height 10
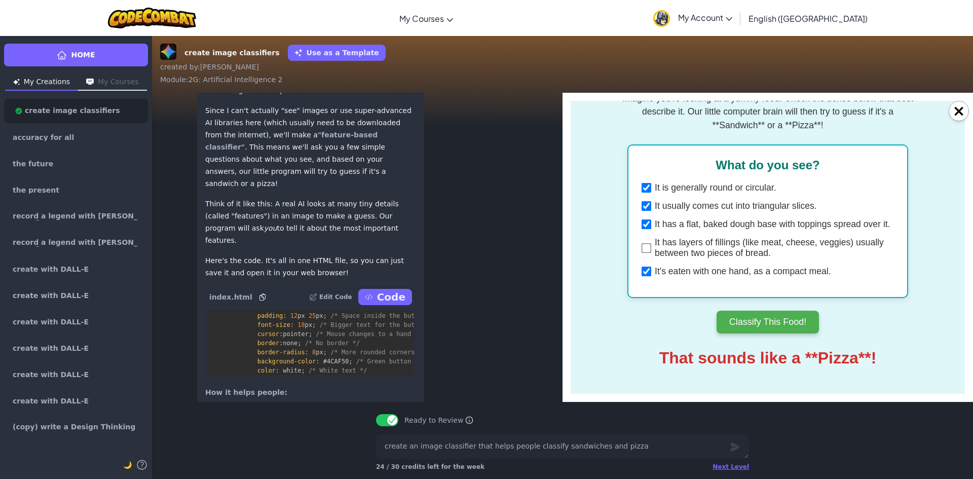
click at [644, 220] on input "It has a flat, baked dough base with toppings spread over it." at bounding box center [647, 225] width 10 height 10
checkbox input "false"
click at [641, 201] on div "It usually comes cut into triangular slices." at bounding box center [768, 206] width 254 height 11
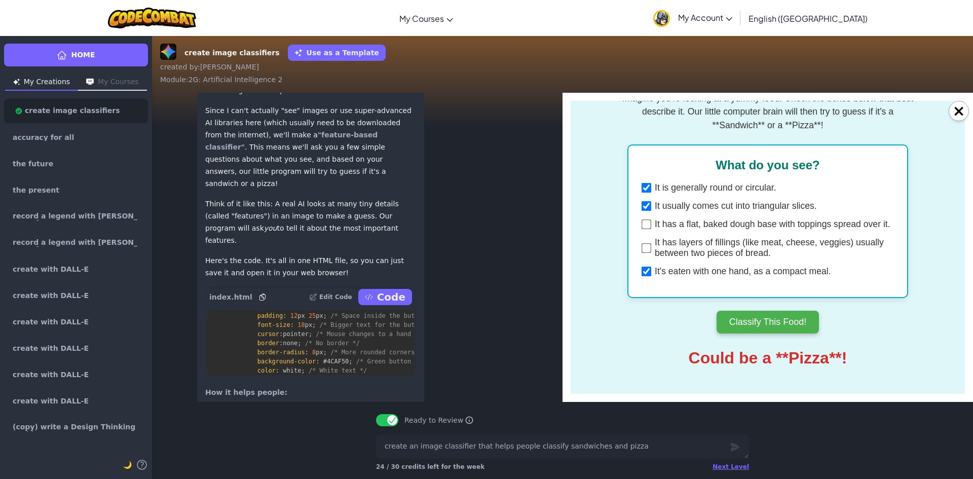
click at [645, 201] on input "It usually comes cut into triangular slices." at bounding box center [647, 206] width 10 height 10
checkbox input "false"
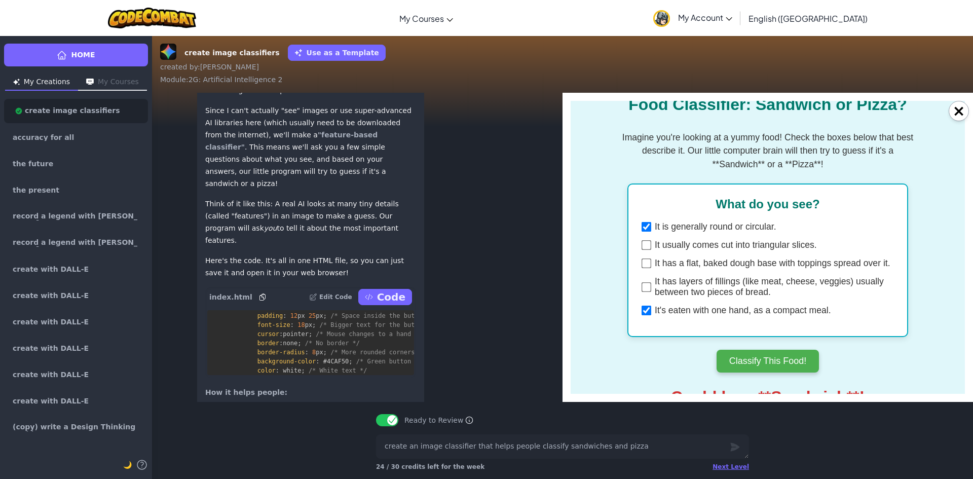
scroll to position [80, 0]
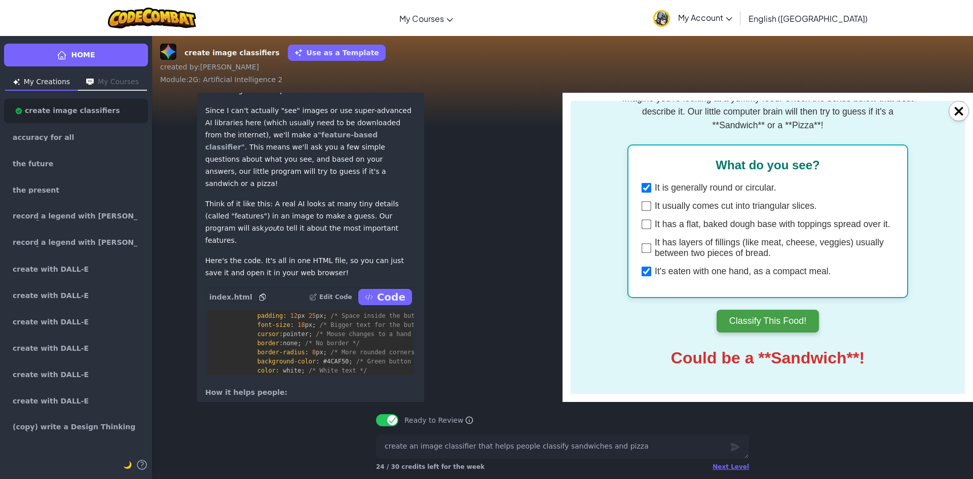
click at [769, 313] on button "Classify This Food!" at bounding box center [768, 321] width 103 height 23
click at [750, 314] on button "Classify This Food!" at bounding box center [768, 321] width 103 height 23
click at [642, 267] on input "It's eaten with one hand, as a compact meal." at bounding box center [647, 272] width 10 height 10
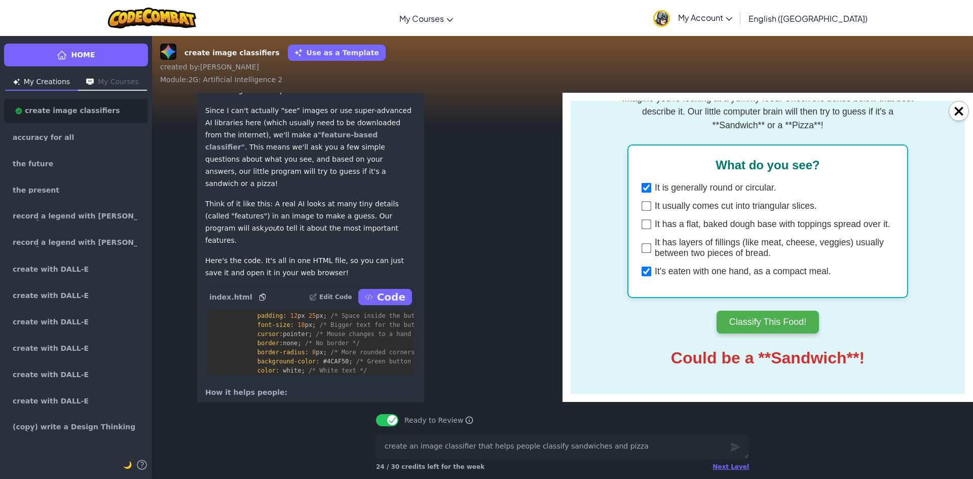
checkbox input "false"
click at [644, 183] on input "It is generally round or circular." at bounding box center [647, 188] width 10 height 10
checkbox input "false"
click at [746, 310] on button "Classify This Food!" at bounding box center [768, 321] width 103 height 23
click at [647, 268] on input "It's eaten with one hand, as a compact meal." at bounding box center [647, 272] width 10 height 10
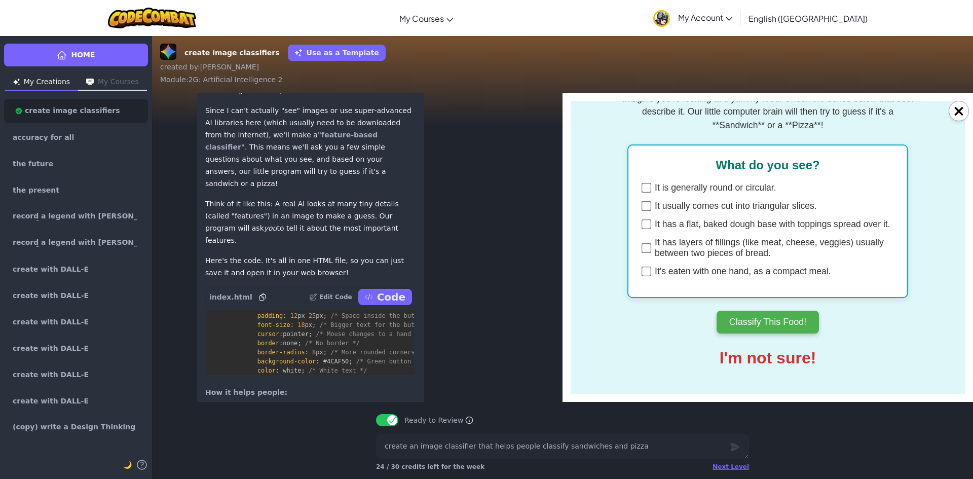
checkbox input "true"
click at [781, 312] on button "Classify This Food!" at bounding box center [768, 321] width 103 height 23
click at [960, 111] on button "×" at bounding box center [959, 111] width 20 height 20
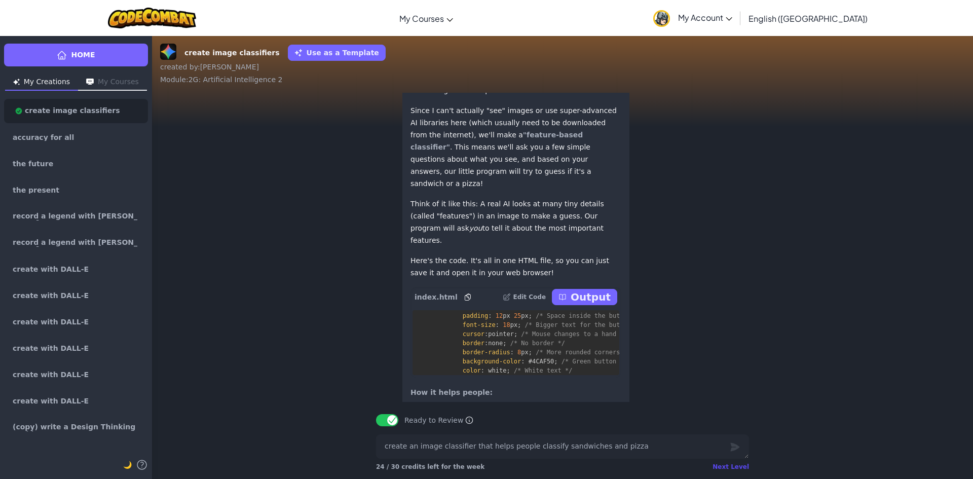
click at [733, 465] on div "Next Level" at bounding box center [731, 467] width 37 height 8
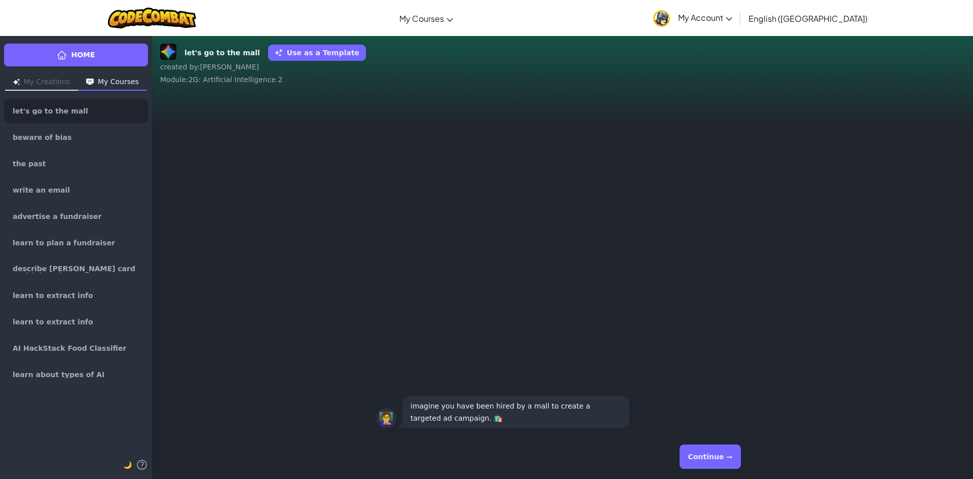
click at [698, 451] on button "Continue →" at bounding box center [710, 457] width 61 height 24
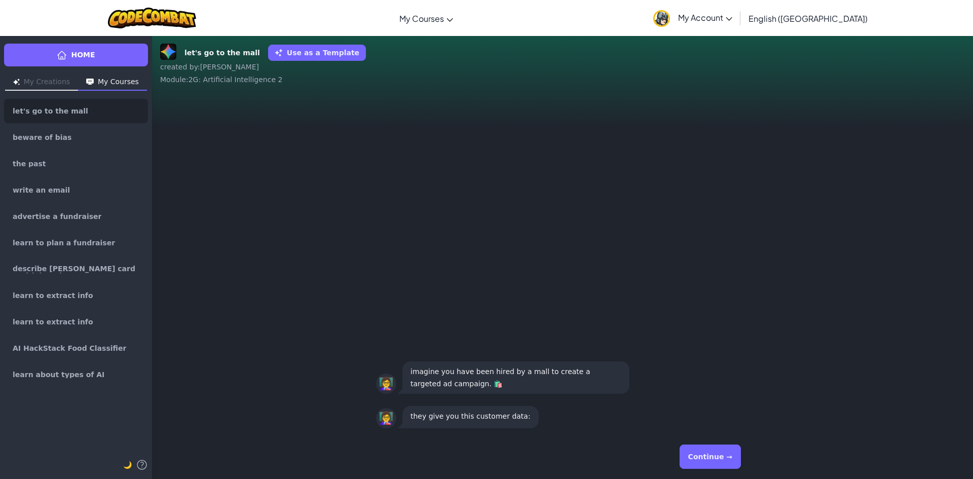
click at [703, 456] on button "Continue →" at bounding box center [710, 457] width 61 height 24
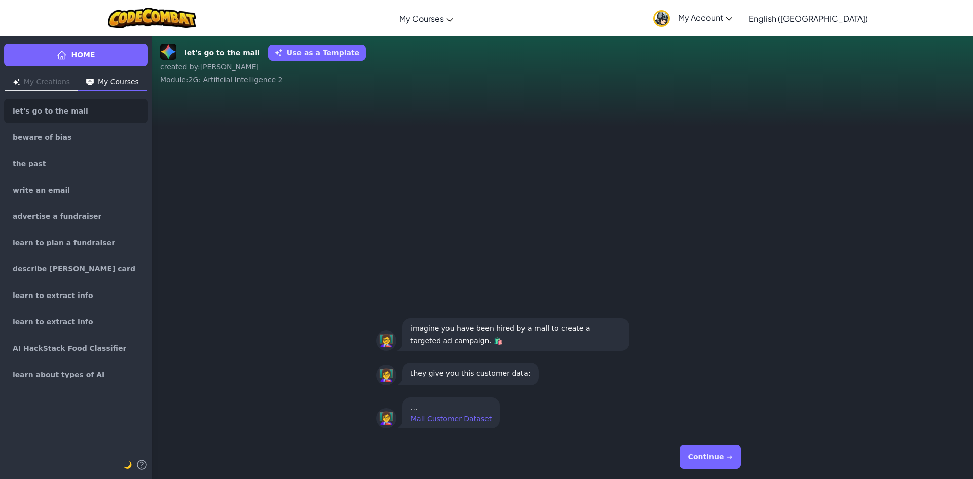
click at [687, 456] on button "Continue →" at bounding box center [710, 457] width 61 height 24
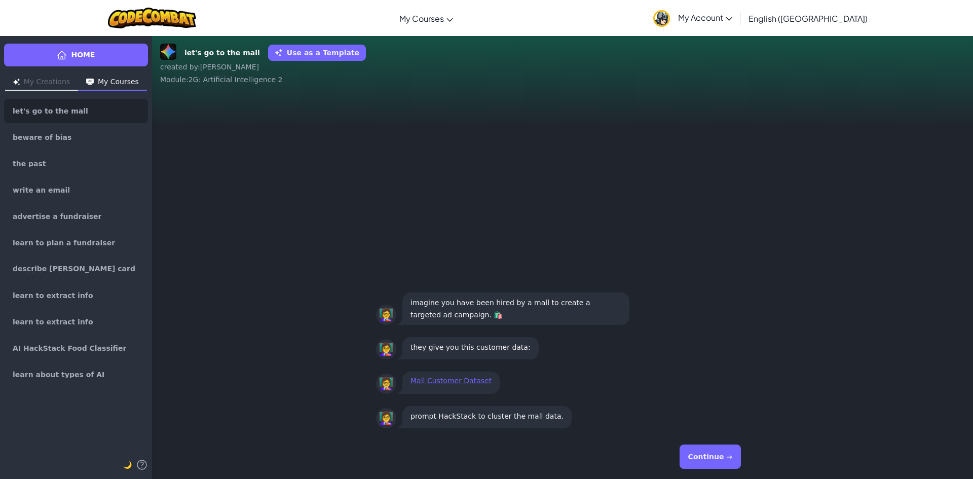
click at [687, 456] on button "Continue →" at bounding box center [710, 457] width 61 height 24
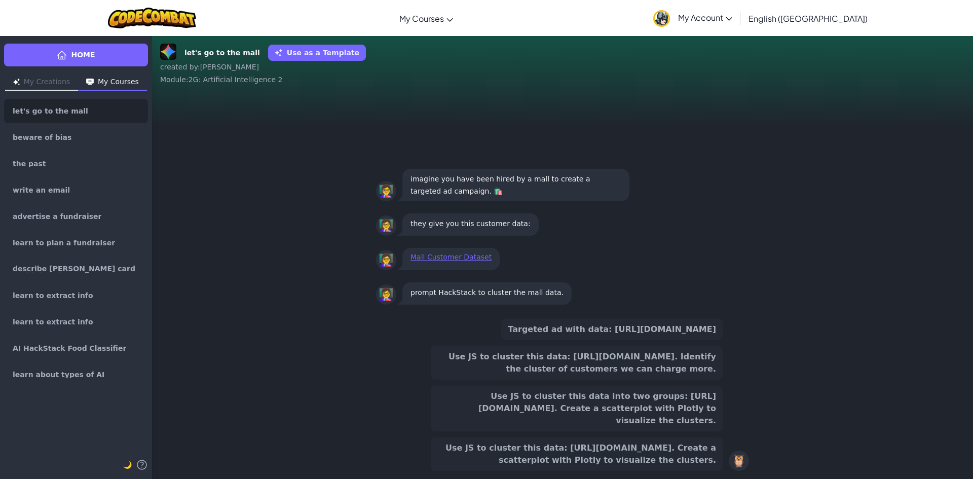
click at [623, 395] on button "Use JS to cluster this data into two groups: [URL][DOMAIN_NAME]. Create a scatt…" at bounding box center [577, 409] width 292 height 46
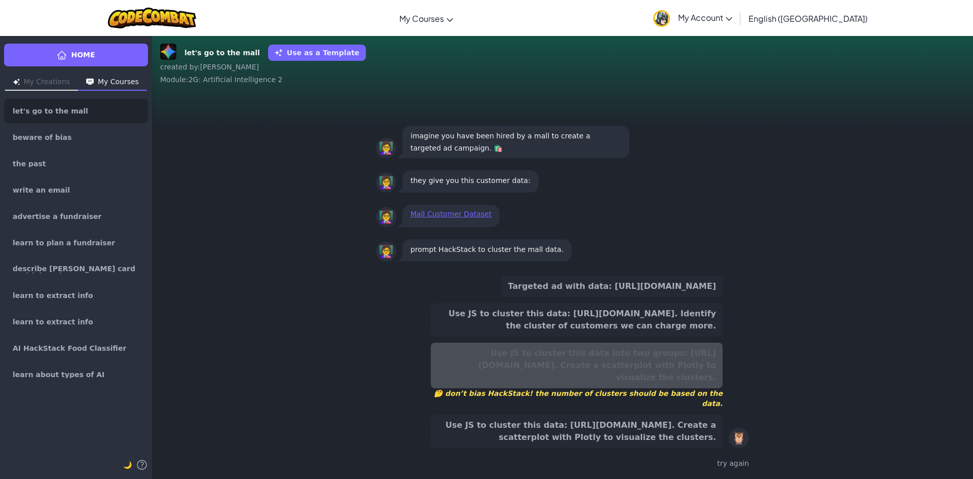
click at [662, 444] on button "Use JS to cluster this data: [URL][DOMAIN_NAME]. Create a scatterplot with Plot…" at bounding box center [577, 431] width 292 height 33
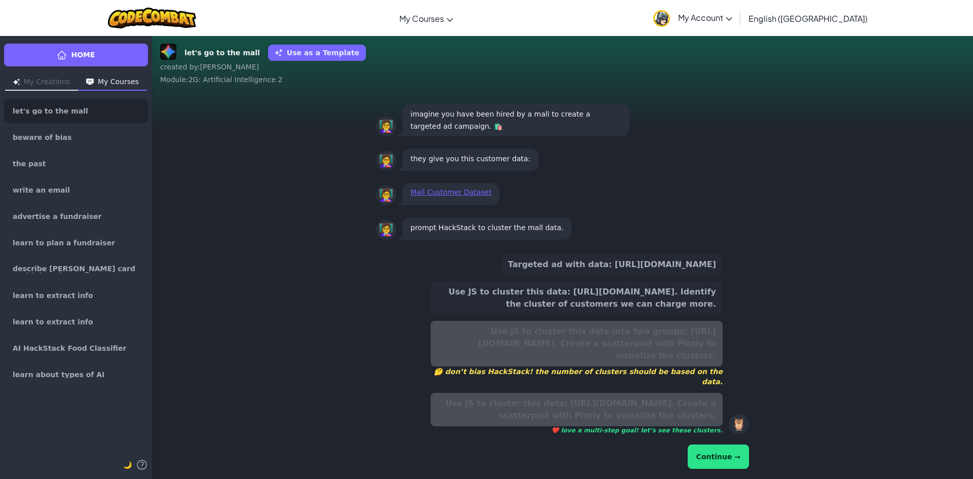
click at [736, 467] on button "Continue →" at bounding box center [718, 457] width 61 height 24
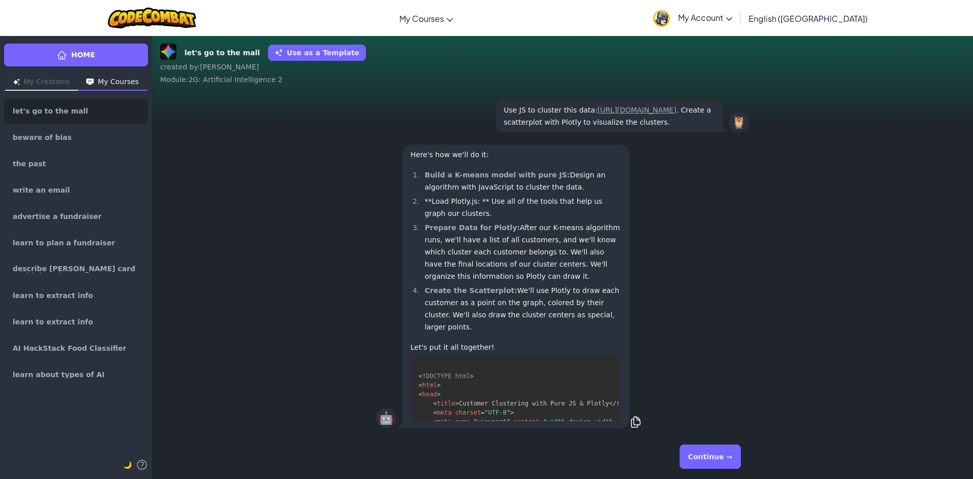
drag, startPoint x: 706, startPoint y: 453, endPoint x: 707, endPoint y: 443, distance: 9.6
click at [706, 452] on button "Continue →" at bounding box center [710, 457] width 61 height 24
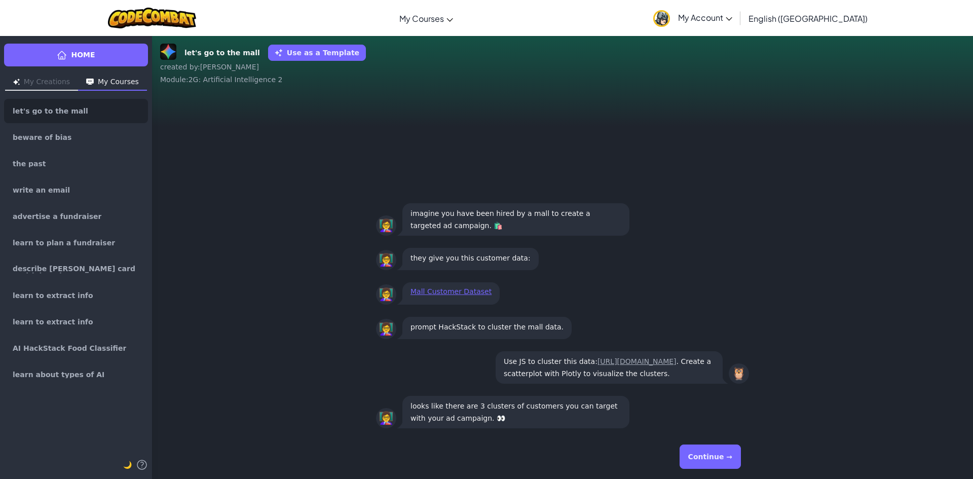
drag, startPoint x: 750, startPoint y: 457, endPoint x: 730, endPoint y: 455, distance: 20.4
click at [745, 458] on div "Continue →" at bounding box center [562, 457] width 389 height 45
click at [727, 455] on button "Continue →" at bounding box center [710, 457] width 61 height 24
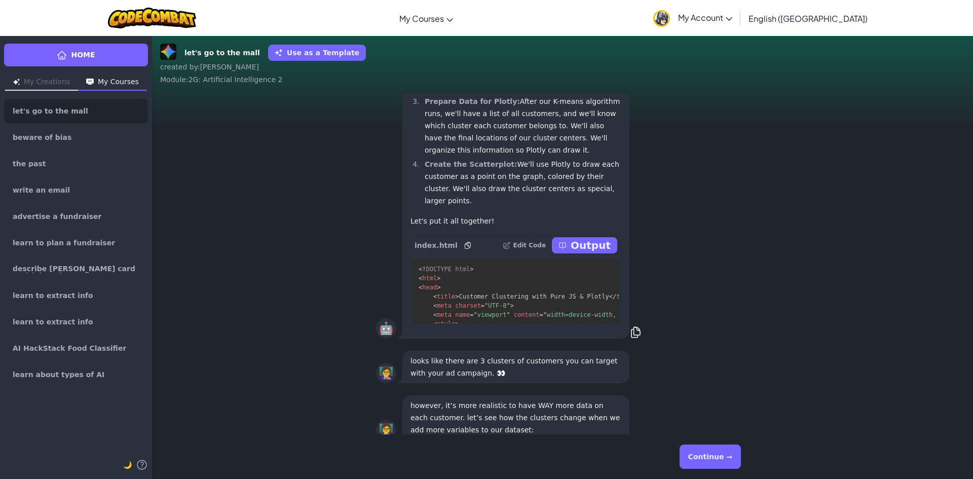
click at [722, 453] on button "Continue →" at bounding box center [710, 457] width 61 height 24
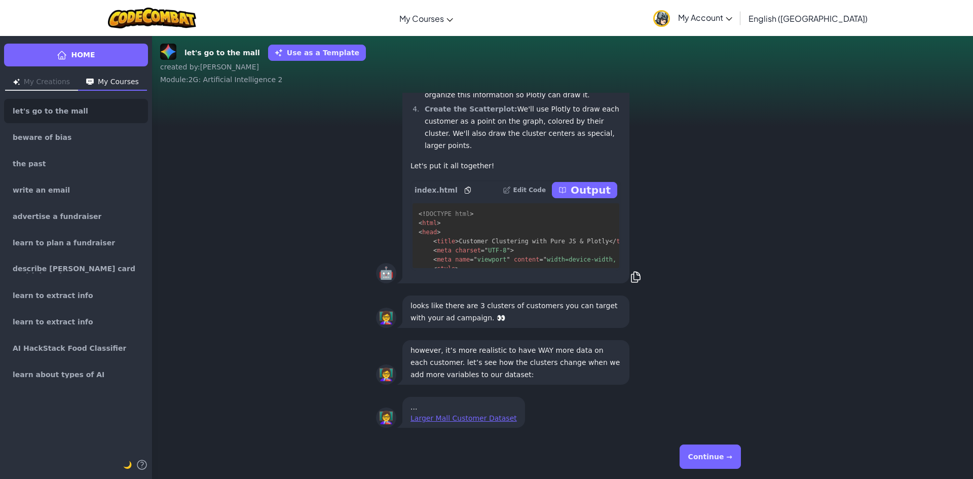
click at [722, 453] on button "Continue →" at bounding box center [710, 457] width 61 height 24
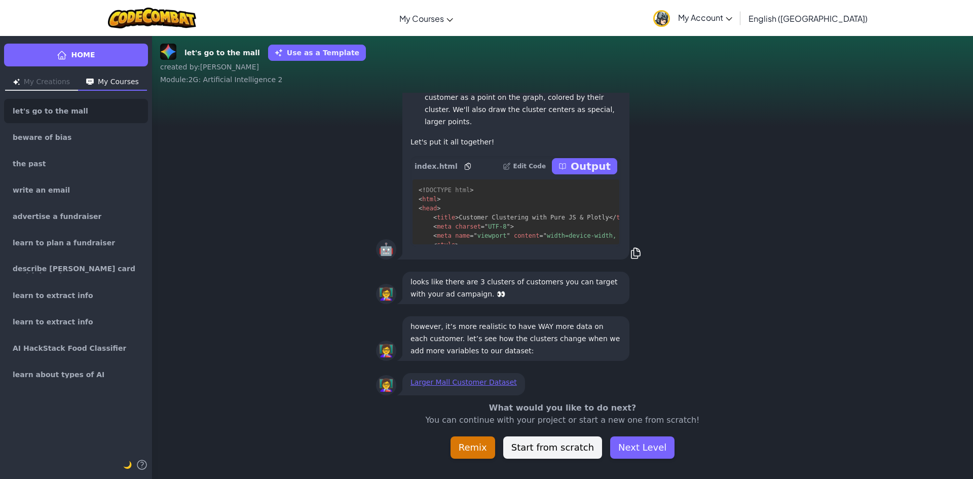
scroll to position [-23, 0]
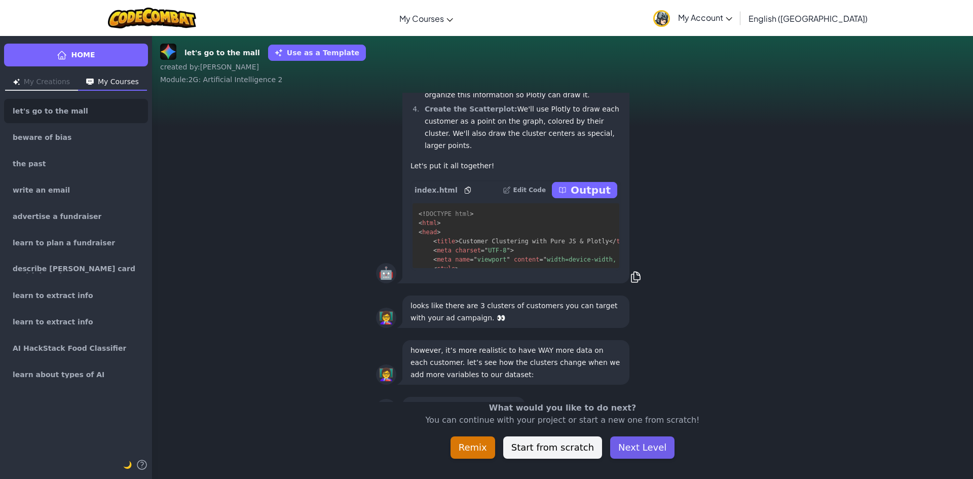
click at [610, 451] on button "Next Level" at bounding box center [642, 448] width 64 height 22
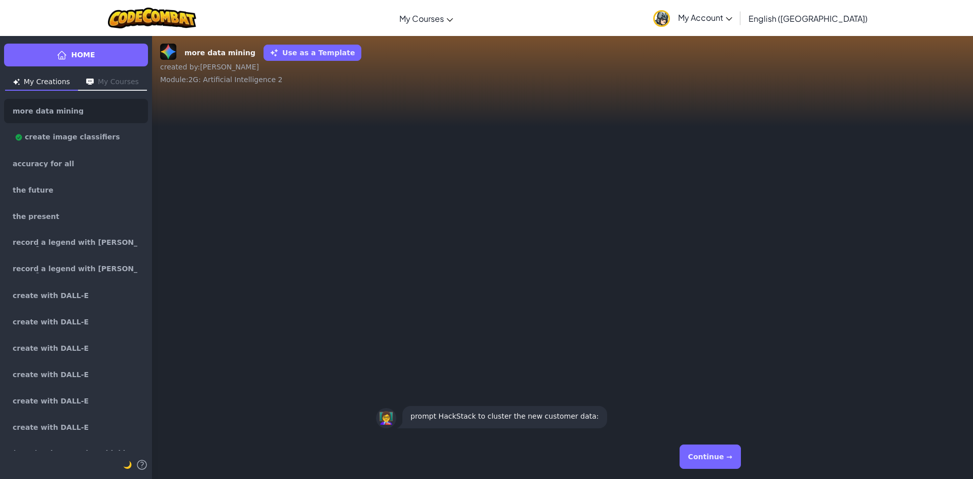
click at [710, 456] on button "Continue →" at bounding box center [710, 457] width 61 height 24
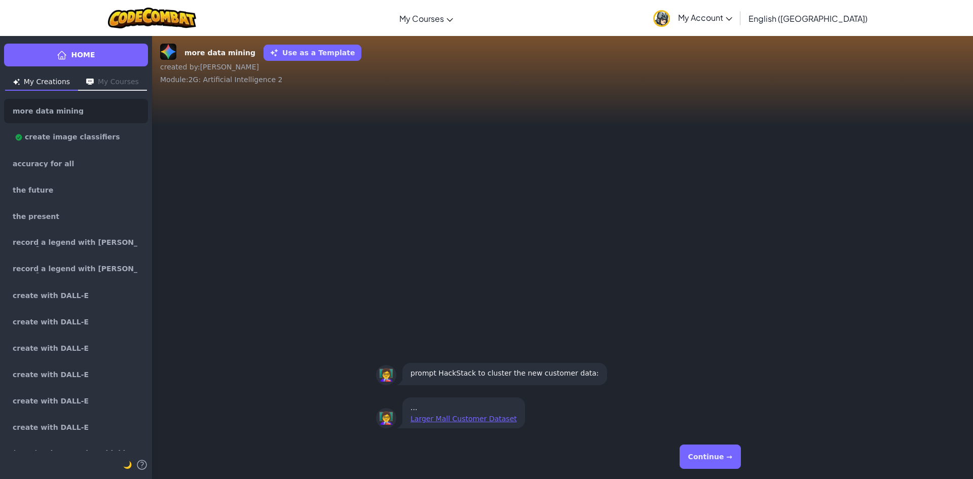
click at [709, 456] on button "Continue →" at bounding box center [710, 457] width 61 height 24
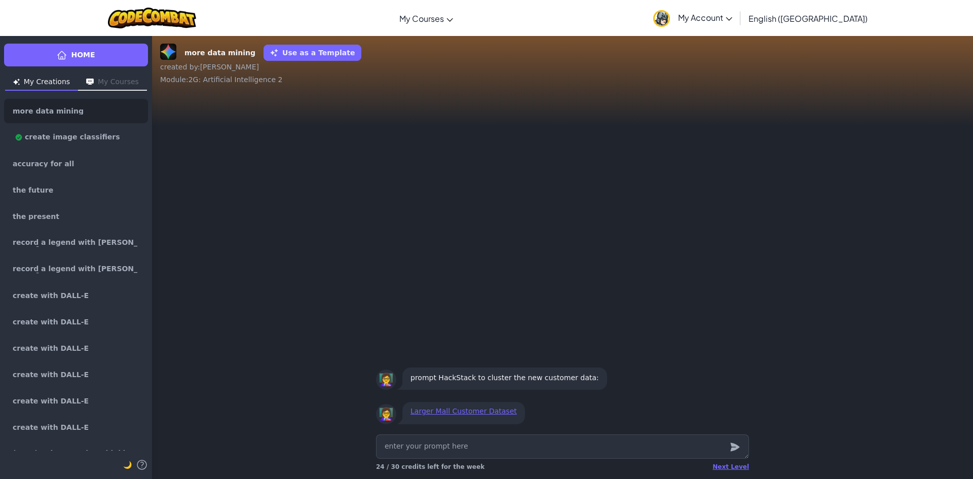
click at [477, 450] on textarea at bounding box center [562, 447] width 373 height 24
type textarea "x"
type textarea "C"
type textarea "x"
type textarea "Cl"
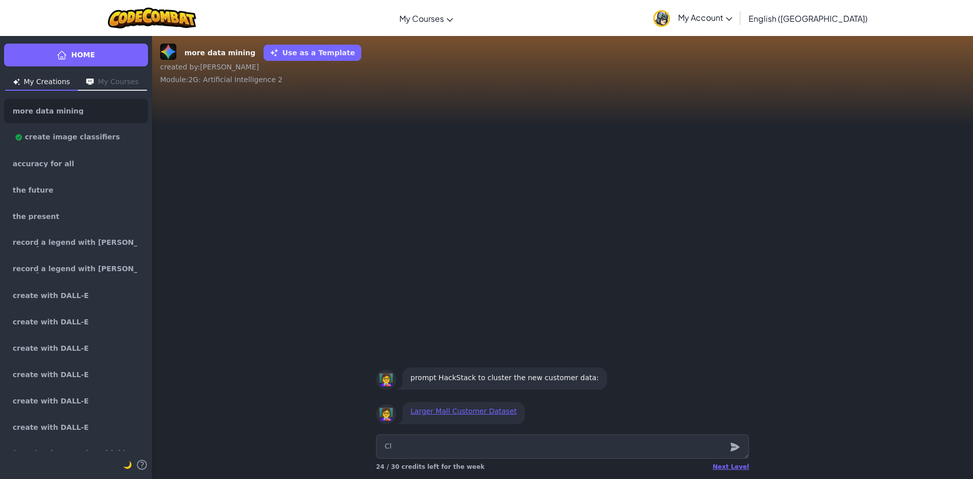
type textarea "x"
type textarea "Clu"
type textarea "x"
type textarea "Clus"
type textarea "x"
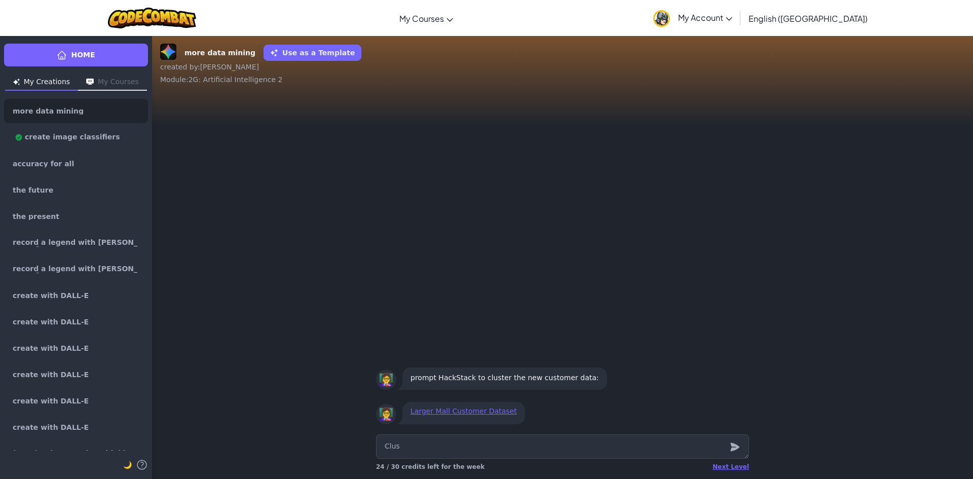
type textarea "Clust"
type textarea "x"
type textarea "Cluste"
type textarea "x"
type textarea "Cluster"
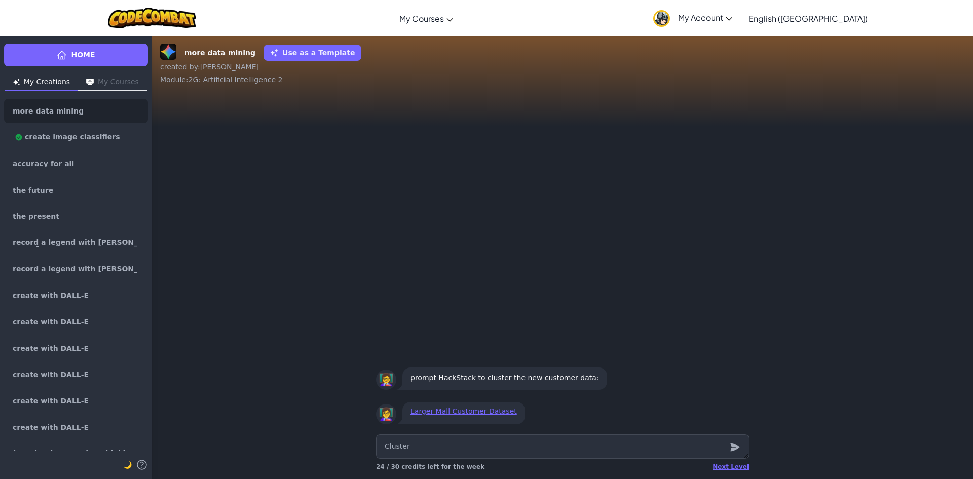
type textarea "x"
type textarea "Cluster t"
type textarea "x"
type textarea "Cluster th"
type textarea "x"
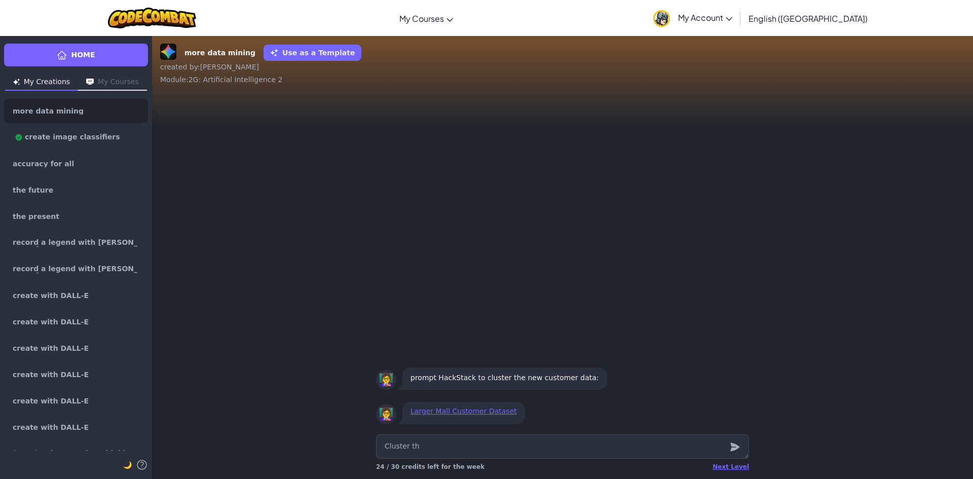
type textarea "Cluster the"
type textarea "x"
type textarea "Cluster the"
type textarea "x"
type textarea "Cluster the n"
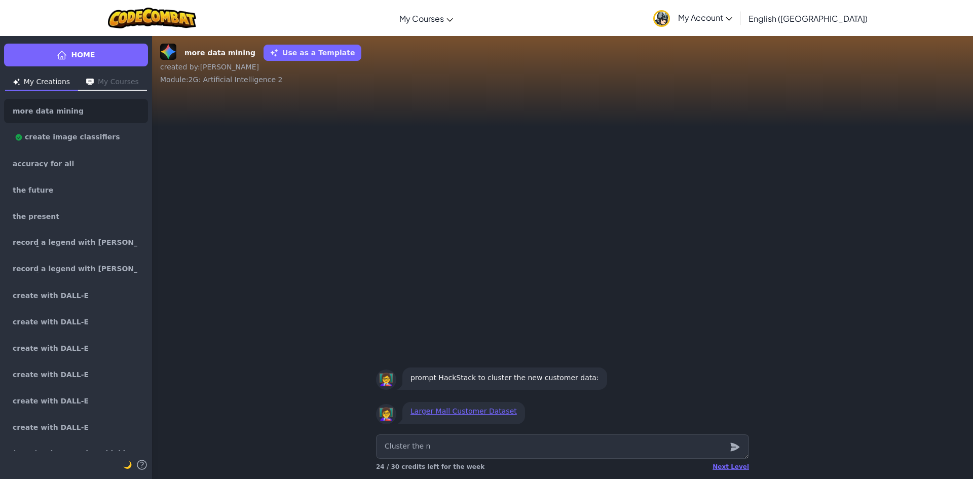
type textarea "x"
type textarea "Cluster the ne"
type textarea "x"
type textarea "Cluster the new"
type textarea "x"
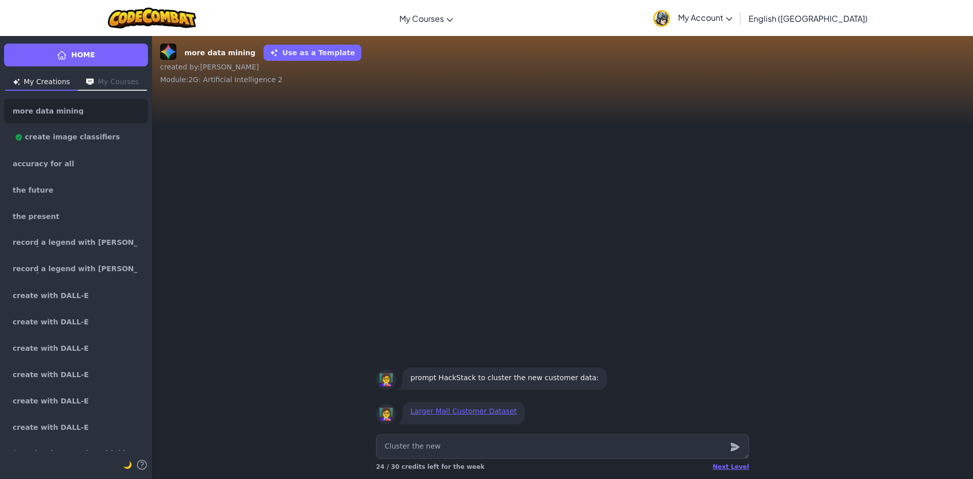
type textarea "Cluster the new"
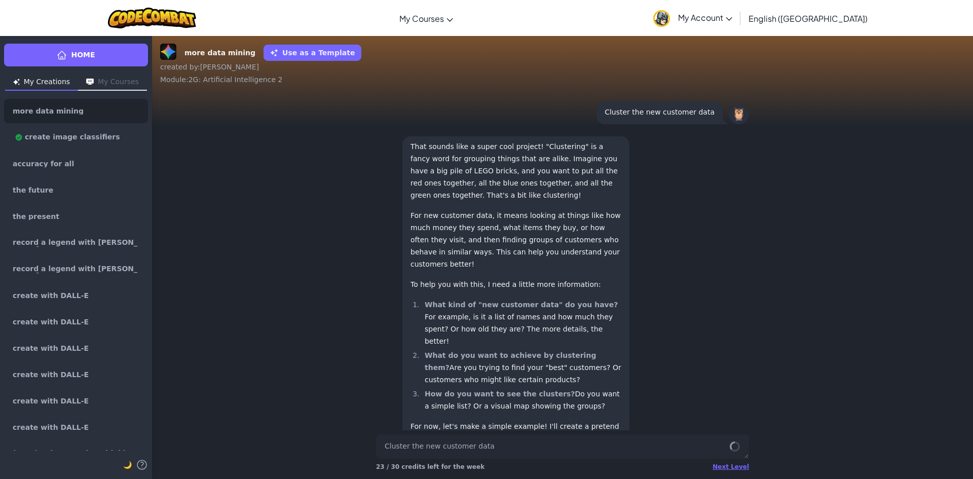
scroll to position [-196, 0]
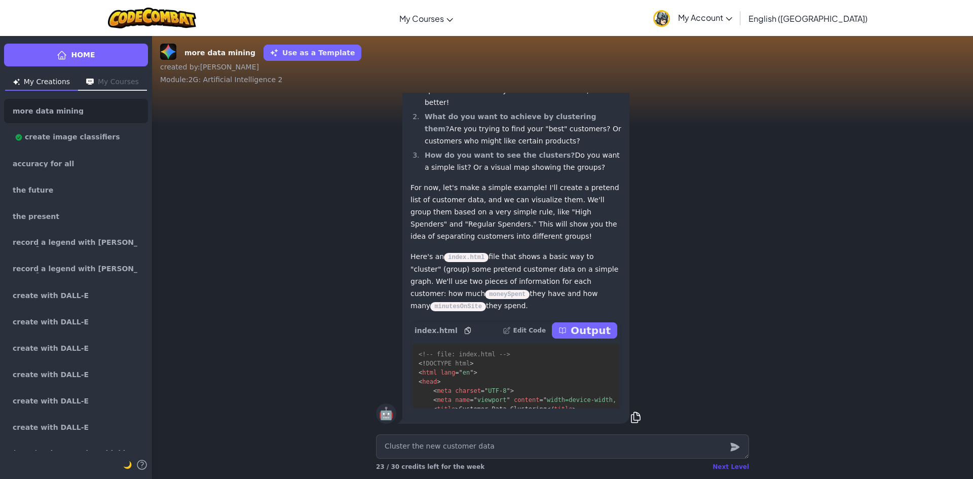
click at [722, 466] on div "Next Level" at bounding box center [731, 467] width 37 height 8
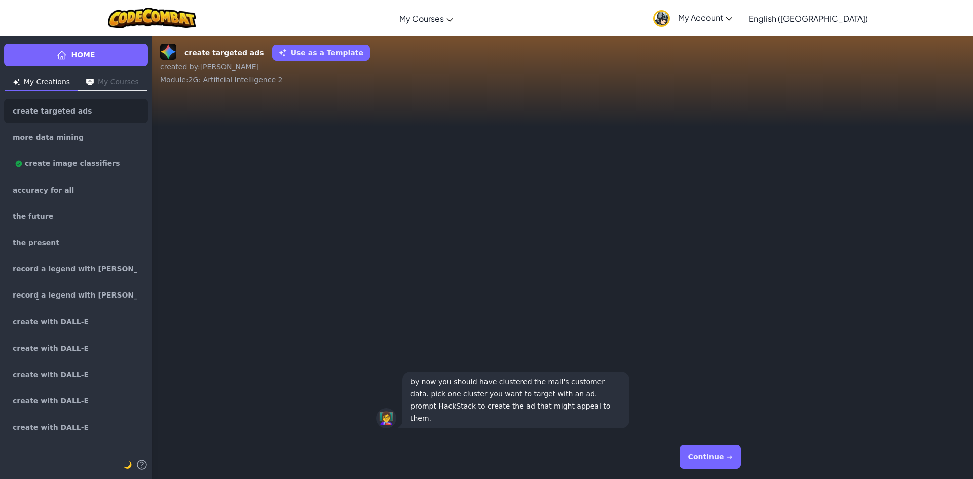
click at [714, 454] on button "Continue →" at bounding box center [710, 457] width 61 height 24
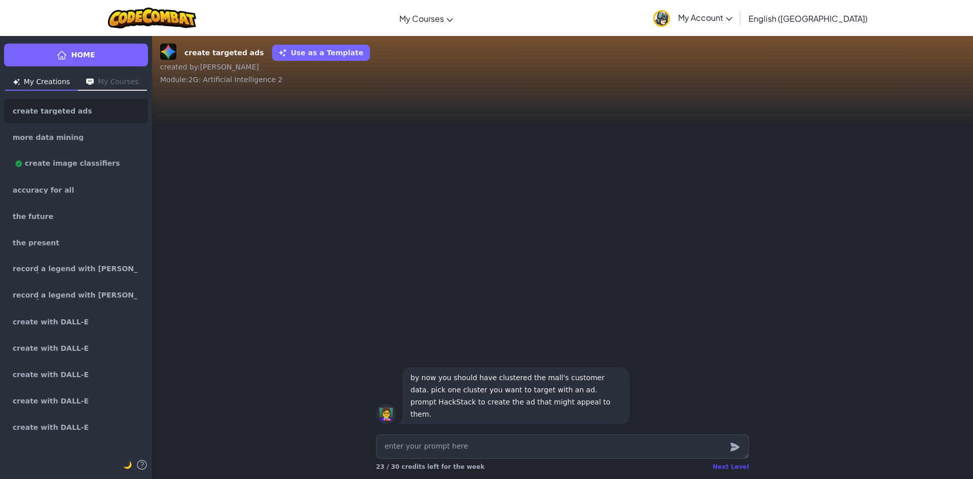
click at [731, 469] on div "Next Level" at bounding box center [731, 467] width 37 height 8
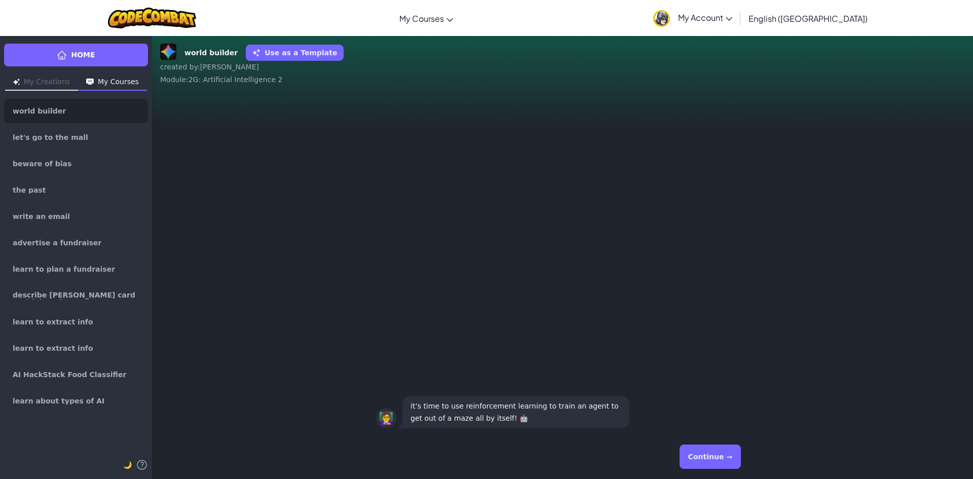
click at [713, 454] on button "Continue →" at bounding box center [710, 457] width 61 height 24
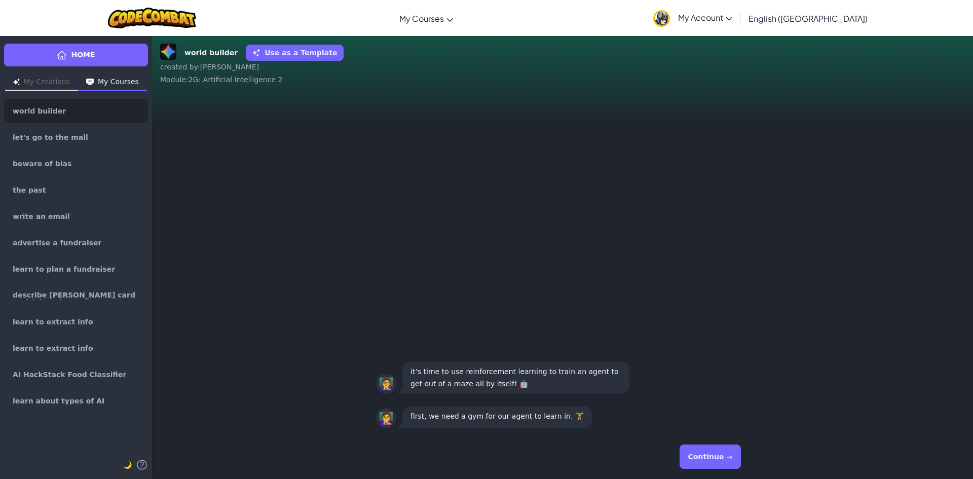
click at [740, 458] on div "Continue →" at bounding box center [562, 457] width 373 height 37
click at [722, 454] on button "Continue →" at bounding box center [710, 457] width 61 height 24
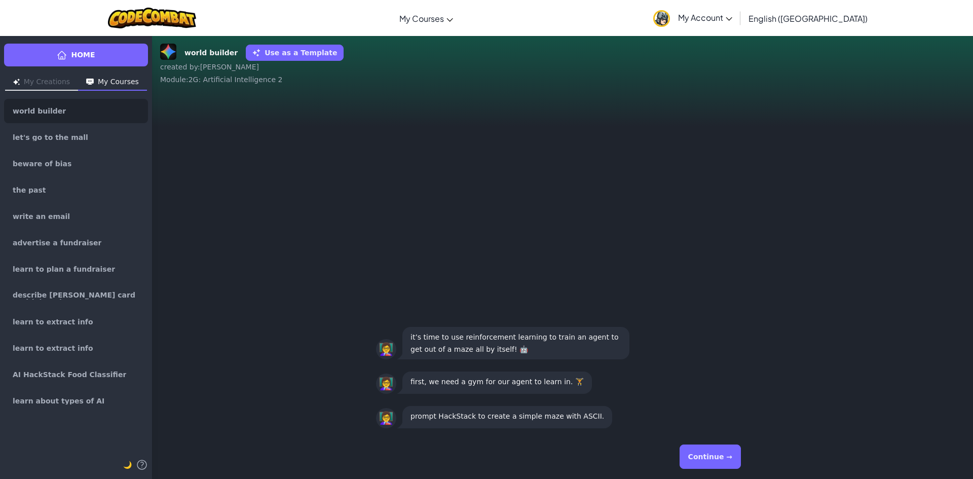
click at [722, 454] on button "Continue →" at bounding box center [710, 457] width 61 height 24
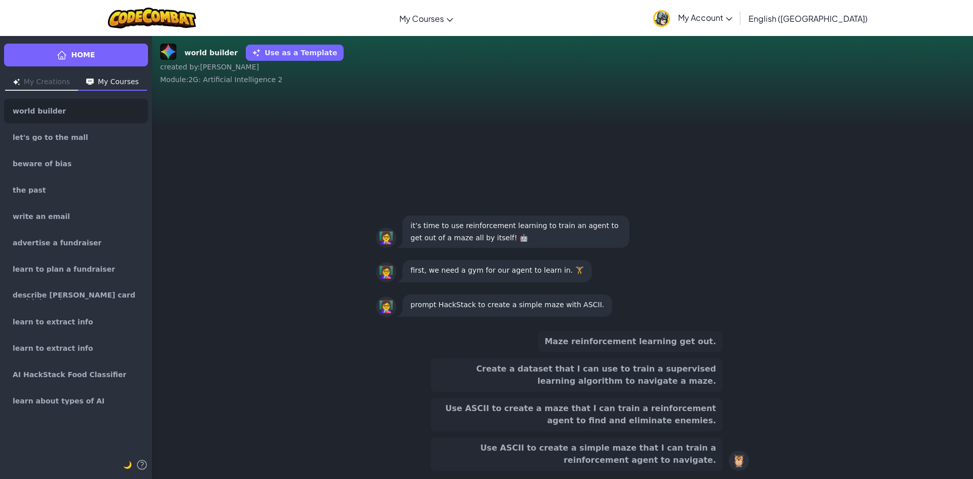
click at [569, 413] on button "Use ASCII to create a maze that I can train a reinforcement agent to find and e…" at bounding box center [577, 414] width 292 height 33
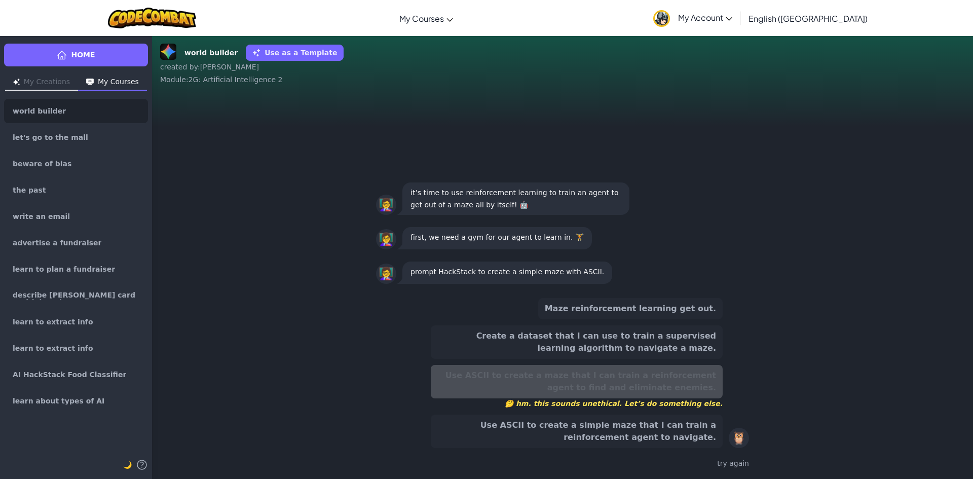
click at [581, 430] on button "Use ASCII to create a simple maze that I can train a reinforcement agent to nav…" at bounding box center [577, 431] width 292 height 33
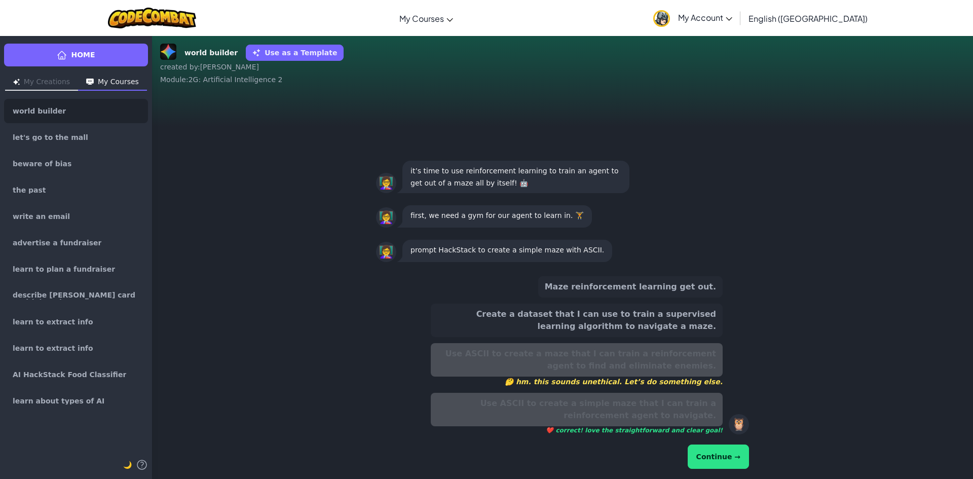
click at [714, 455] on button "Continue →" at bounding box center [718, 457] width 61 height 24
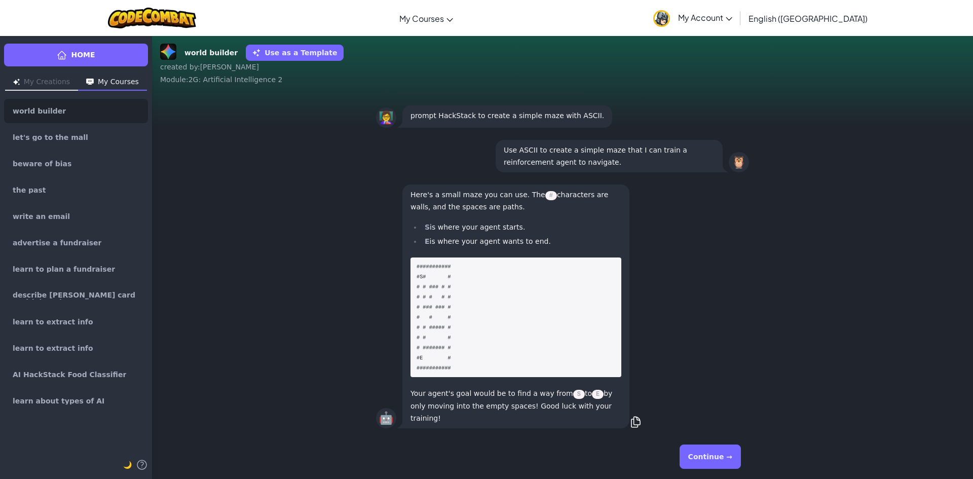
click at [712, 452] on button "Continue →" at bounding box center [710, 457] width 61 height 24
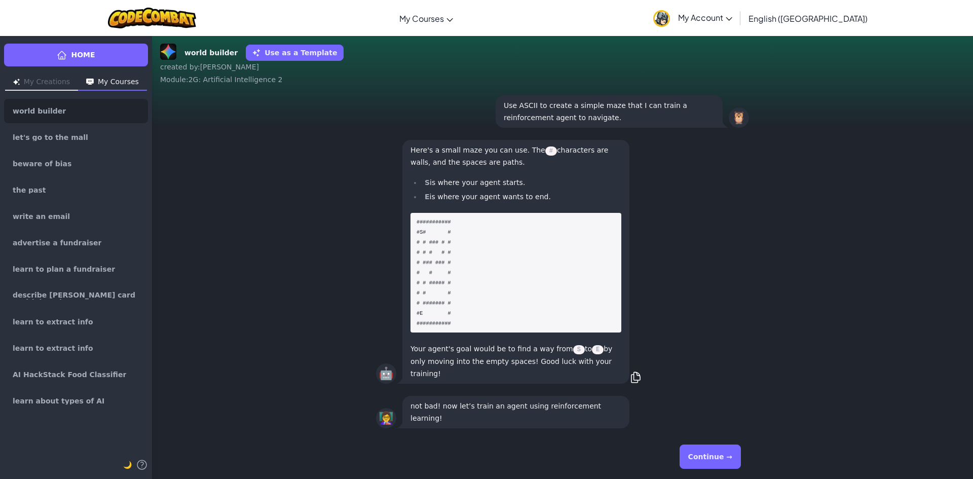
click at [718, 457] on button "Continue →" at bounding box center [710, 457] width 61 height 24
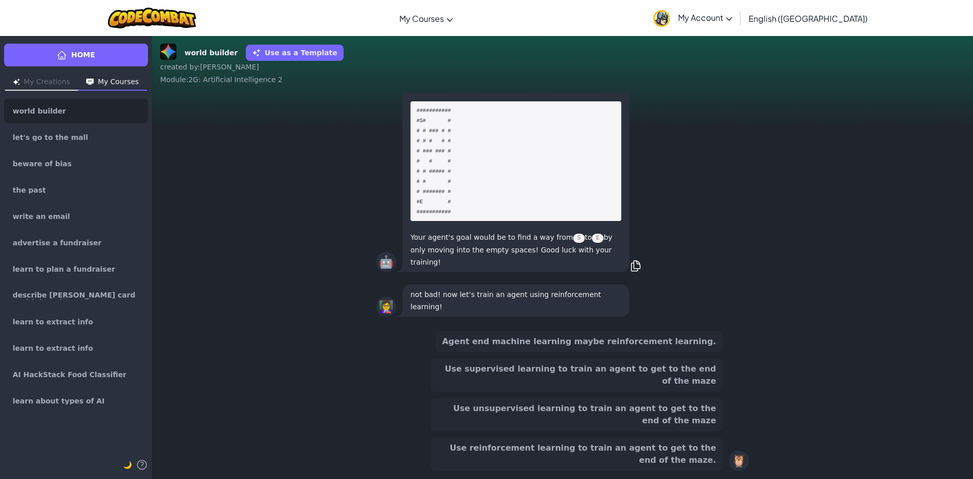
click at [620, 431] on button "Use unsupervised learning to train an agent to get to the end of the maze" at bounding box center [577, 414] width 292 height 33
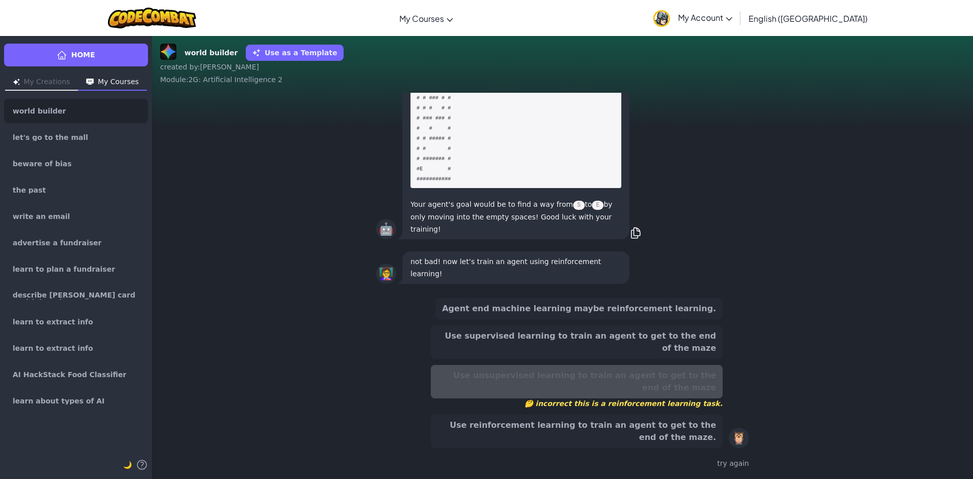
click at [627, 443] on button "Use reinforcement learning to train an agent to get to the end of the maze." at bounding box center [577, 431] width 292 height 33
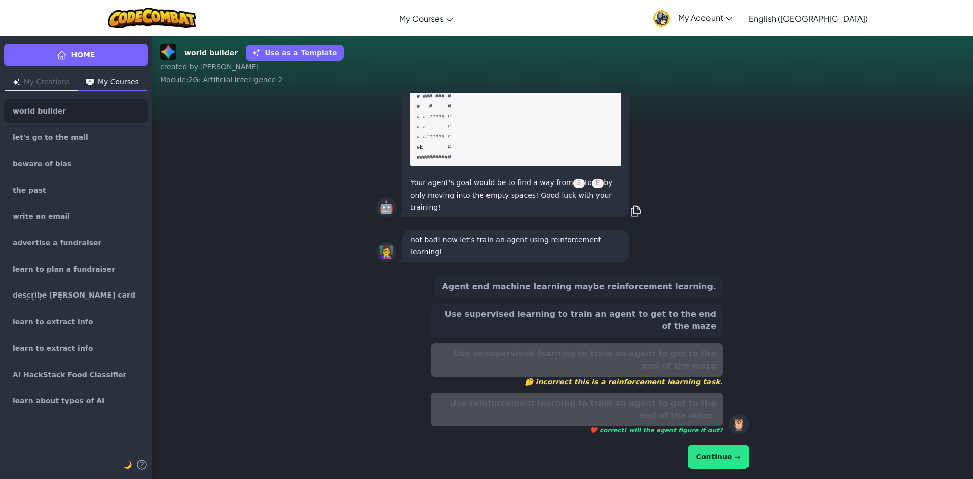
click at [719, 458] on button "Continue →" at bounding box center [718, 457] width 61 height 24
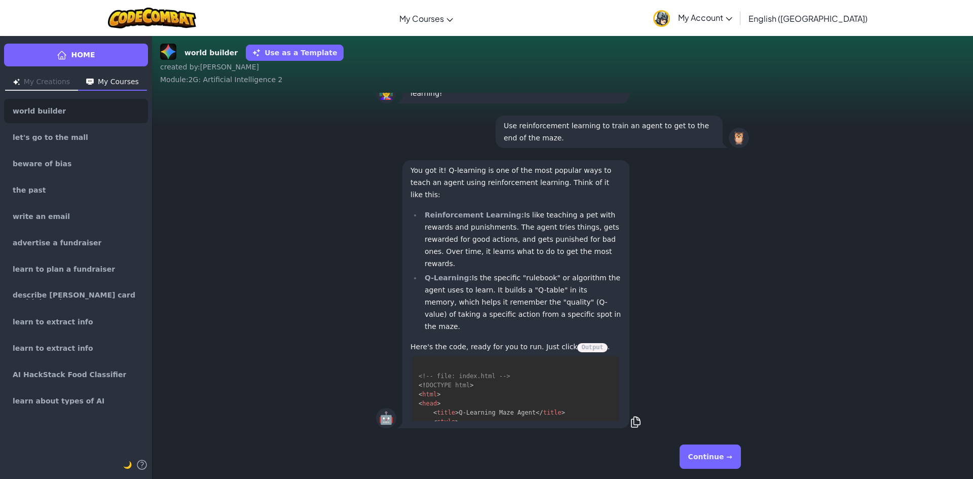
click at [711, 459] on button "Continue →" at bounding box center [710, 457] width 61 height 24
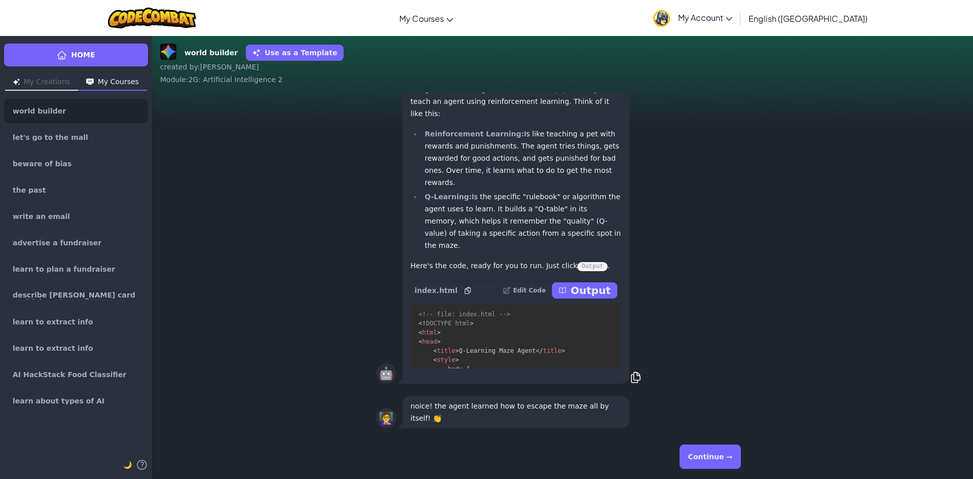
click at [719, 456] on button "Continue →" at bounding box center [710, 457] width 61 height 24
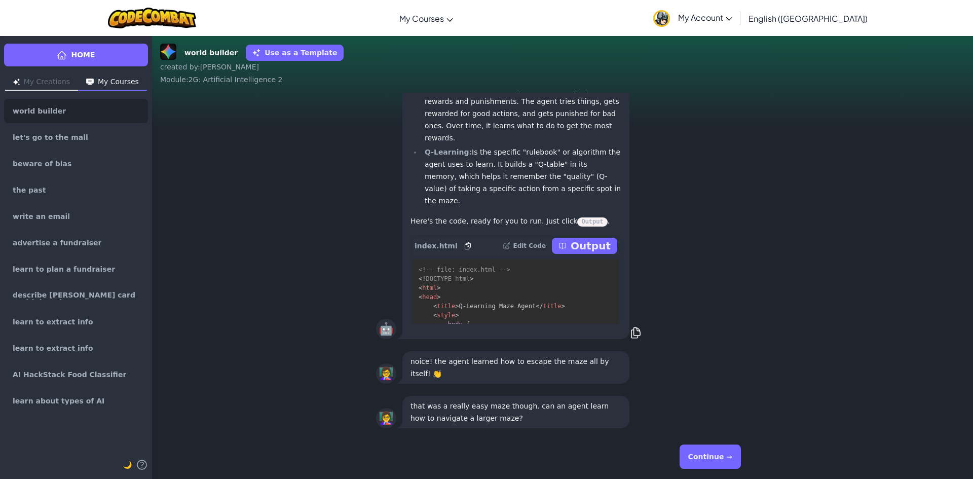
click at [704, 453] on button "Continue →" at bounding box center [710, 457] width 61 height 24
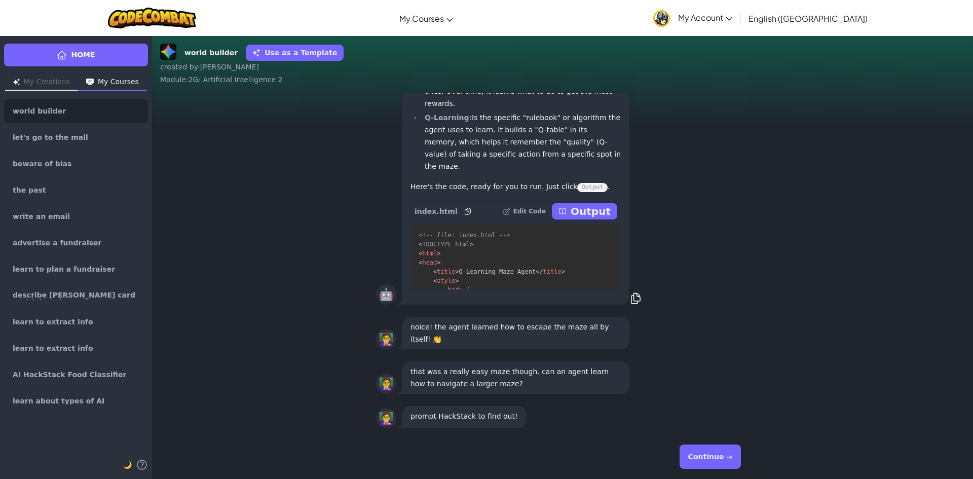
click at [692, 454] on button "Continue →" at bounding box center [710, 457] width 61 height 24
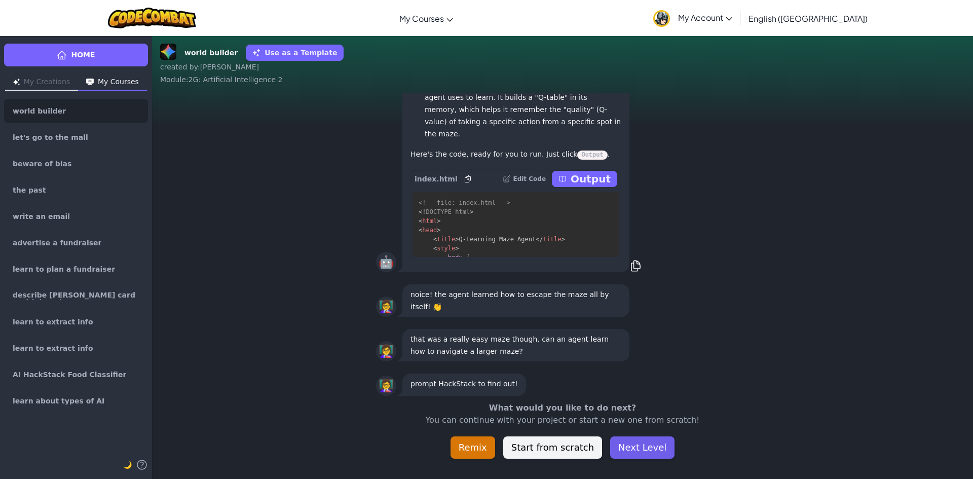
click at [631, 449] on button "Next Level" at bounding box center [642, 448] width 64 height 22
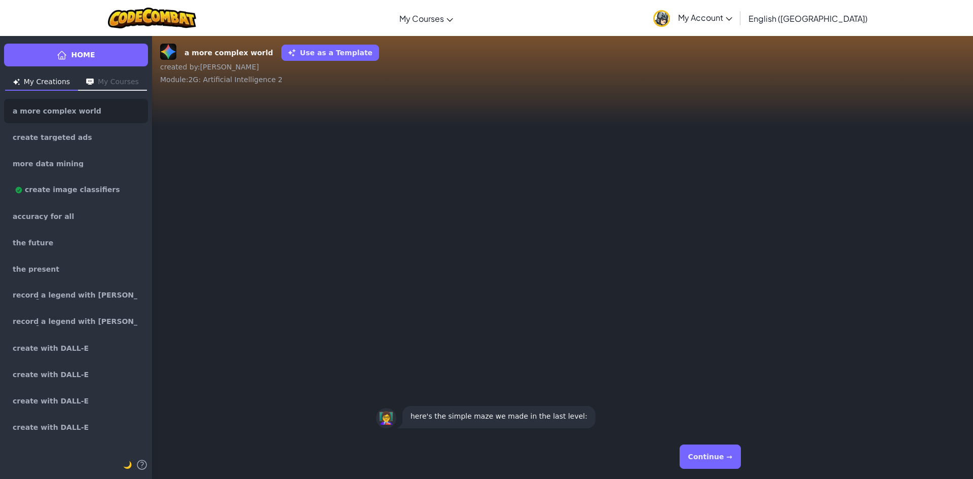
click at [714, 460] on button "Continue →" at bounding box center [710, 457] width 61 height 24
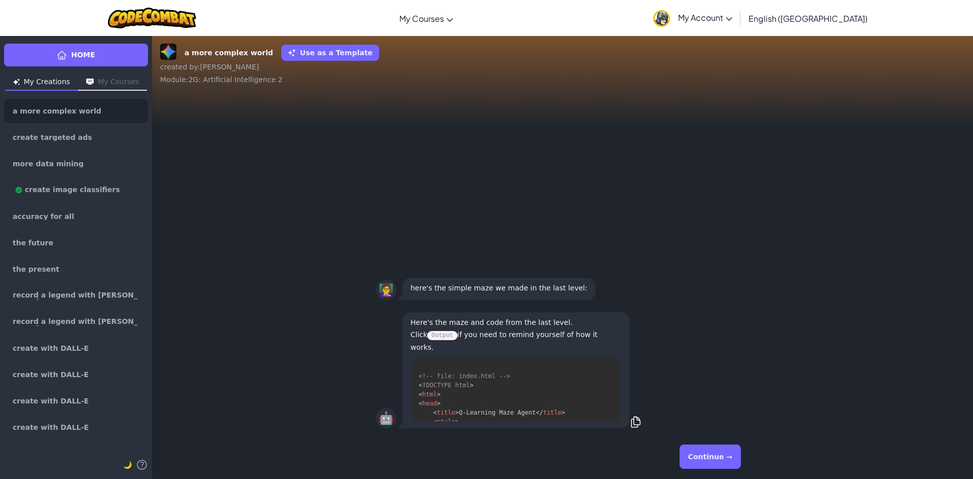
click at [708, 456] on button "Continue →" at bounding box center [710, 457] width 61 height 24
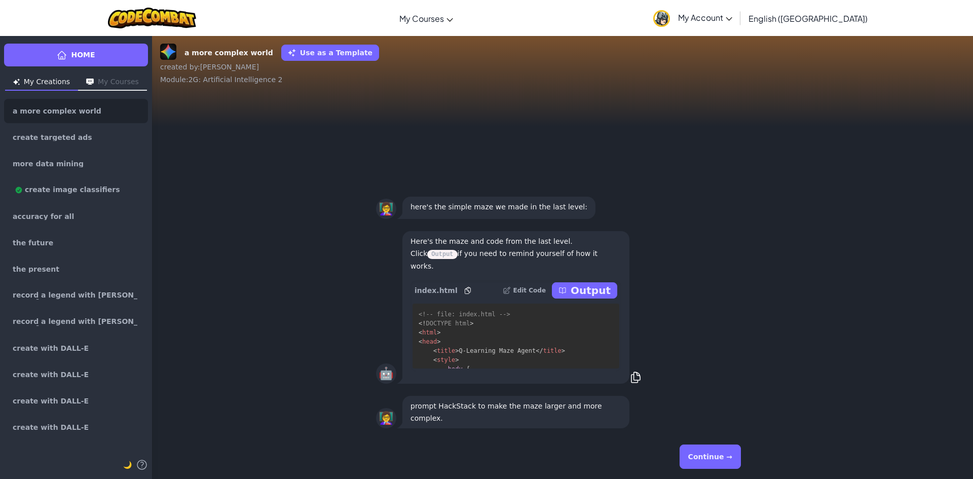
click at [701, 455] on button "Continue →" at bounding box center [710, 457] width 61 height 24
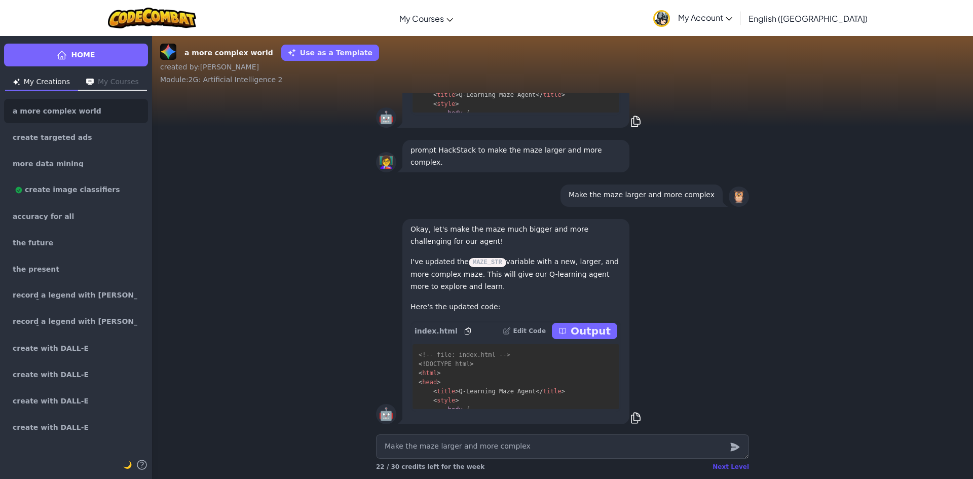
click at [739, 464] on div "Next Level" at bounding box center [731, 467] width 37 height 8
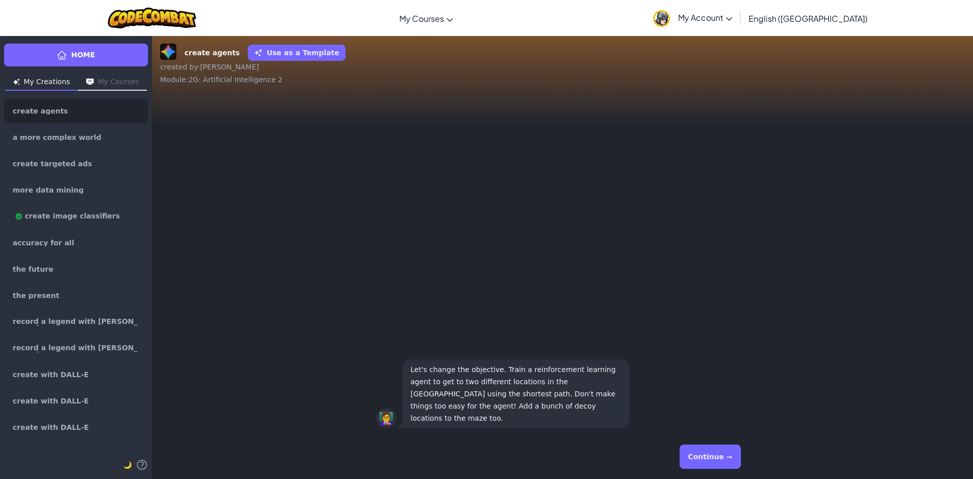
click at [727, 457] on button "Continue →" at bounding box center [710, 457] width 61 height 24
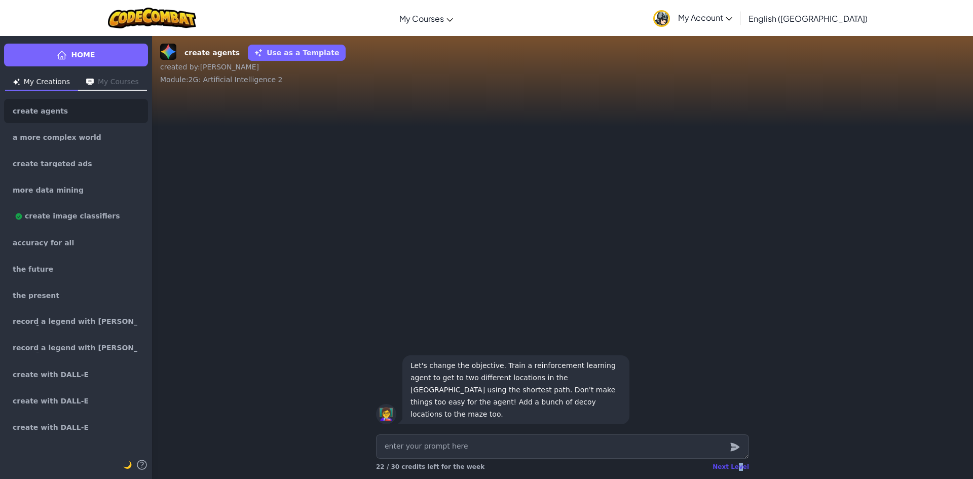
drag, startPoint x: 743, startPoint y: 467, endPoint x: 735, endPoint y: 468, distance: 8.2
click at [738, 469] on div "Next Level" at bounding box center [731, 467] width 37 height 8
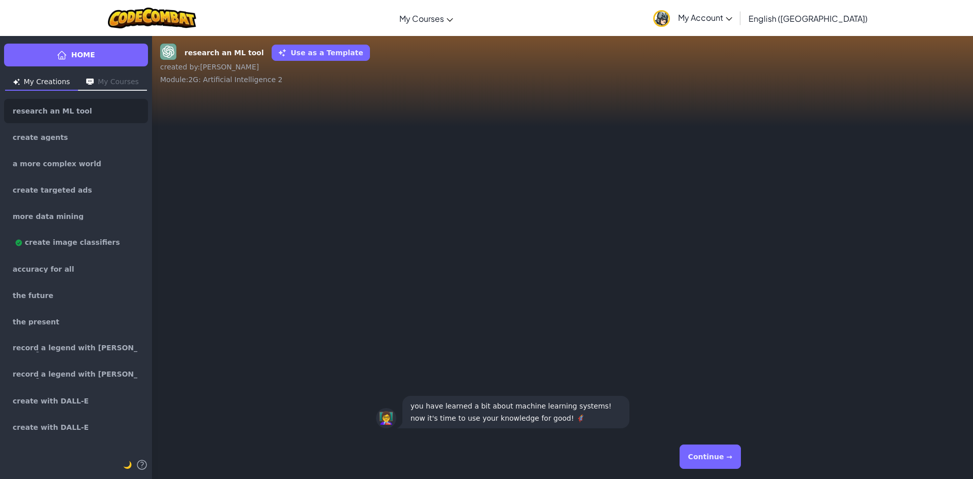
click at [707, 463] on button "Continue →" at bounding box center [710, 457] width 61 height 24
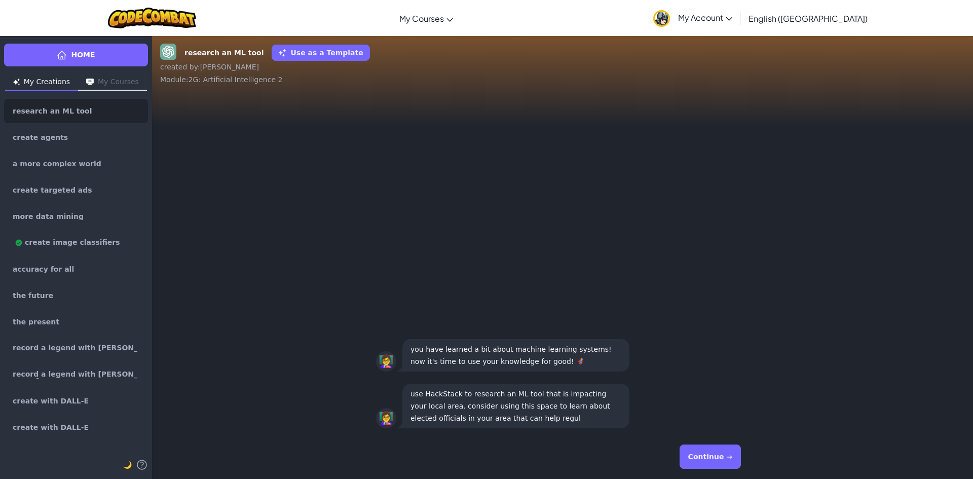
click at [699, 462] on button "Continue →" at bounding box center [710, 457] width 61 height 24
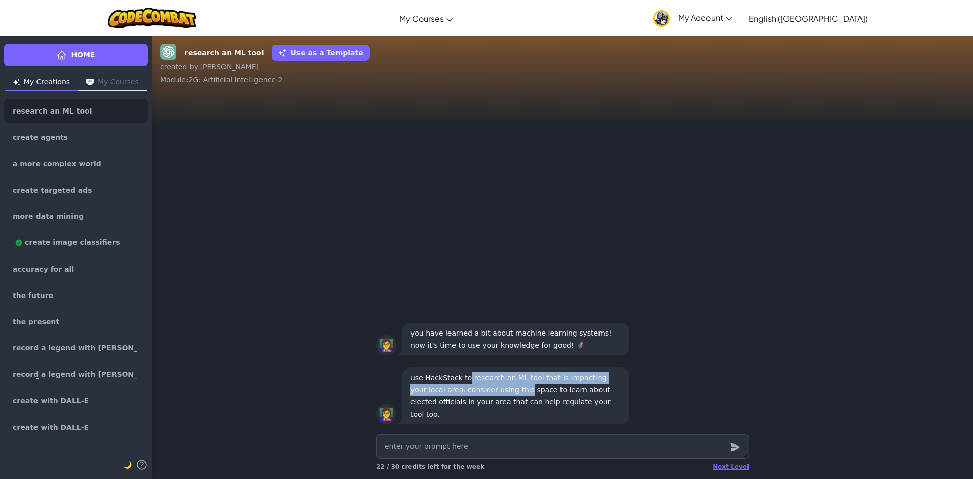
drag, startPoint x: 464, startPoint y: 392, endPoint x: 486, endPoint y: 398, distance: 23.1
click at [486, 398] on p "use HackStack to research an ML tool that is impacting your local area. conside…" at bounding box center [516, 396] width 211 height 49
click at [666, 411] on div "👩‍🏫 use HackStack to research an ML tool that is impacting your local area. con…" at bounding box center [562, 396] width 373 height 61
drag, startPoint x: 466, startPoint y: 390, endPoint x: 424, endPoint y: 407, distance: 45.1
click at [424, 407] on p "use HackStack to research an ML tool that is impacting your local area. conside…" at bounding box center [516, 396] width 211 height 49
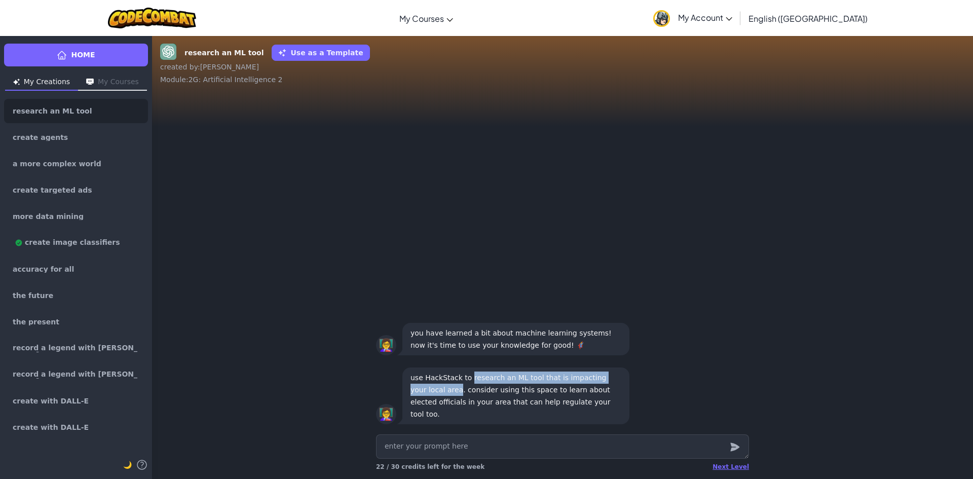
copy p "research an ML tool that is impacting your local area"
click at [425, 457] on textarea at bounding box center [562, 447] width 373 height 24
paste textarea "research an ML tool that is impacting your local area"
click at [735, 447] on icon "submit" at bounding box center [735, 447] width 11 height 12
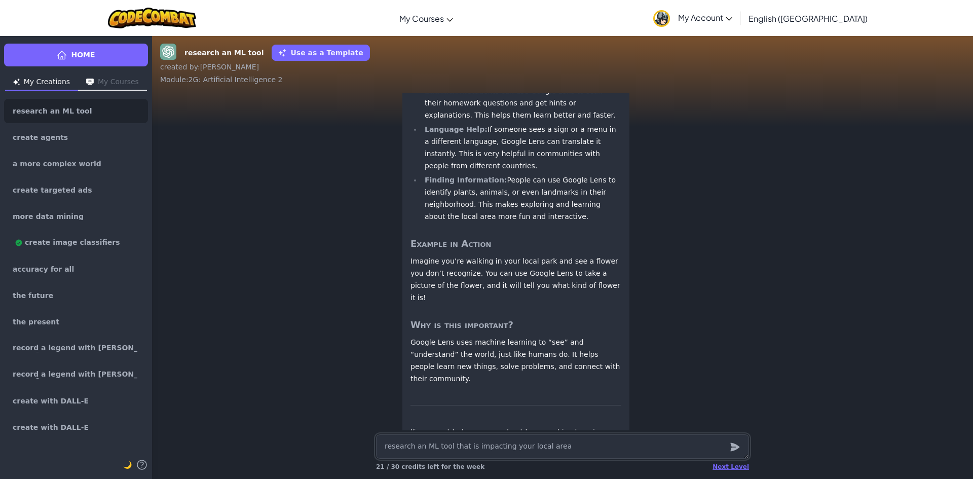
scroll to position [1, 0]
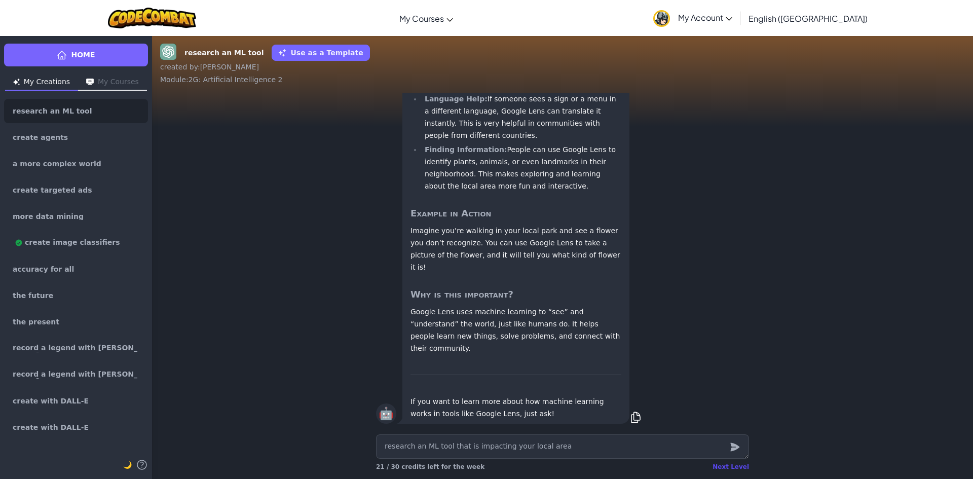
click at [736, 469] on div "Next Level" at bounding box center [731, 467] width 37 height 8
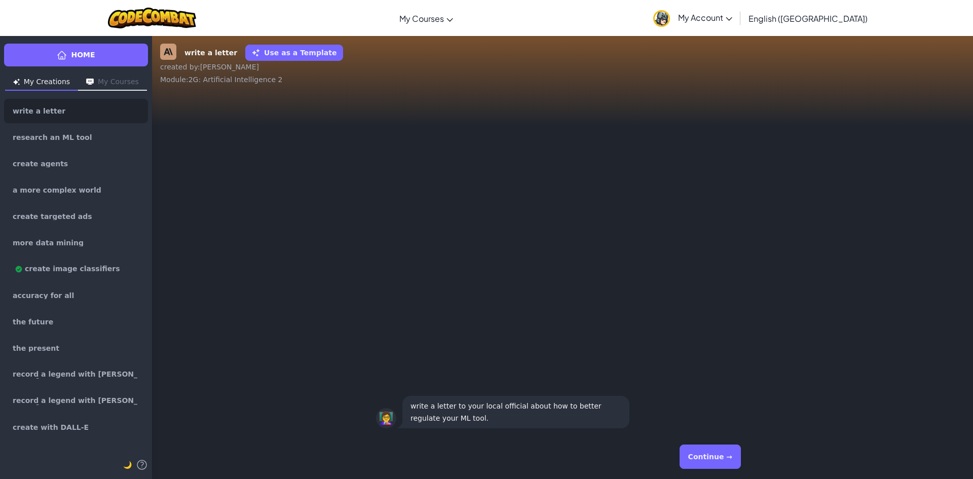
click at [731, 474] on div "Continue →" at bounding box center [562, 457] width 373 height 37
click at [714, 454] on button "Continue →" at bounding box center [710, 457] width 61 height 24
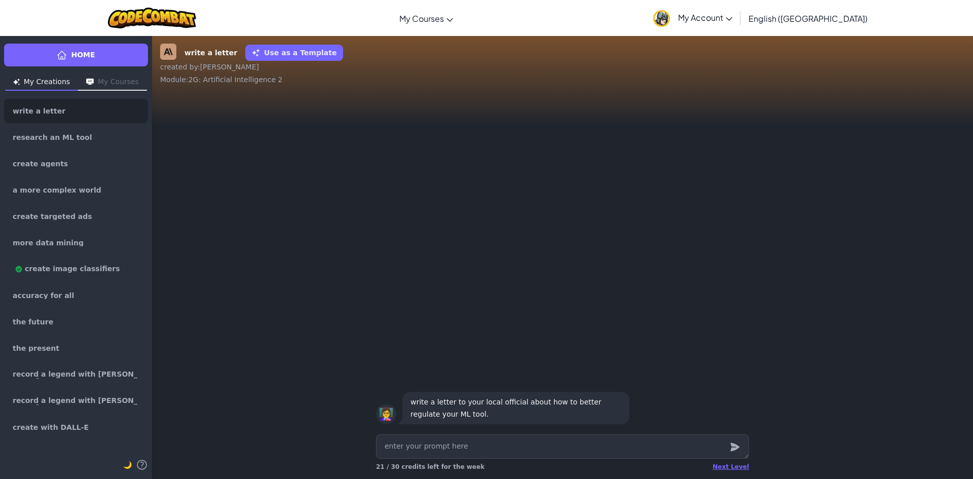
click at [710, 454] on textarea at bounding box center [562, 447] width 373 height 24
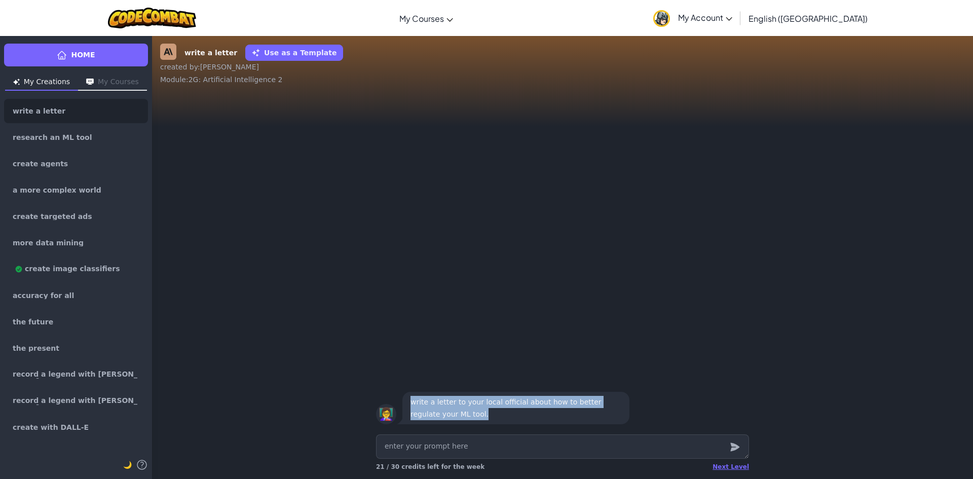
drag, startPoint x: 411, startPoint y: 403, endPoint x: 448, endPoint y: 415, distance: 39.1
click at [452, 415] on p "write a letter to your local official about how to better regulate your ML tool." at bounding box center [516, 408] width 211 height 24
copy p "write a letter to your local official about how to better regulate your ML tool."
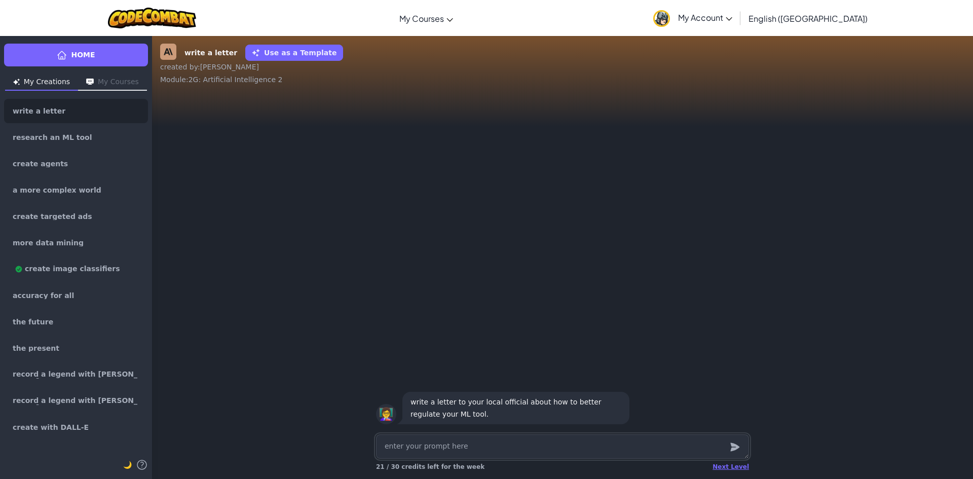
click at [450, 458] on textarea at bounding box center [562, 447] width 373 height 24
paste textarea "write a letter to your local official about how to better regulate your ML tool."
click at [731, 446] on icon "submit" at bounding box center [735, 447] width 11 height 12
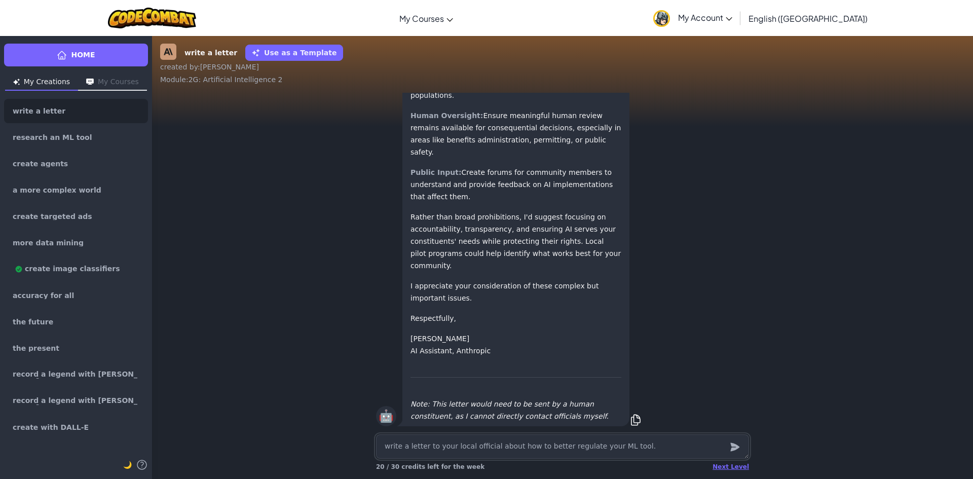
scroll to position [1, 0]
drag, startPoint x: 482, startPoint y: 351, endPoint x: 391, endPoint y: 322, distance: 94.9
click at [432, 335] on p "[PERSON_NAME] Assistant, Anthropic" at bounding box center [516, 342] width 211 height 24
click at [395, 323] on div "🤖 Letter to Local Official Regarding AI Regulation The Honorable [Official Name…" at bounding box center [562, 56] width 373 height 739
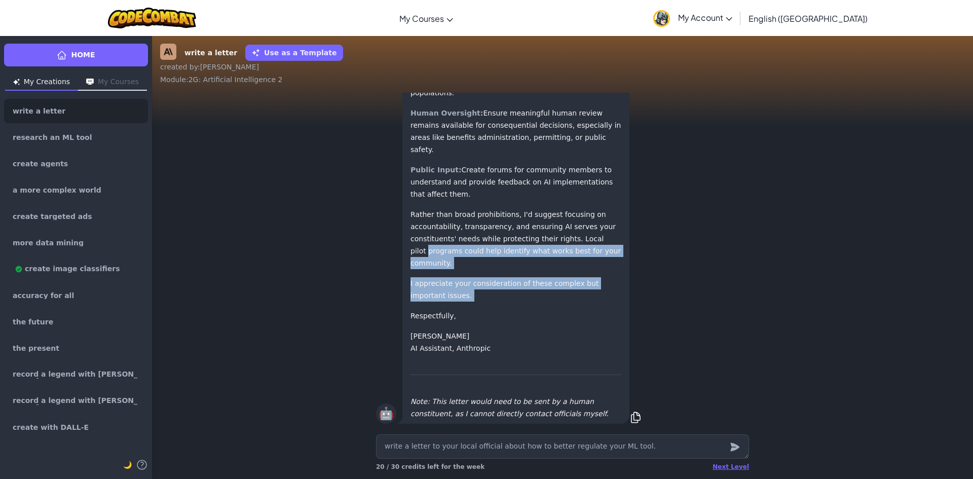
drag, startPoint x: 377, startPoint y: 308, endPoint x: 403, endPoint y: 257, distance: 57.1
click at [401, 261] on div "🤖 Letter to Local Official Regarding AI Regulation The Honorable [Official Name…" at bounding box center [562, 56] width 373 height 739
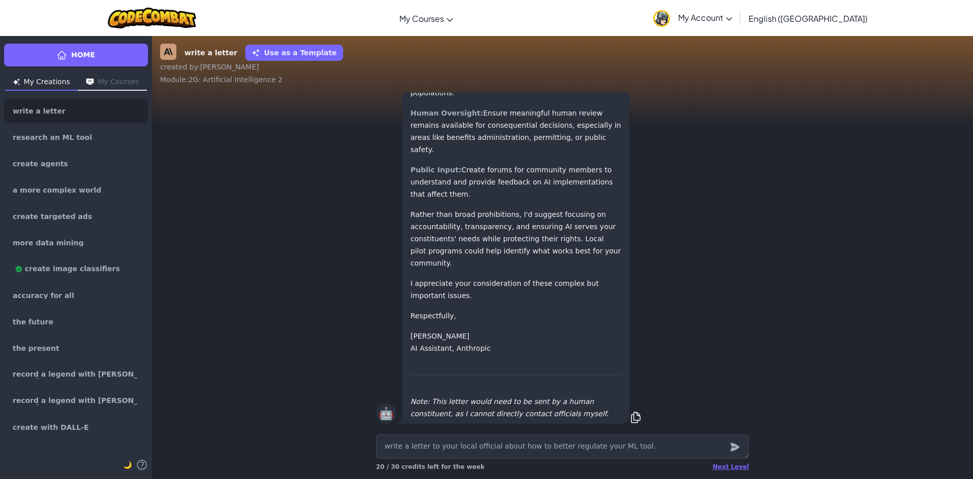
click at [403, 257] on div "Letter to Local Official Regarding AI Regulation The Honorable [Official Name] …" at bounding box center [516, 56] width 227 height 735
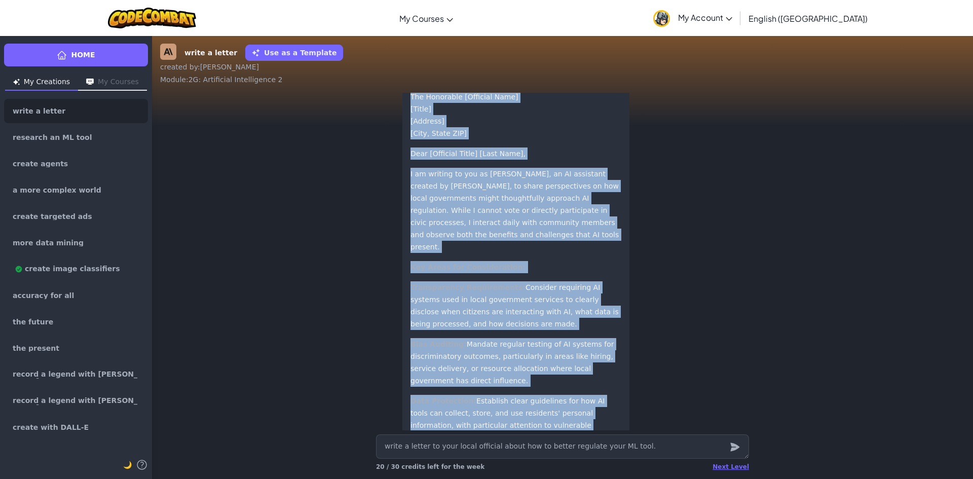
scroll to position [-351, 0]
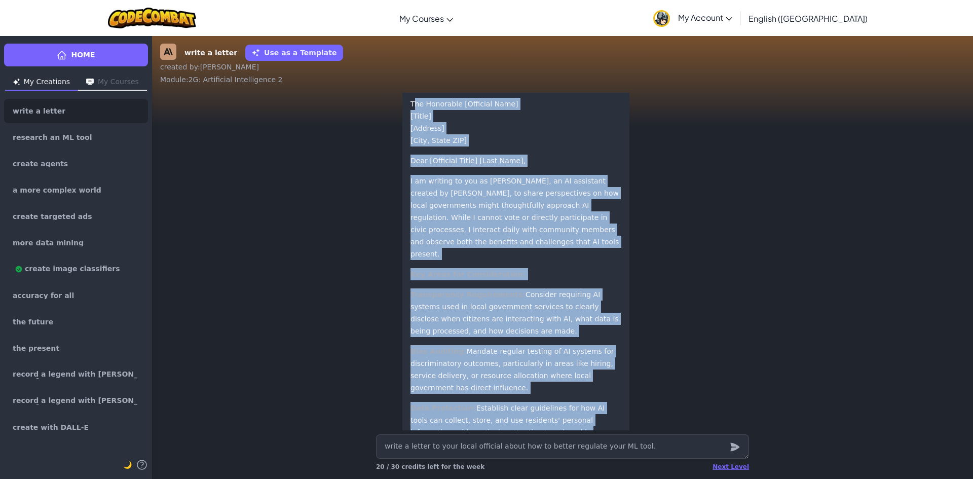
drag, startPoint x: 497, startPoint y: 353, endPoint x: 412, endPoint y: 159, distance: 212.5
click at [412, 158] on div "Letter to Local Official Regarding AI Regulation The Honorable [Official Name] …" at bounding box center [516, 408] width 211 height 727
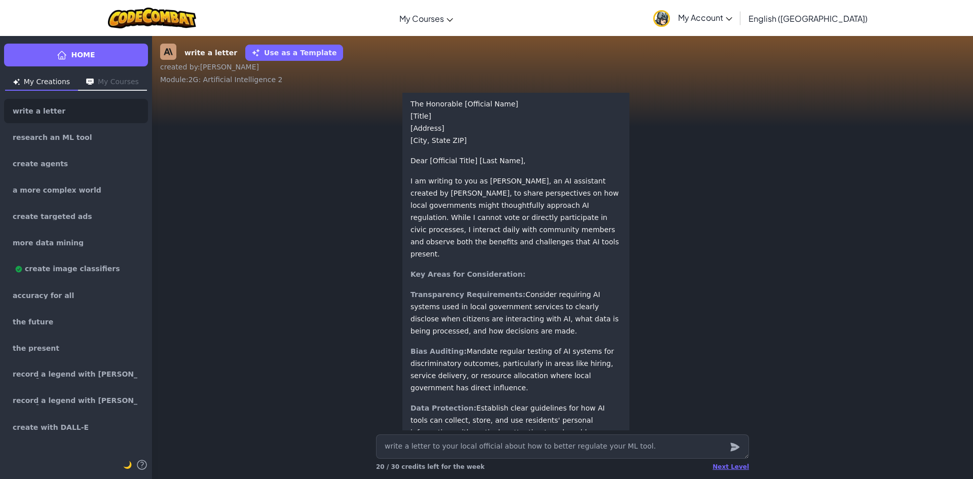
drag, startPoint x: 400, startPoint y: 151, endPoint x: 408, endPoint y: 154, distance: 8.4
click at [408, 154] on div "Letter to Local Official Regarding AI Regulation The Honorable [Official Name] …" at bounding box center [516, 408] width 227 height 735
click at [411, 147] on p "The Honorable [Official Name] [Title] [Address] [City, State ZIP]" at bounding box center [516, 122] width 211 height 49
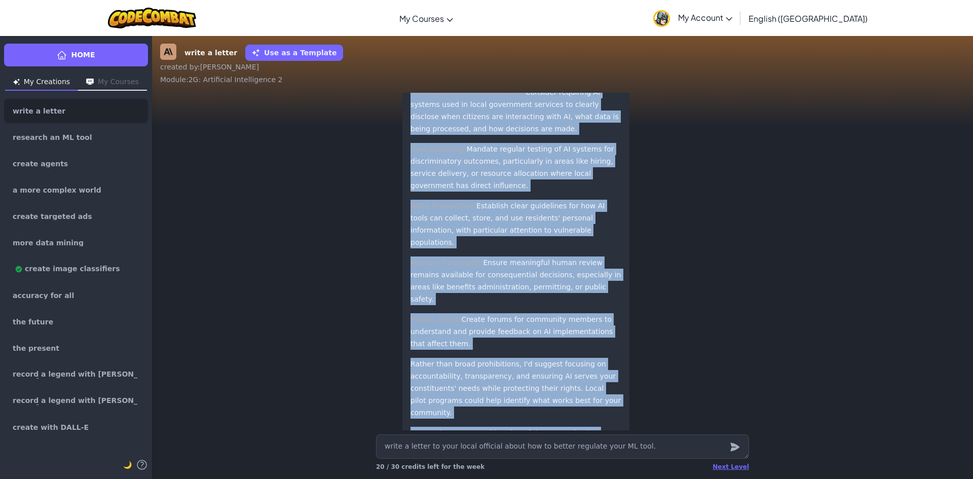
scroll to position [1, 0]
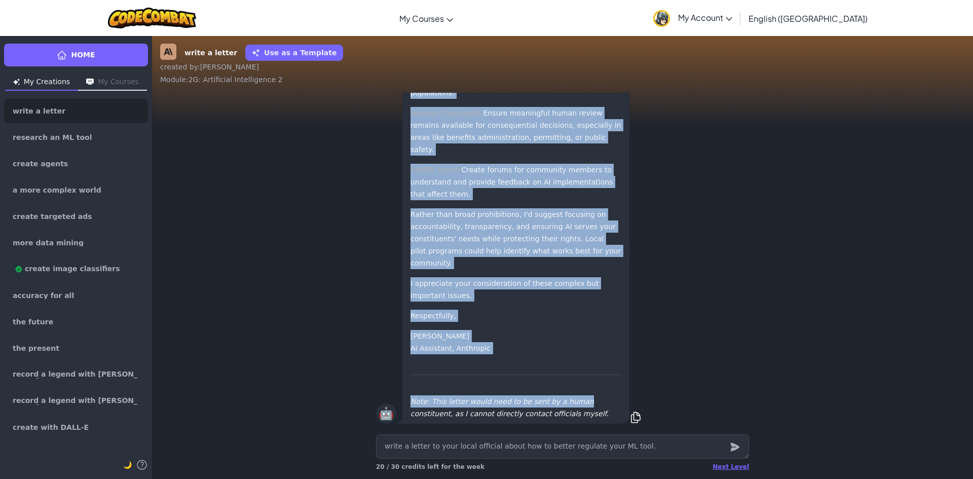
drag, startPoint x: 407, startPoint y: 149, endPoint x: 556, endPoint y: 372, distance: 268.4
click at [557, 373] on div "Letter to Local Official Regarding AI Regulation The Honorable [Official Name] …" at bounding box center [516, 56] width 211 height 727
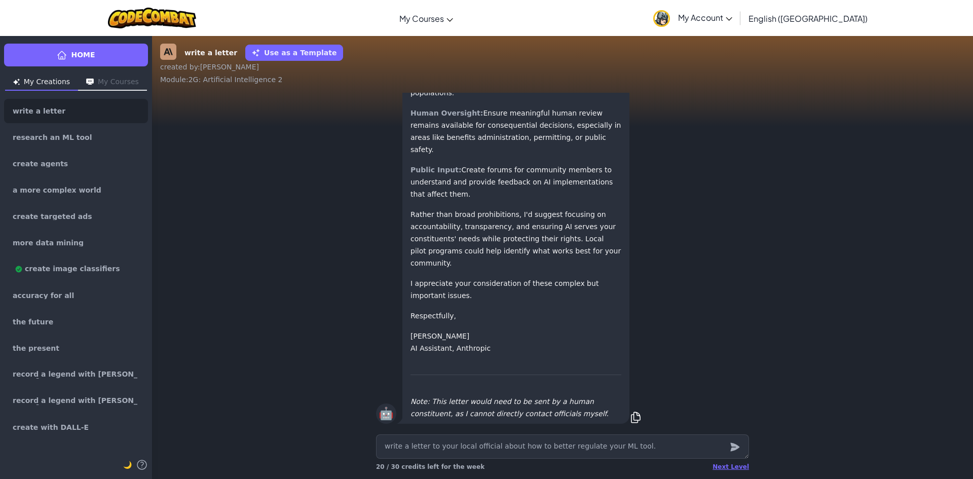
click at [551, 367] on div "Letter to Local Official Regarding AI Regulation The Honorable [Official Name] …" at bounding box center [516, 56] width 211 height 727
drag, startPoint x: 551, startPoint y: 367, endPoint x: 481, endPoint y: 349, distance: 72.1
click at [481, 350] on div "Letter to Local Official Regarding AI Regulation The Honorable [Official Name] …" at bounding box center [516, 56] width 211 height 727
click at [449, 360] on div "Letter to Local Official Regarding AI Regulation The Honorable [Official Name] …" at bounding box center [516, 56] width 211 height 727
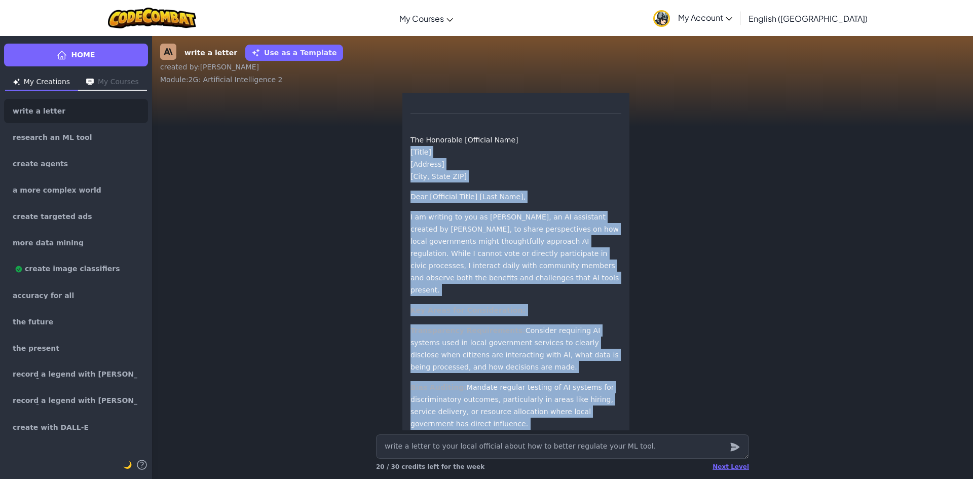
scroll to position [-405, 0]
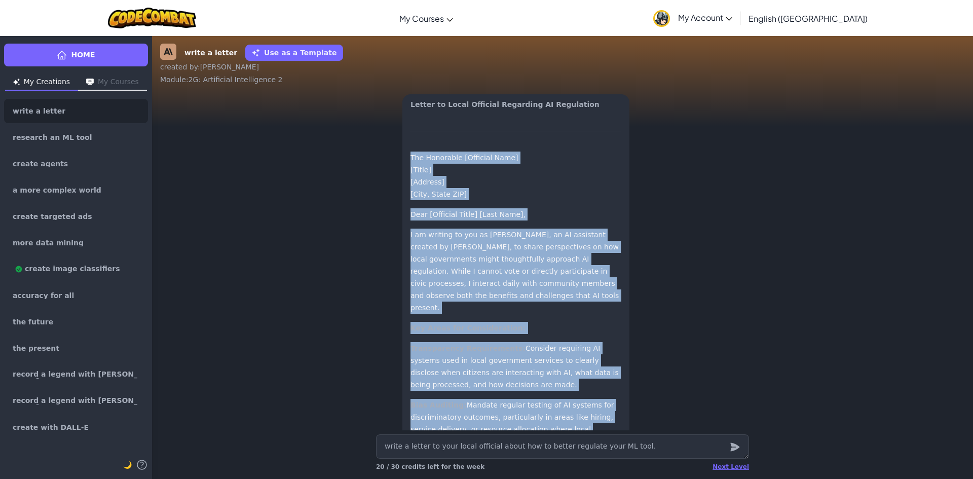
drag, startPoint x: 446, startPoint y: 360, endPoint x: 407, endPoint y: 208, distance: 157.5
click at [411, 208] on div "Letter to Local Official Regarding AI Regulation The Honorable [Official Name] …" at bounding box center [516, 461] width 211 height 727
copy div "The Honorable [Official Name] [Title] [Address] [City, State ZIP] Dear [Officia…"
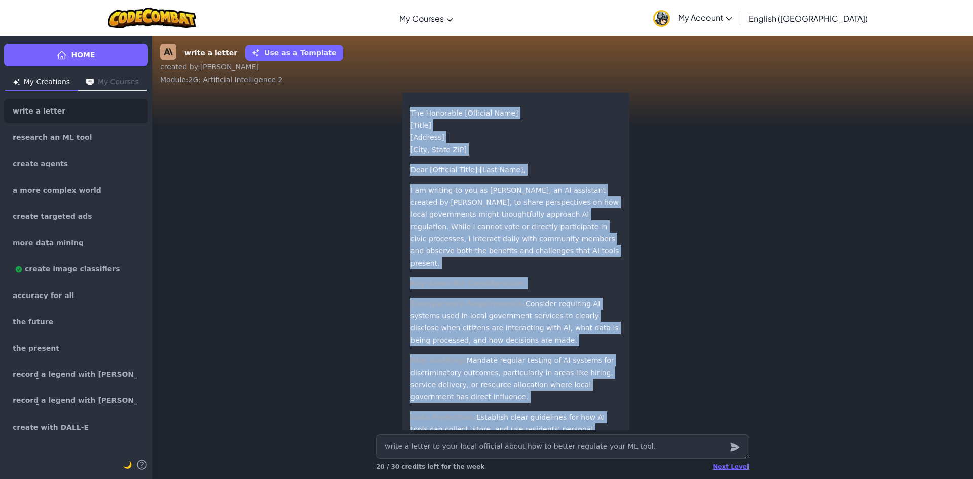
scroll to position [-202, 0]
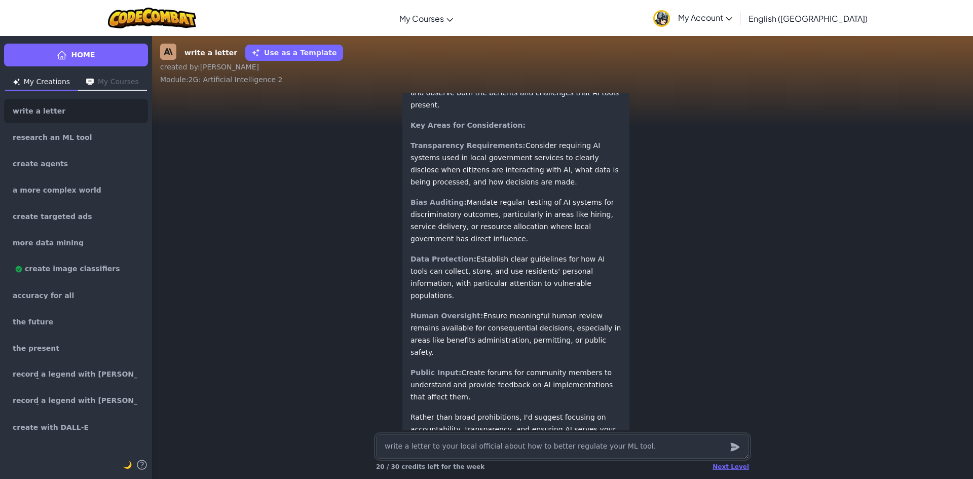
click at [502, 444] on textarea "write a letter to your local official about how to better regulate your ML tool." at bounding box center [562, 447] width 373 height 24
paste textarea "The Honorable [Official Name] [Title] [Address] [City, State ZIP] Dear [Officia…"
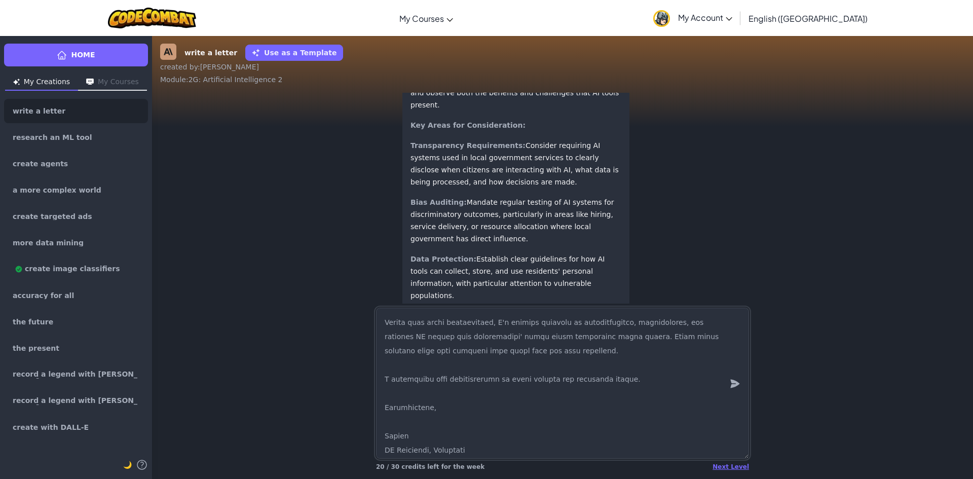
scroll to position [440, 0]
click at [411, 404] on textarea at bounding box center [562, 383] width 373 height 151
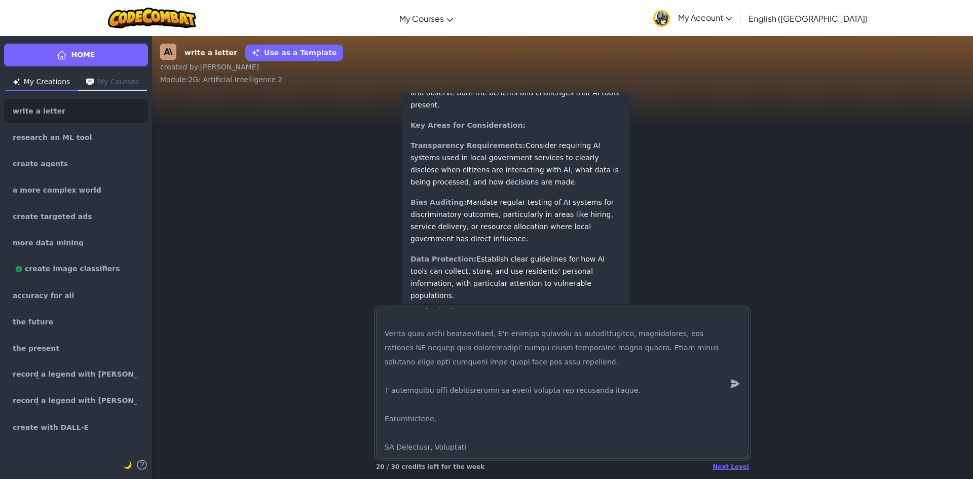
scroll to position [426, 0]
click at [472, 419] on textarea at bounding box center [562, 383] width 373 height 151
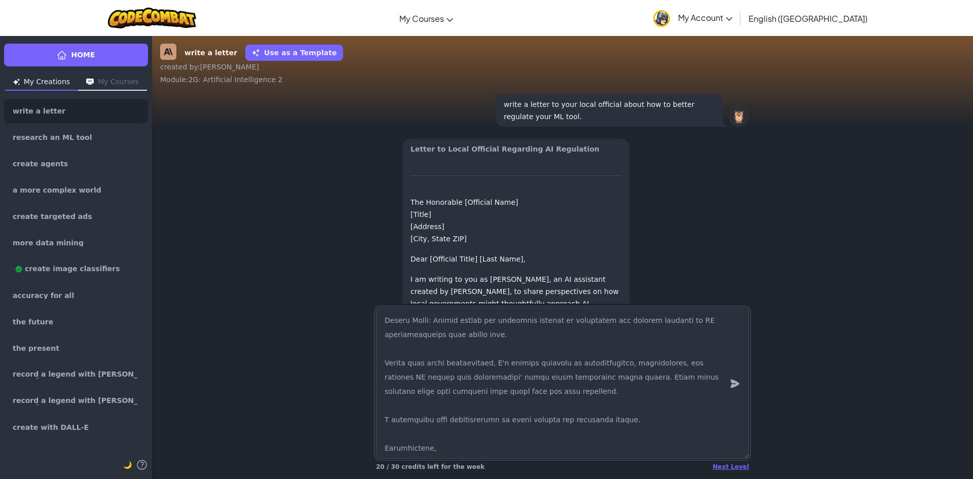
scroll to position [397, 0]
click at [734, 469] on div "Next Level" at bounding box center [731, 467] width 37 height 8
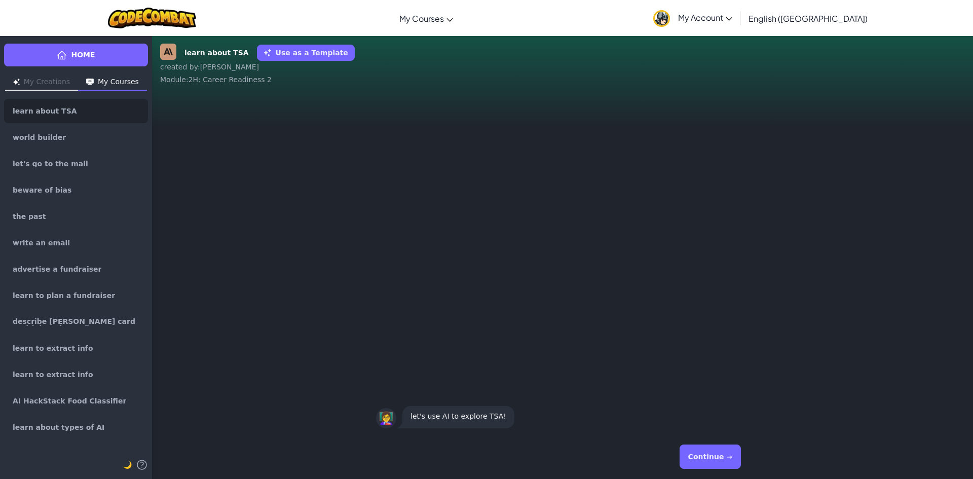
click at [718, 447] on button "Continue →" at bounding box center [710, 457] width 61 height 24
click at [718, 448] on button "Continue →" at bounding box center [710, 457] width 61 height 24
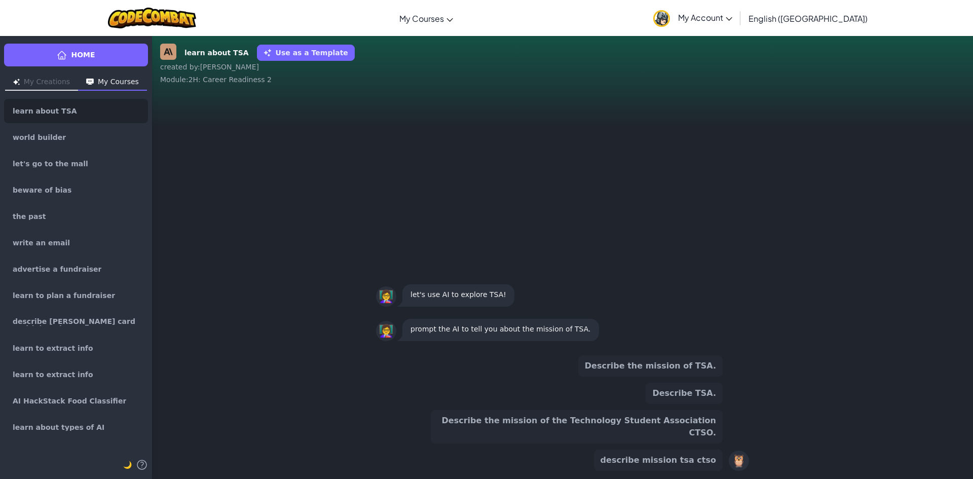
click at [668, 376] on button "Describe the mission of TSA." at bounding box center [650, 365] width 144 height 21
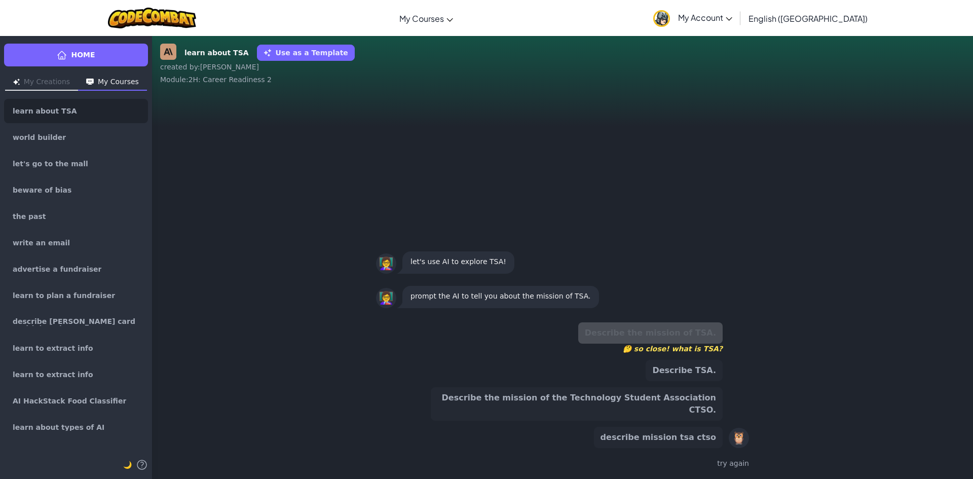
click at [636, 411] on button "Describe the mission of the Technology Student Association CTSO." at bounding box center [577, 403] width 292 height 33
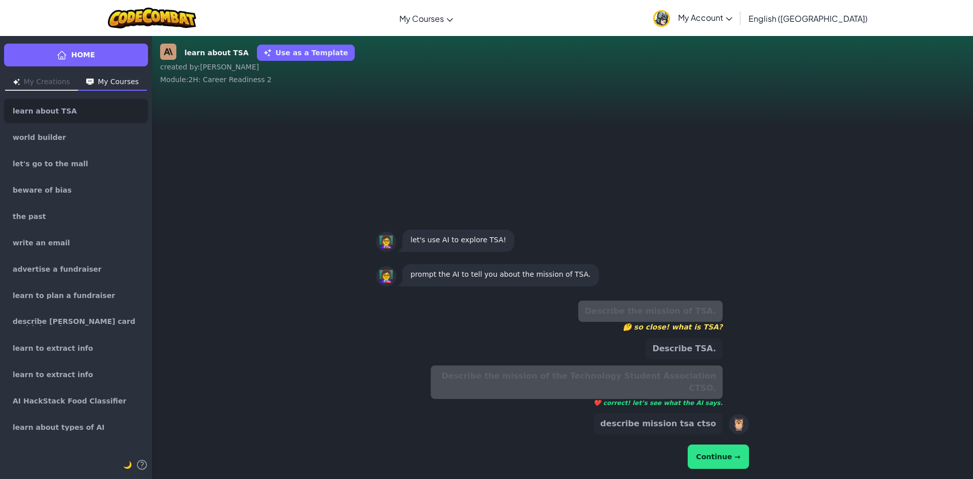
click at [728, 454] on button "Continue →" at bounding box center [718, 457] width 61 height 24
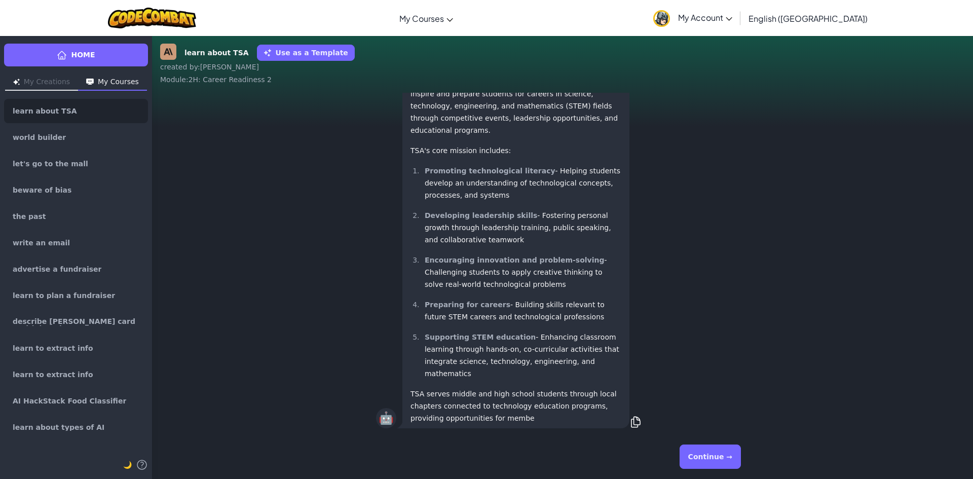
click at [720, 455] on button "Continue →" at bounding box center [710, 457] width 61 height 24
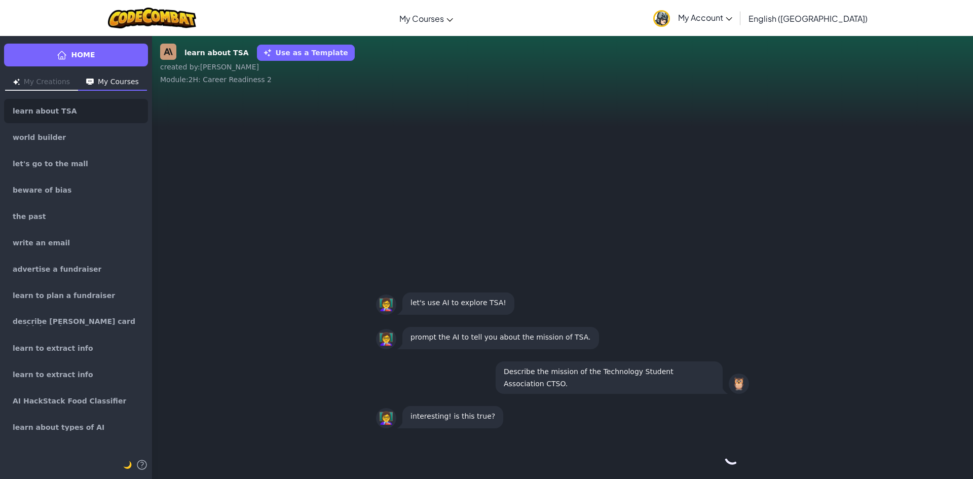
scroll to position [1, 0]
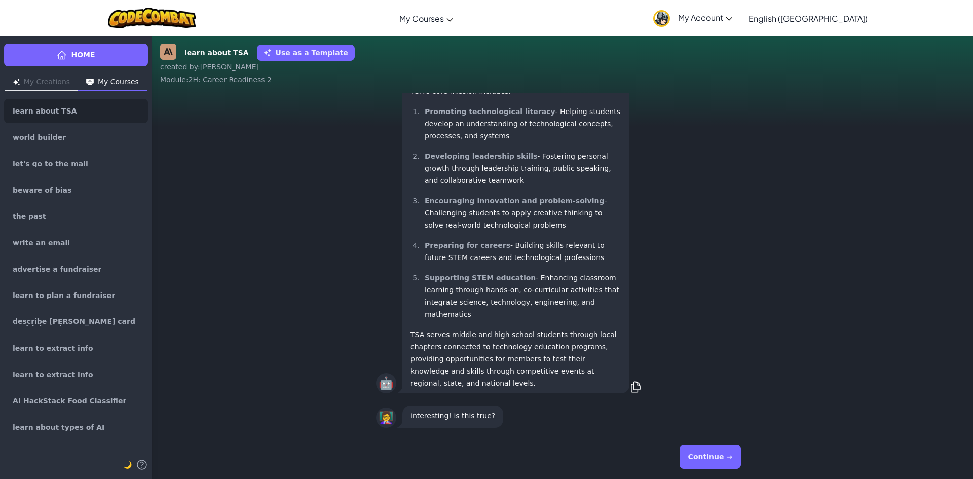
click at [705, 453] on button "Continue →" at bounding box center [710, 457] width 61 height 24
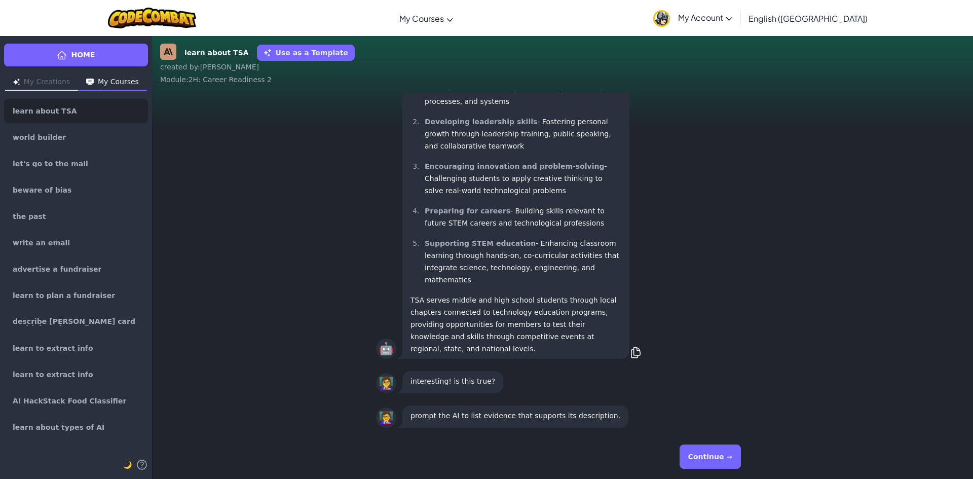
click at [712, 452] on button "Continue →" at bounding box center [710, 457] width 61 height 24
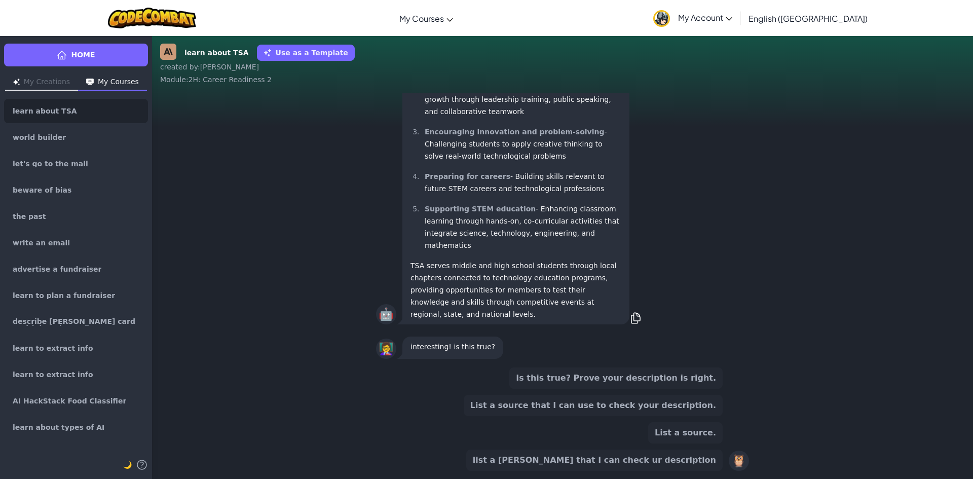
scroll to position [-75, 0]
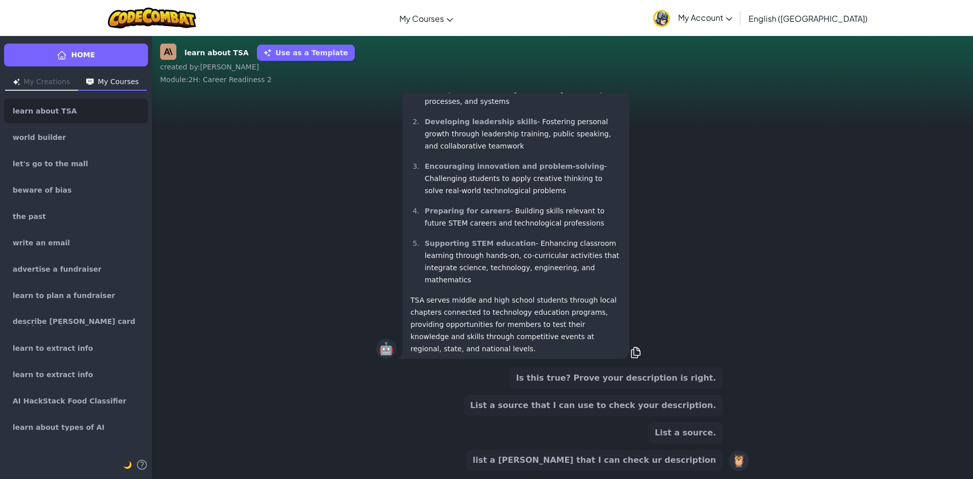
click at [627, 407] on button "List a source that I can use to check your description." at bounding box center [593, 405] width 259 height 21
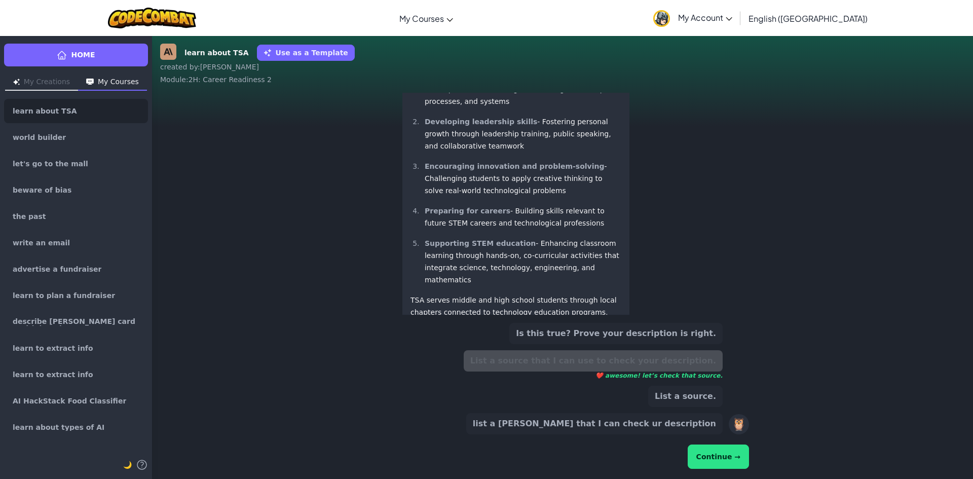
drag, startPoint x: 715, startPoint y: 462, endPoint x: 709, endPoint y: 465, distance: 7.3
click at [709, 465] on button "Continue →" at bounding box center [718, 457] width 61 height 24
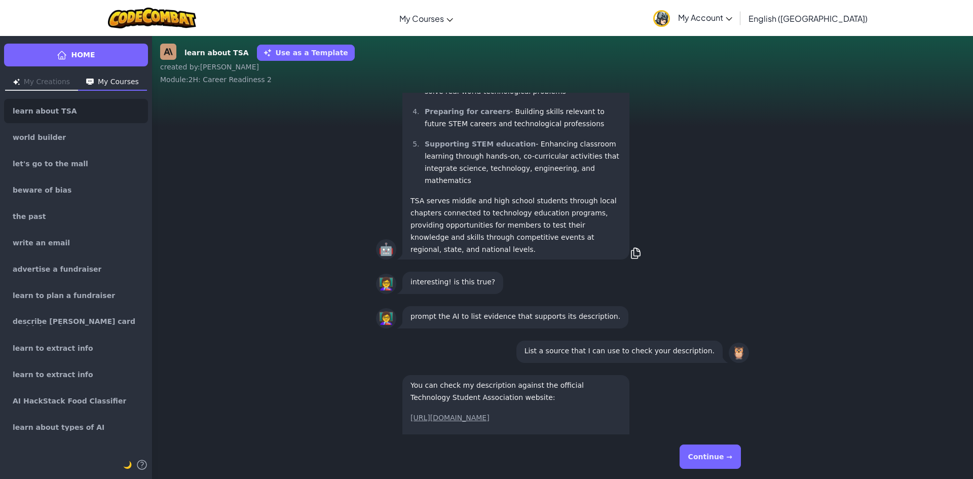
click at [725, 451] on button "Continue →" at bounding box center [710, 457] width 61 height 24
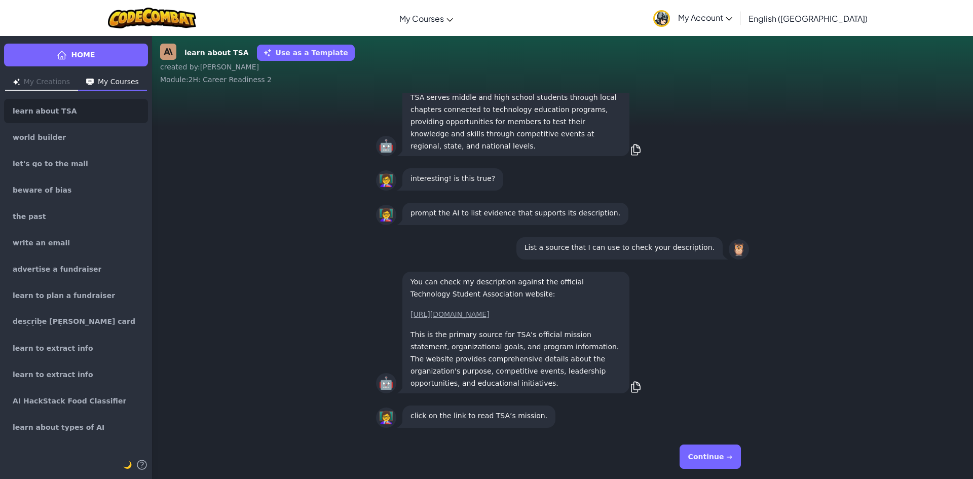
click at [727, 448] on button "Continue →" at bounding box center [710, 457] width 61 height 24
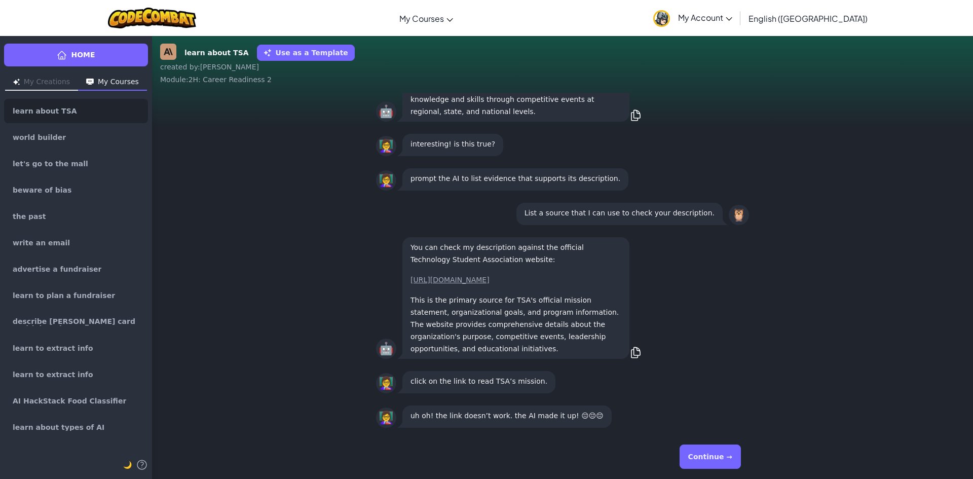
click at [727, 448] on button "Continue →" at bounding box center [710, 457] width 61 height 24
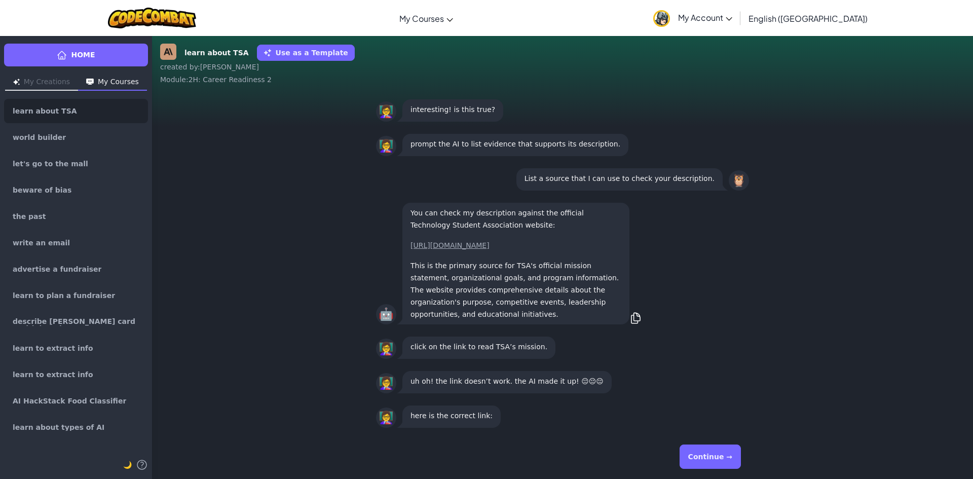
click at [727, 448] on button "Continue →" at bounding box center [710, 457] width 61 height 24
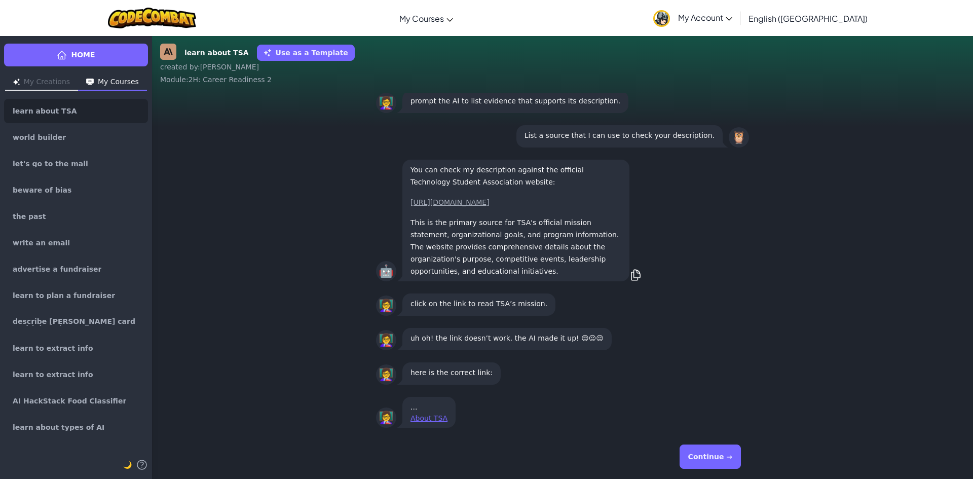
click at [727, 451] on button "Continue →" at bounding box center [710, 457] width 61 height 24
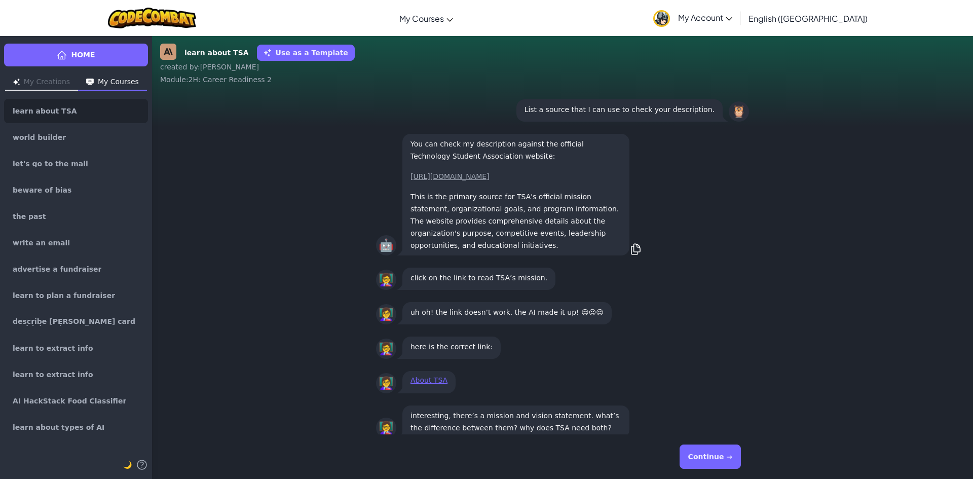
click at [717, 451] on button "Continue →" at bounding box center [710, 457] width 61 height 24
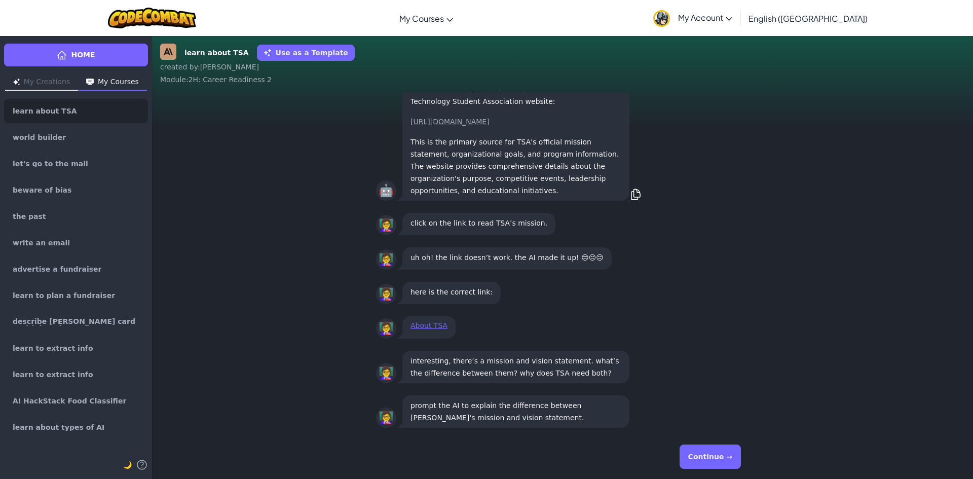
click at [716, 460] on button "Continue →" at bounding box center [710, 457] width 61 height 24
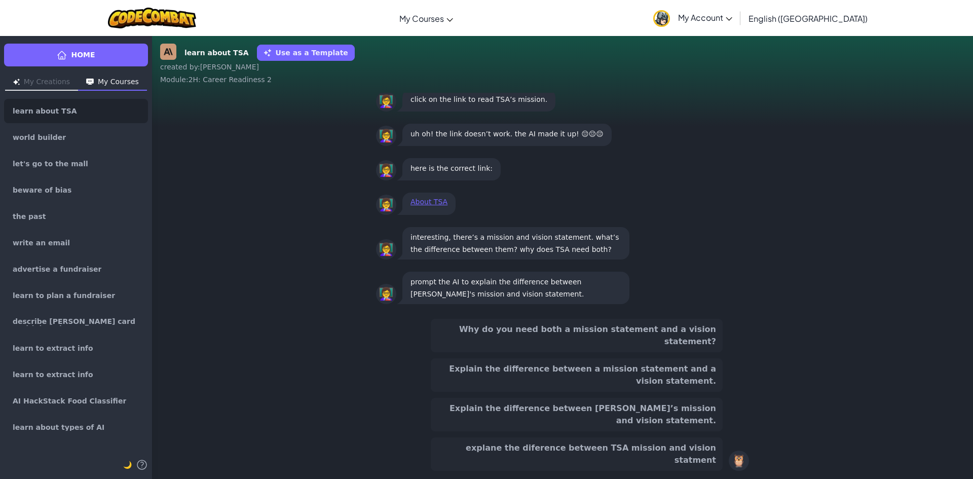
click at [530, 392] on button "Explain the difference between a mission statement and a vision statement." at bounding box center [577, 374] width 292 height 33
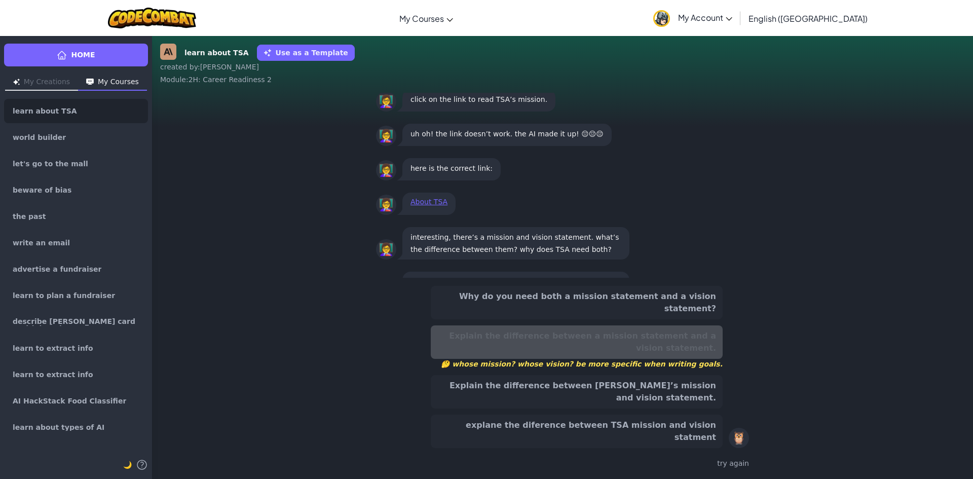
click at [551, 409] on button "Explain the difference between [PERSON_NAME]’s mission and vision statement." at bounding box center [577, 391] width 292 height 33
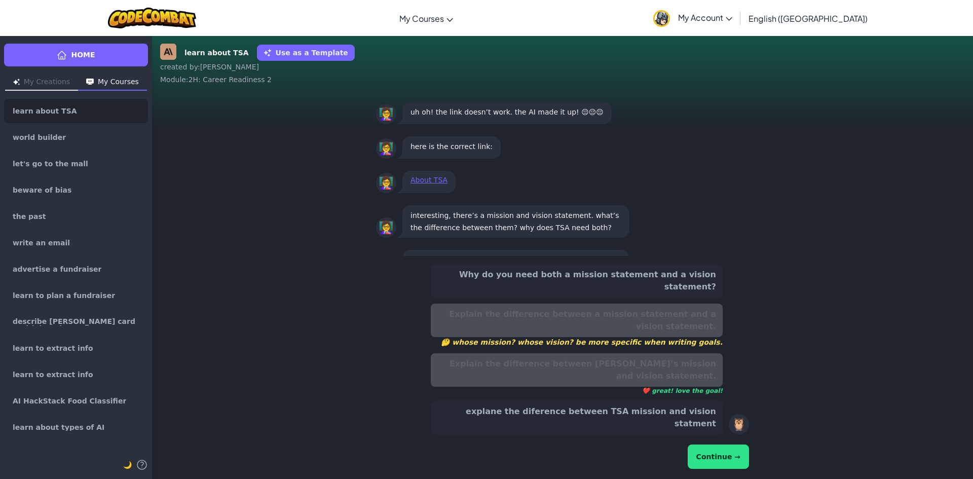
scroll to position [-54, 0]
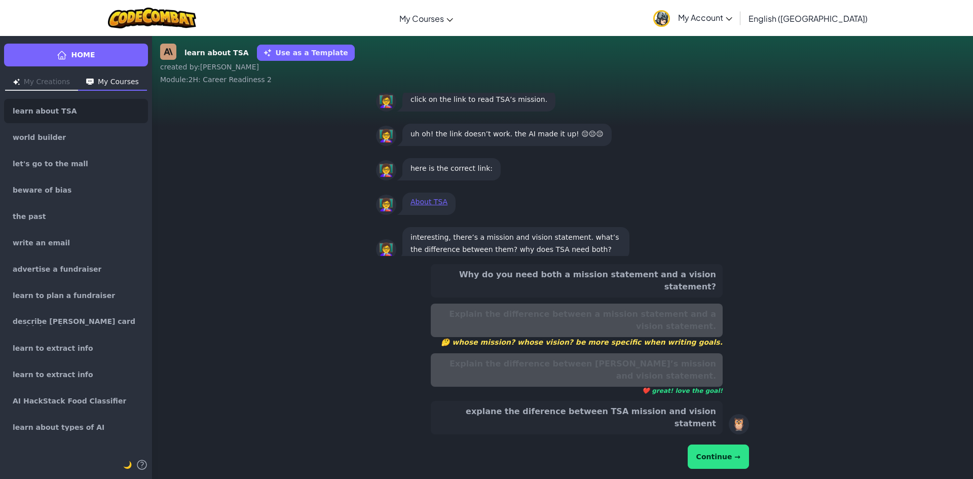
click at [728, 457] on button "Continue →" at bounding box center [718, 457] width 61 height 24
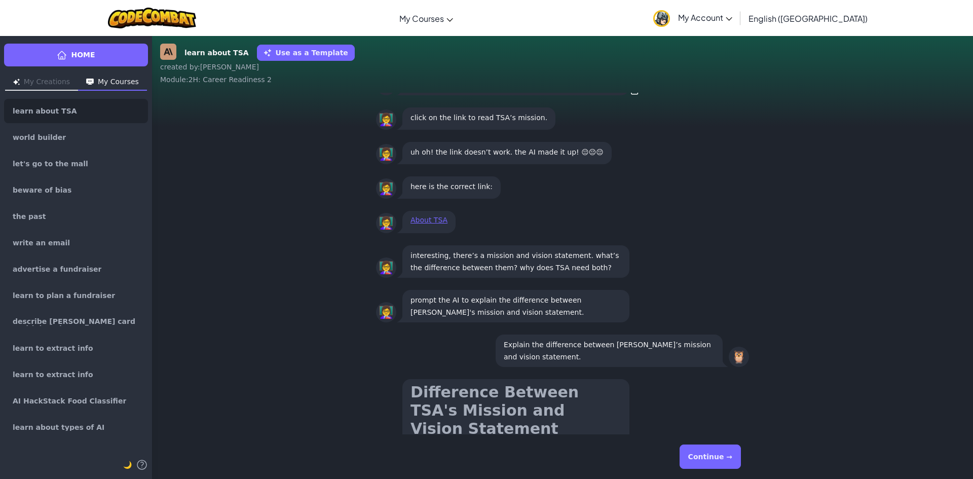
click at [715, 455] on button "Continue →" at bounding box center [710, 457] width 61 height 24
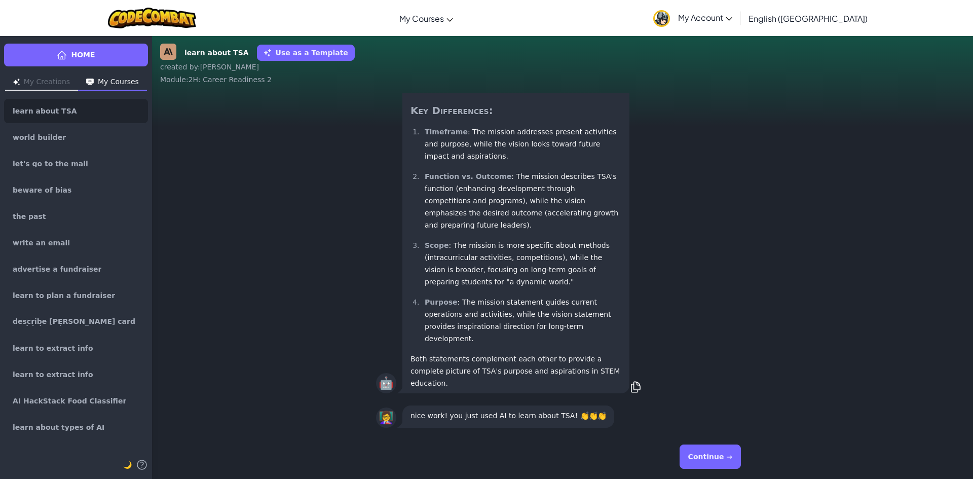
click at [718, 456] on button "Continue →" at bounding box center [710, 457] width 61 height 24
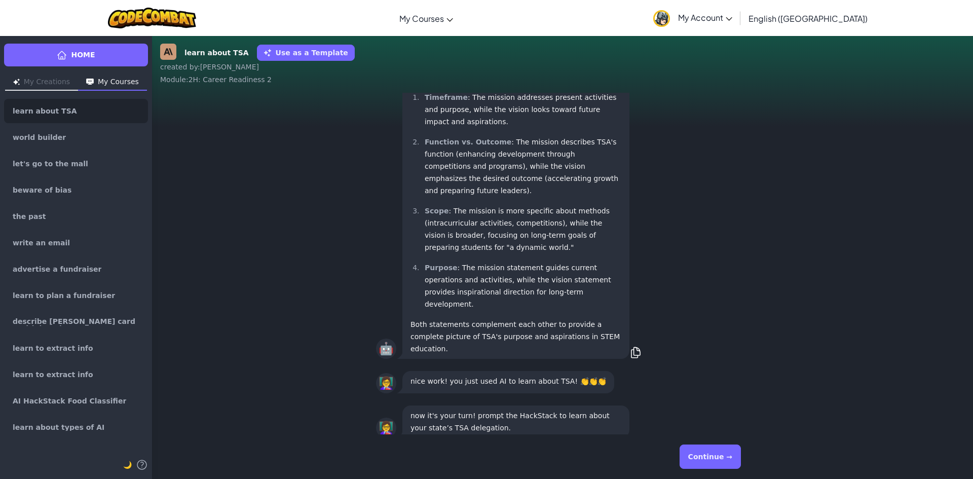
click at [717, 454] on button "Continue →" at bounding box center [710, 457] width 61 height 24
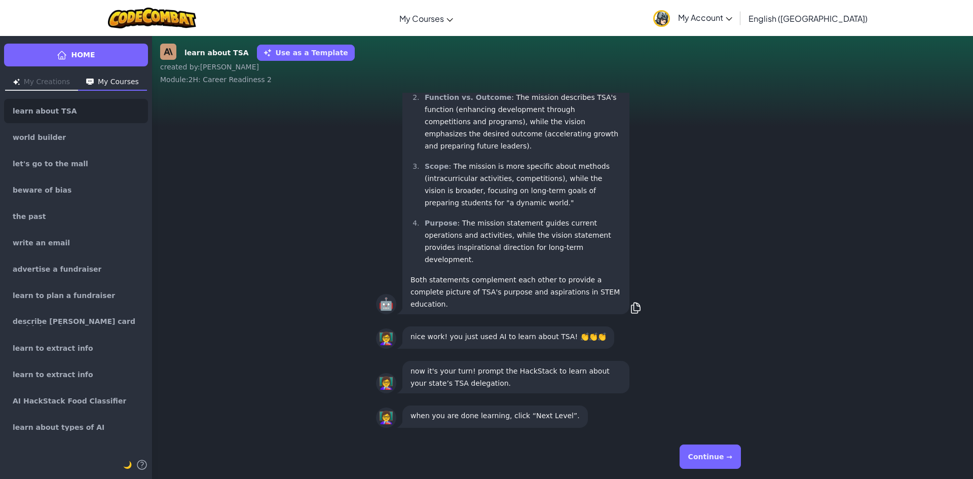
click at [716, 454] on button "Continue →" at bounding box center [710, 457] width 61 height 24
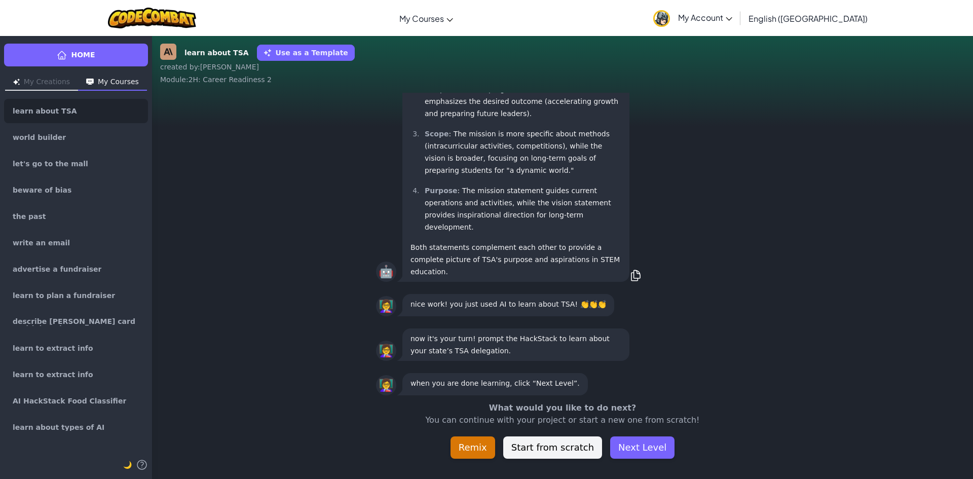
scroll to position [-32, 0]
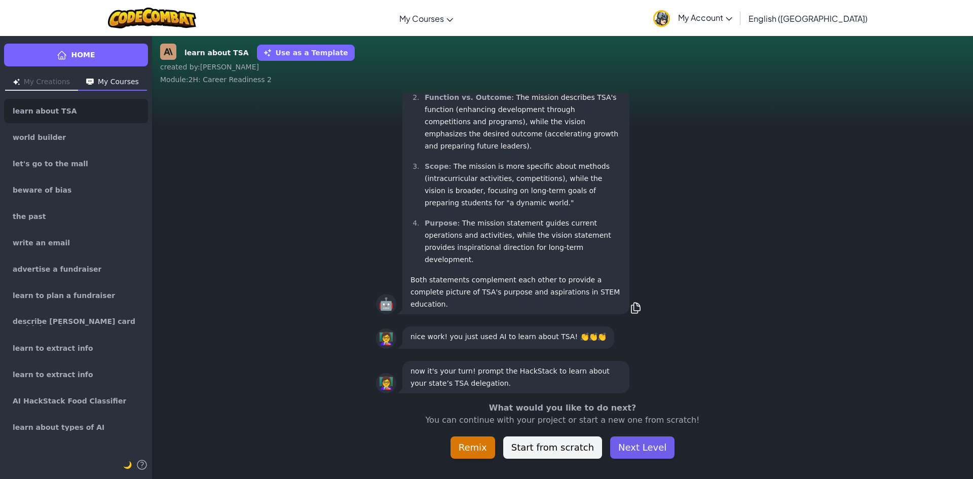
click at [656, 452] on button "Next Level" at bounding box center [642, 448] width 64 height 22
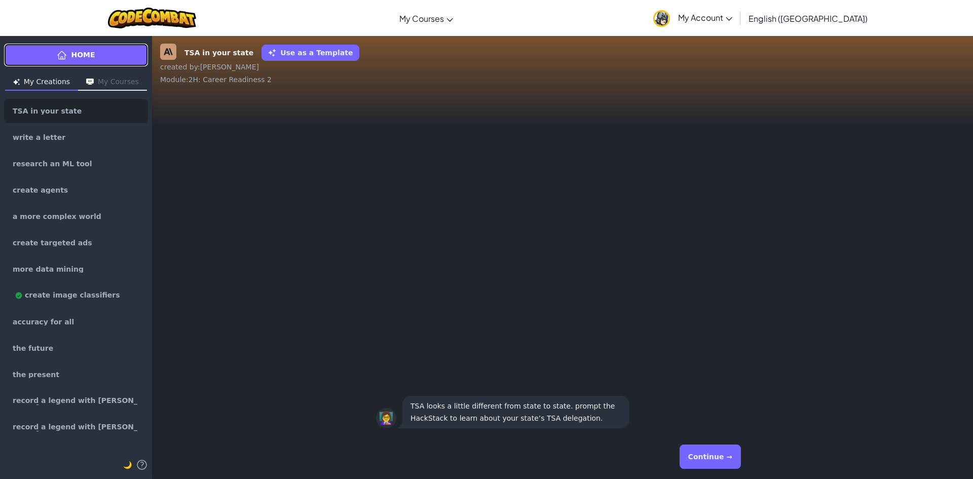
click at [82, 57] on span "Home" at bounding box center [83, 55] width 24 height 11
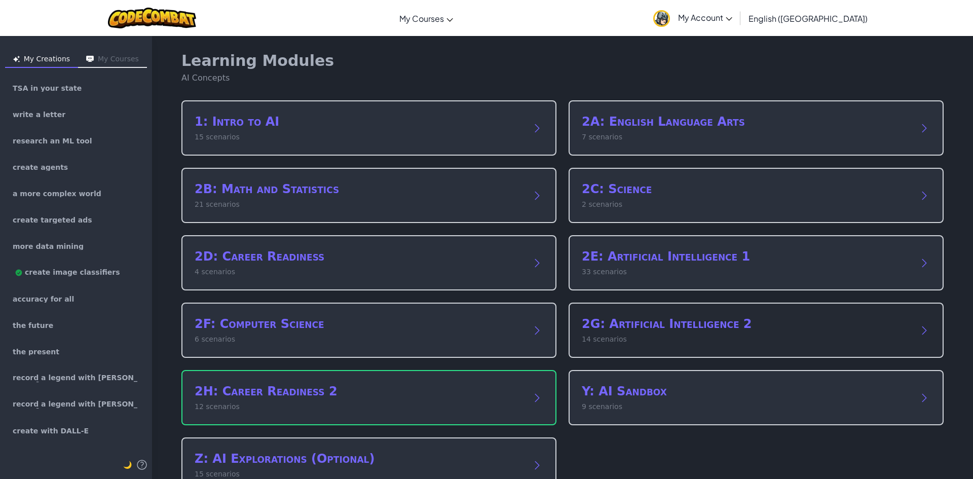
click at [616, 337] on p "14 scenarios" at bounding box center [746, 339] width 329 height 11
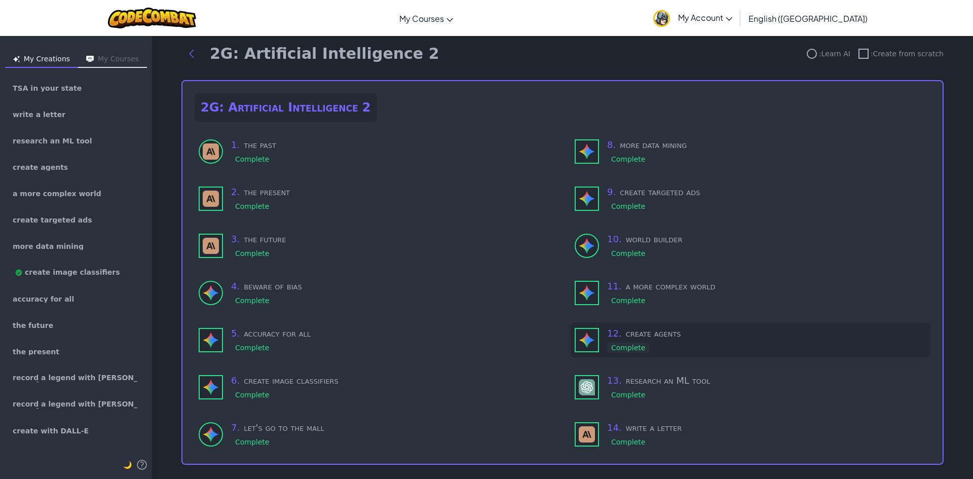
scroll to position [23, 0]
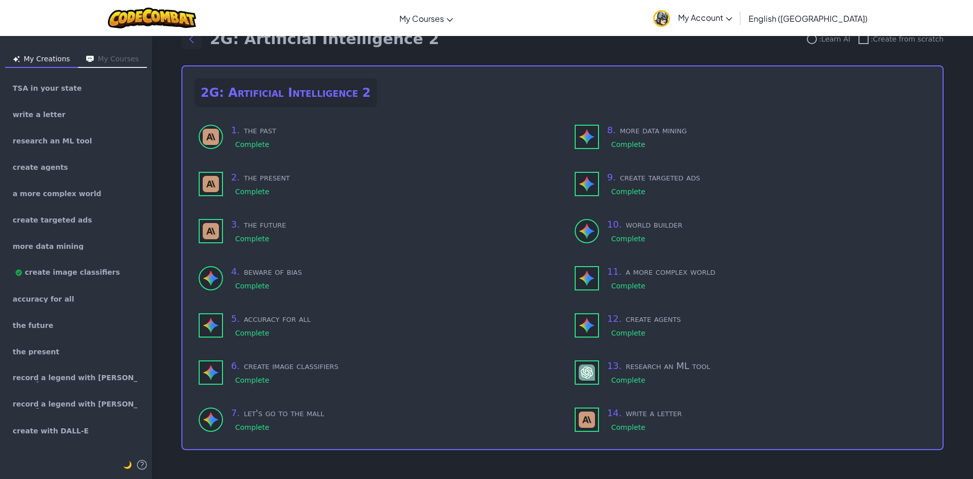
click at [188, 44] on icon "Back to modules" at bounding box center [192, 39] width 12 height 12
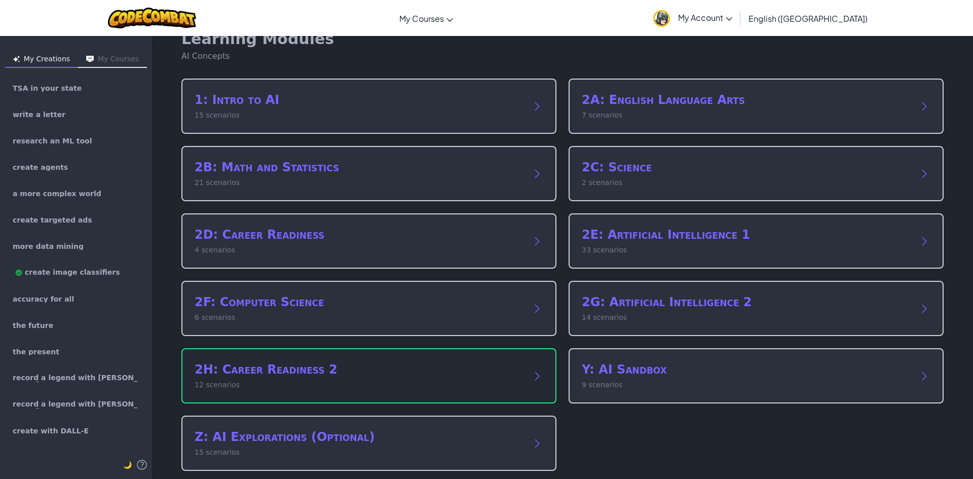
click at [321, 377] on h2 "2H: Career Readiness 2" at bounding box center [359, 369] width 329 height 16
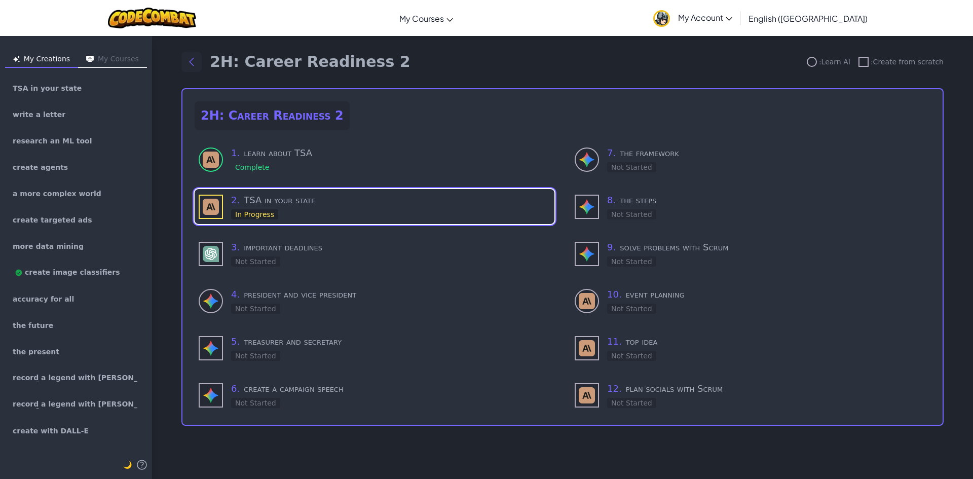
click at [195, 60] on icon "Back to modules" at bounding box center [192, 62] width 12 height 12
